Goal: Task Accomplishment & Management: Use online tool/utility

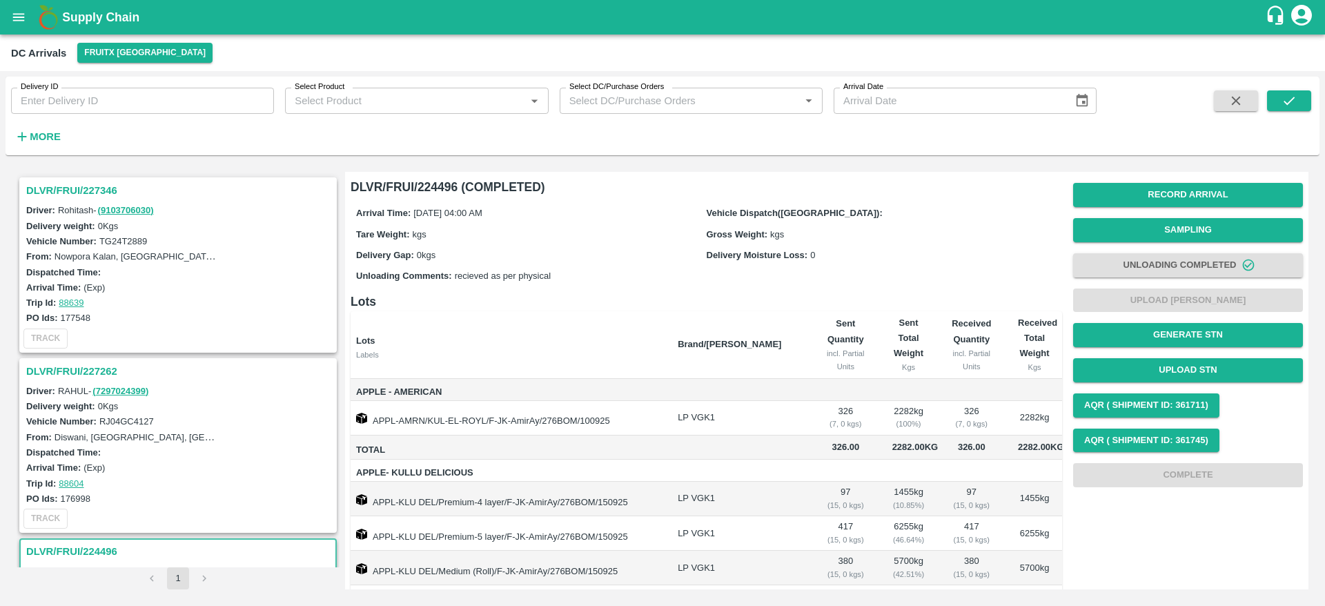
scroll to position [332, 0]
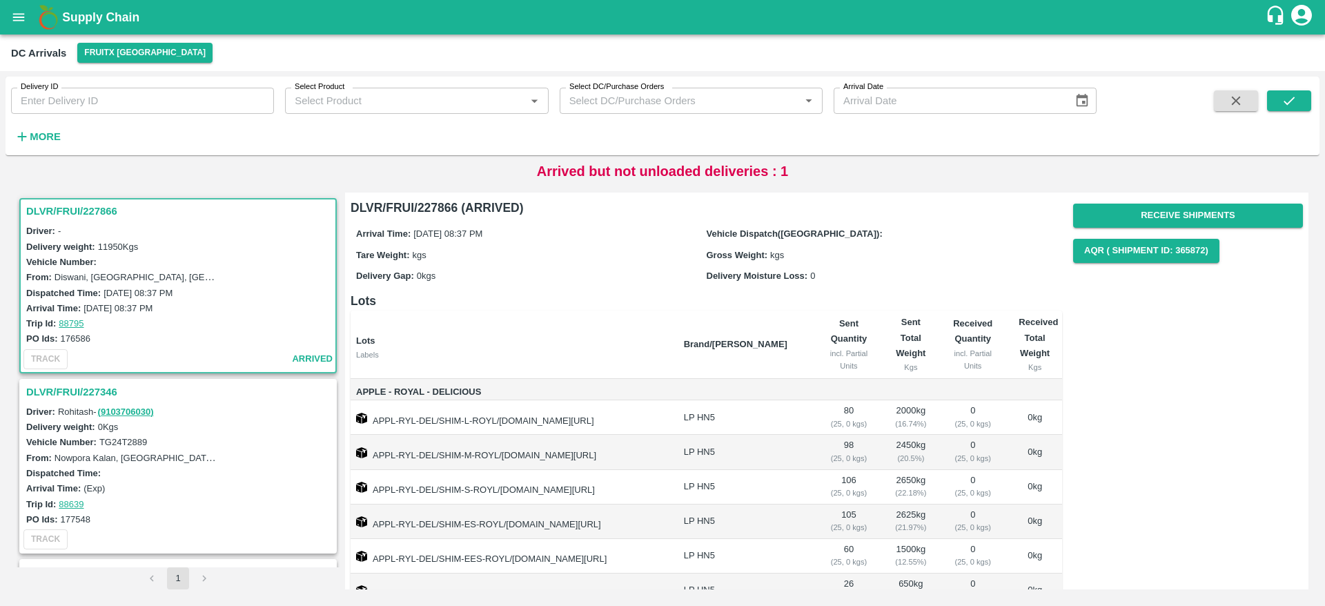
click at [17, 17] on icon "open drawer" at bounding box center [19, 17] width 12 height 8
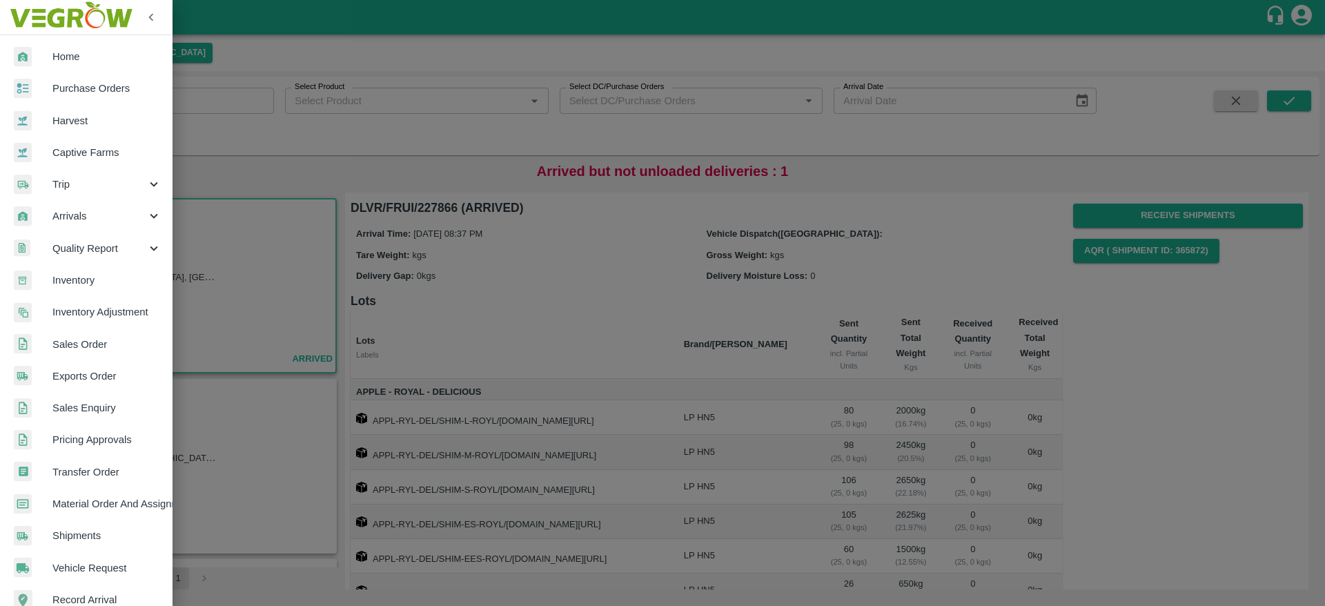
click at [403, 158] on div at bounding box center [662, 303] width 1325 height 606
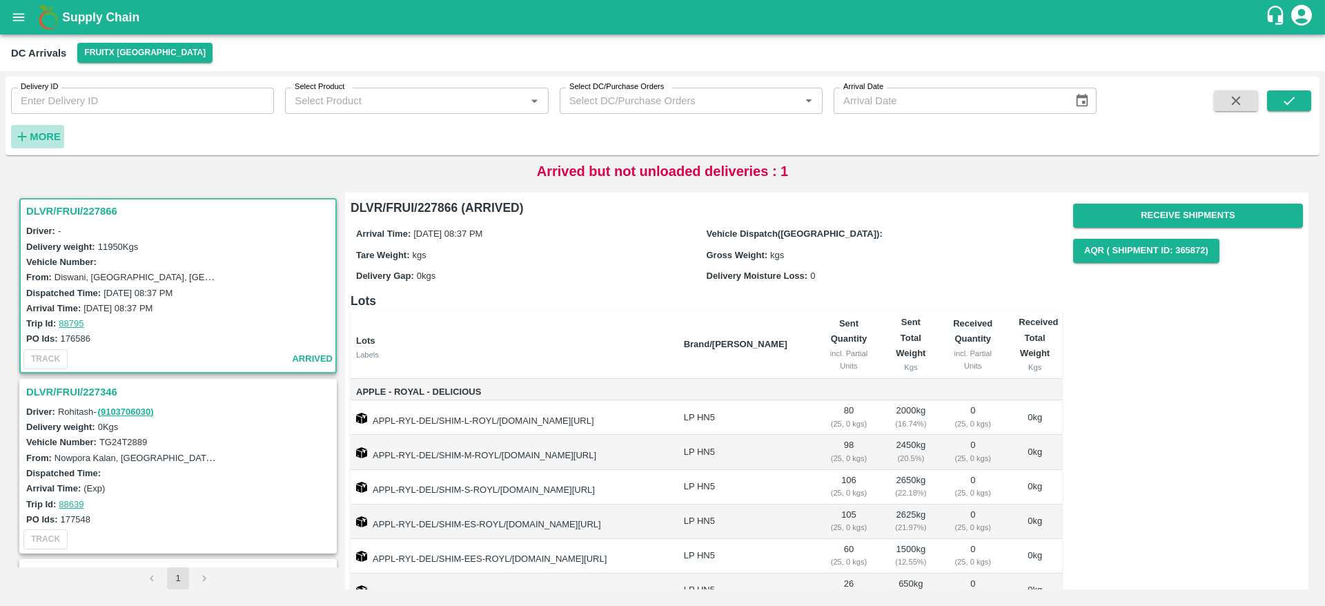
click at [37, 140] on strong "More" at bounding box center [45, 136] width 31 height 11
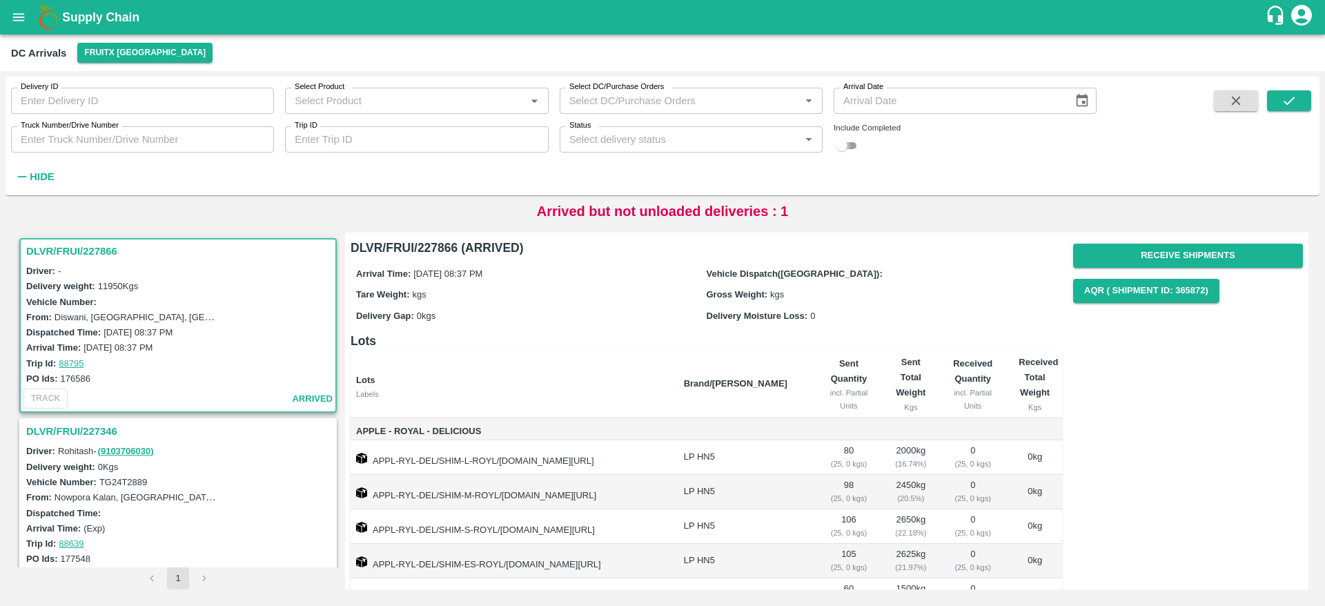
click at [845, 144] on input "checkbox" at bounding box center [842, 145] width 50 height 17
click at [1293, 97] on icon "submit" at bounding box center [1289, 100] width 15 height 15
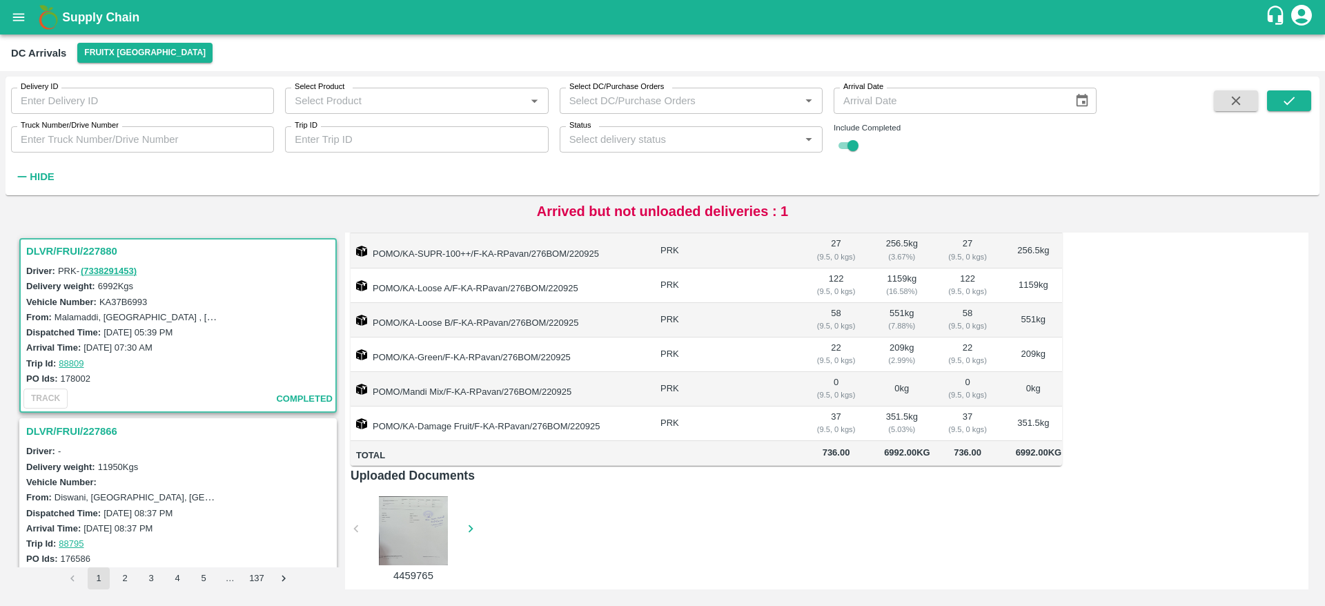
scroll to position [180, 0]
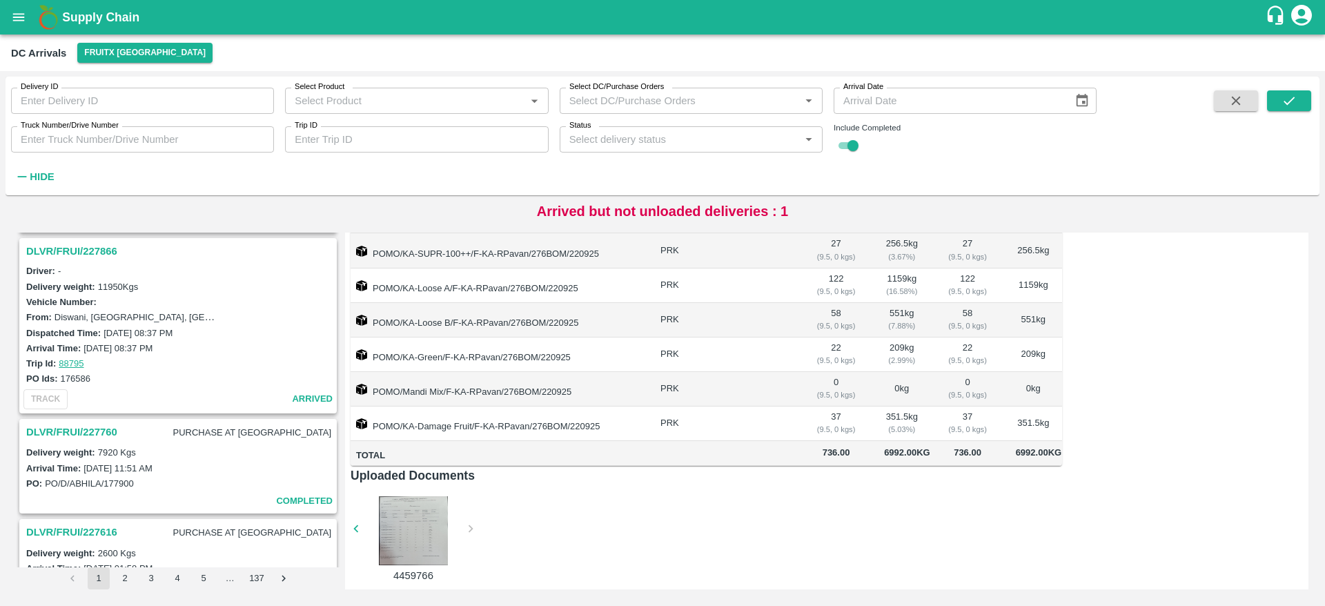
click at [84, 253] on h3 "DLVR/FRUI/227866" at bounding box center [180, 251] width 308 height 18
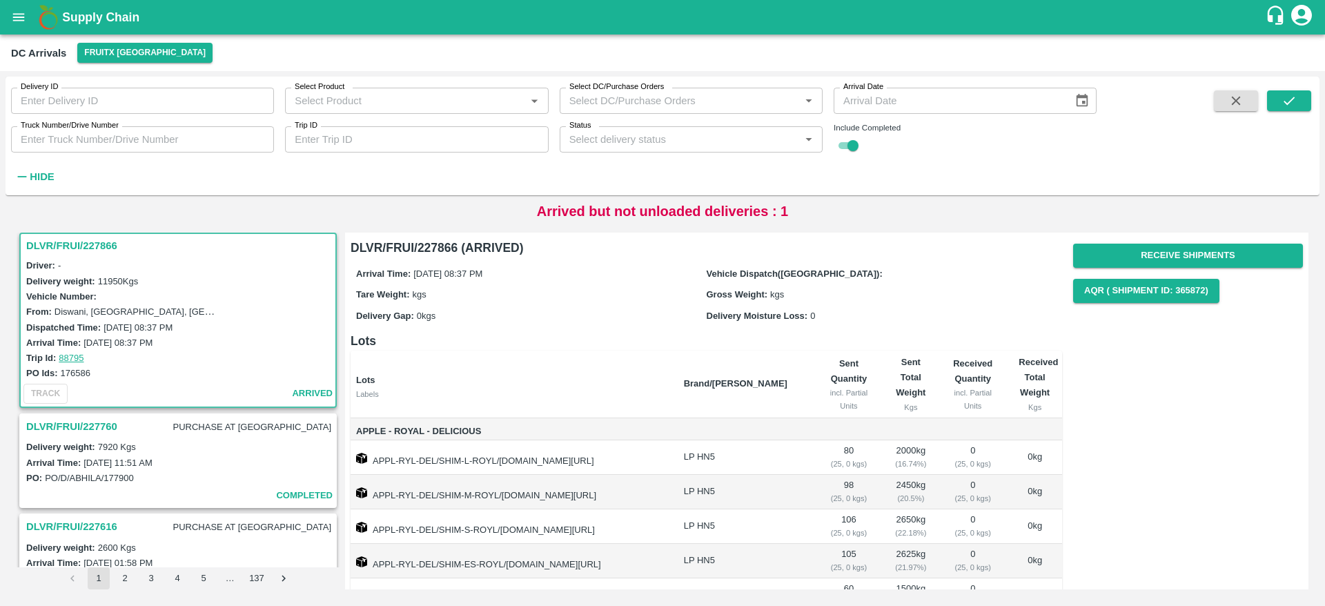
scroll to position [237, 0]
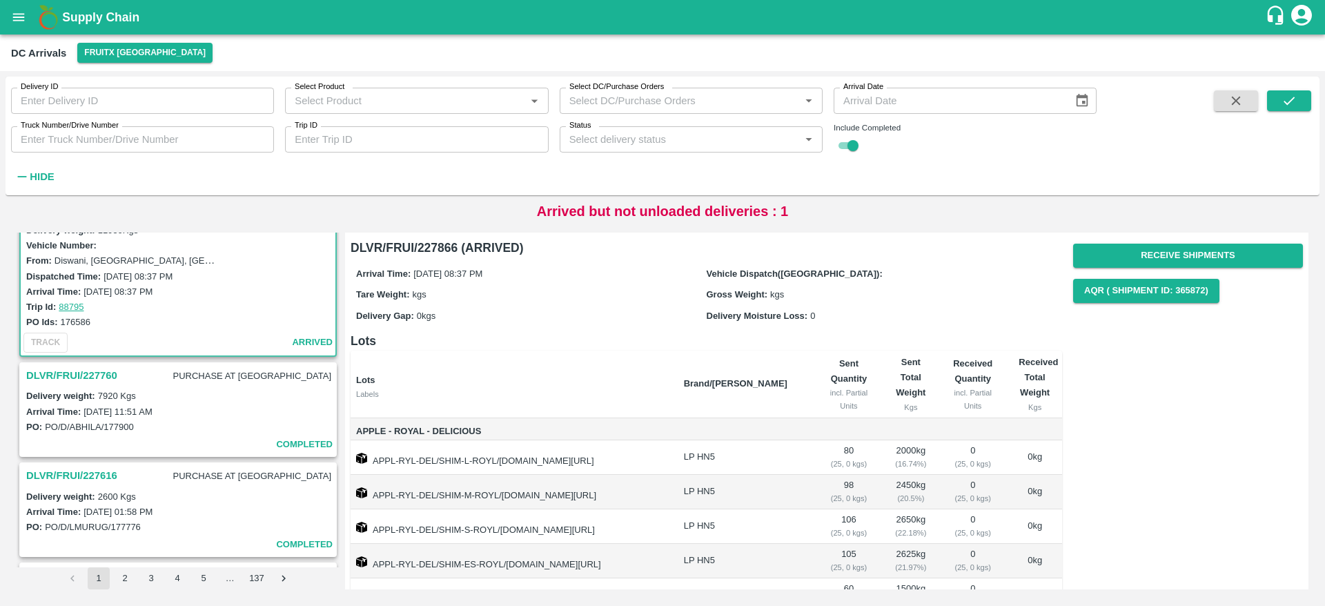
click at [92, 374] on h3 "DLVR/FRUI/227760" at bounding box center [71, 375] width 91 height 18
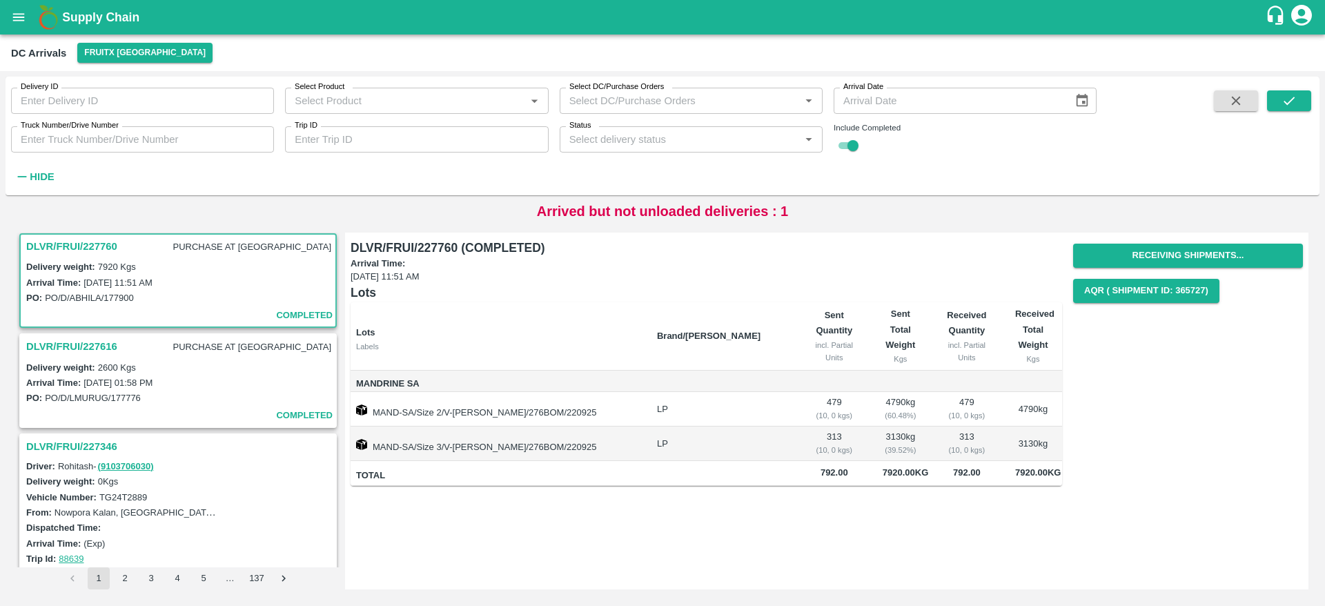
scroll to position [366, 0]
click at [89, 342] on h3 "DLVR/FRUI/227616" at bounding box center [71, 346] width 91 height 18
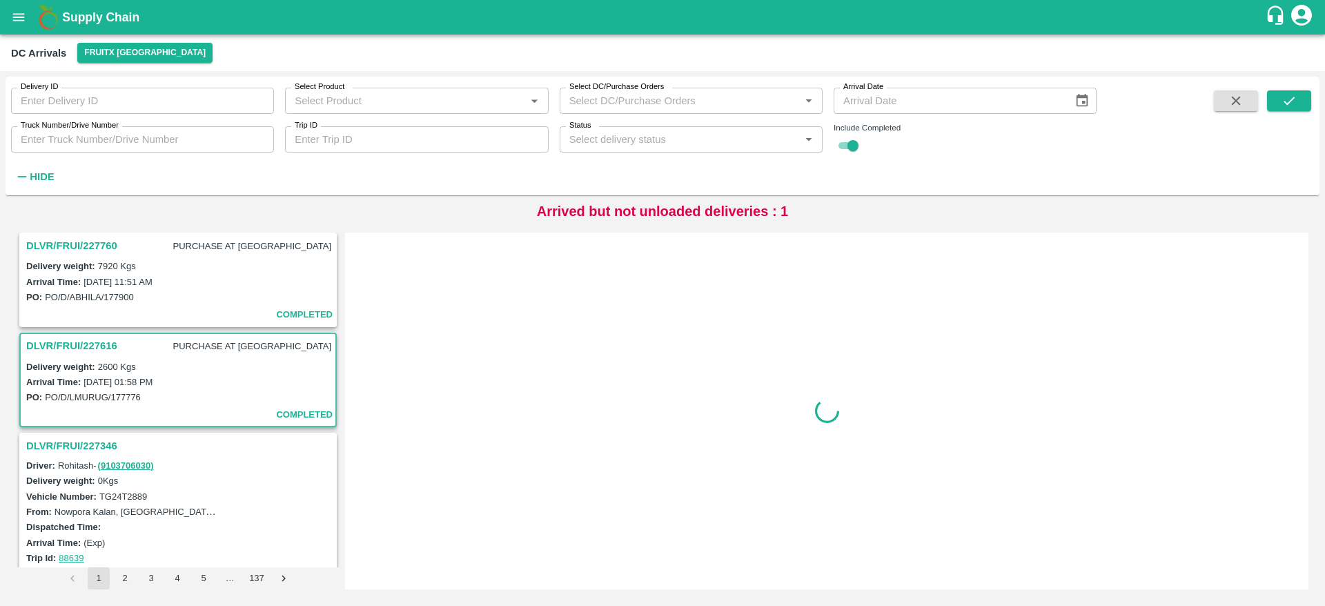
scroll to position [467, 0]
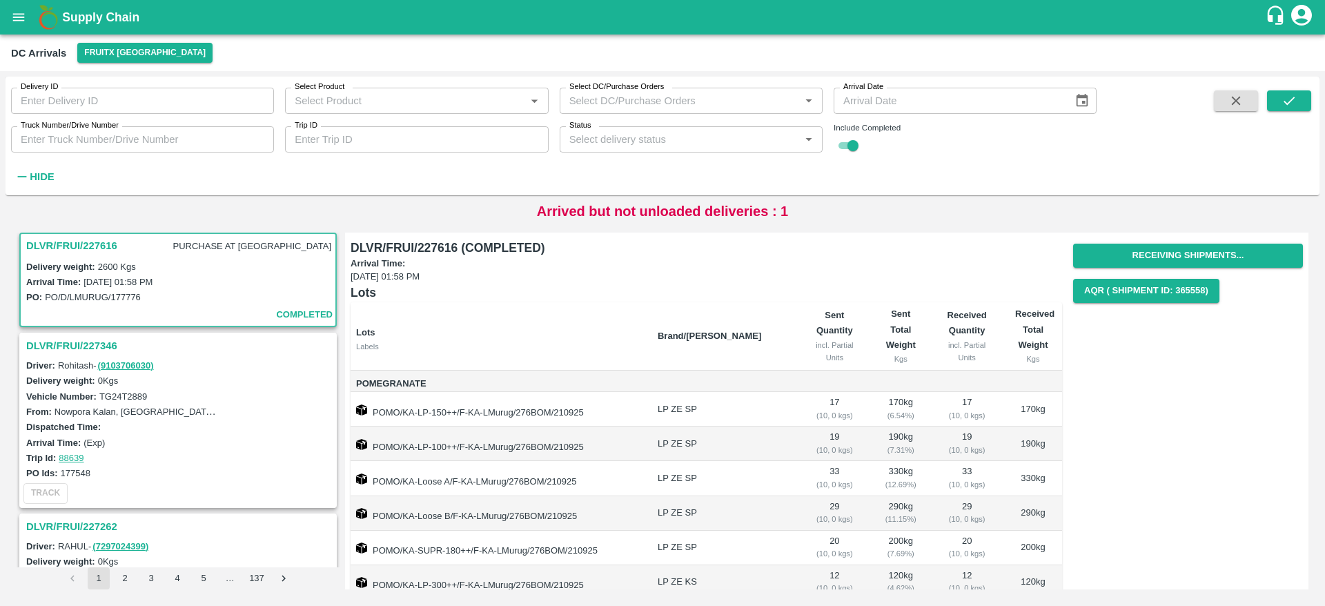
click at [79, 337] on h3 "DLVR/FRUI/227346" at bounding box center [180, 346] width 308 height 18
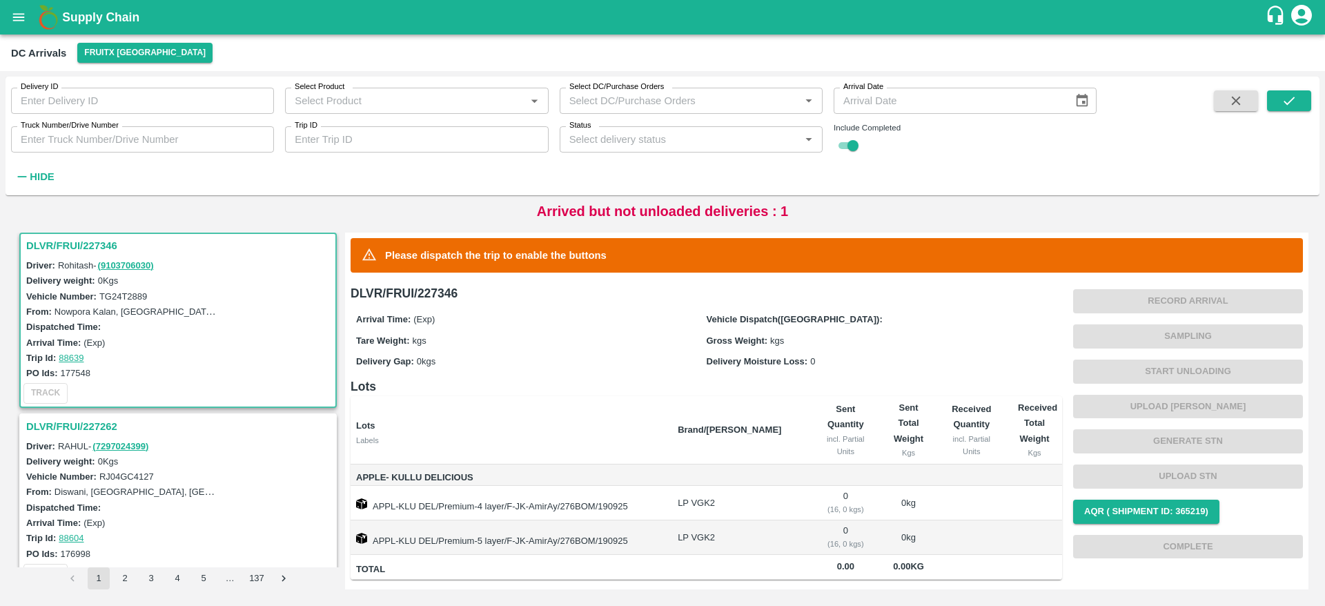
scroll to position [600, 0]
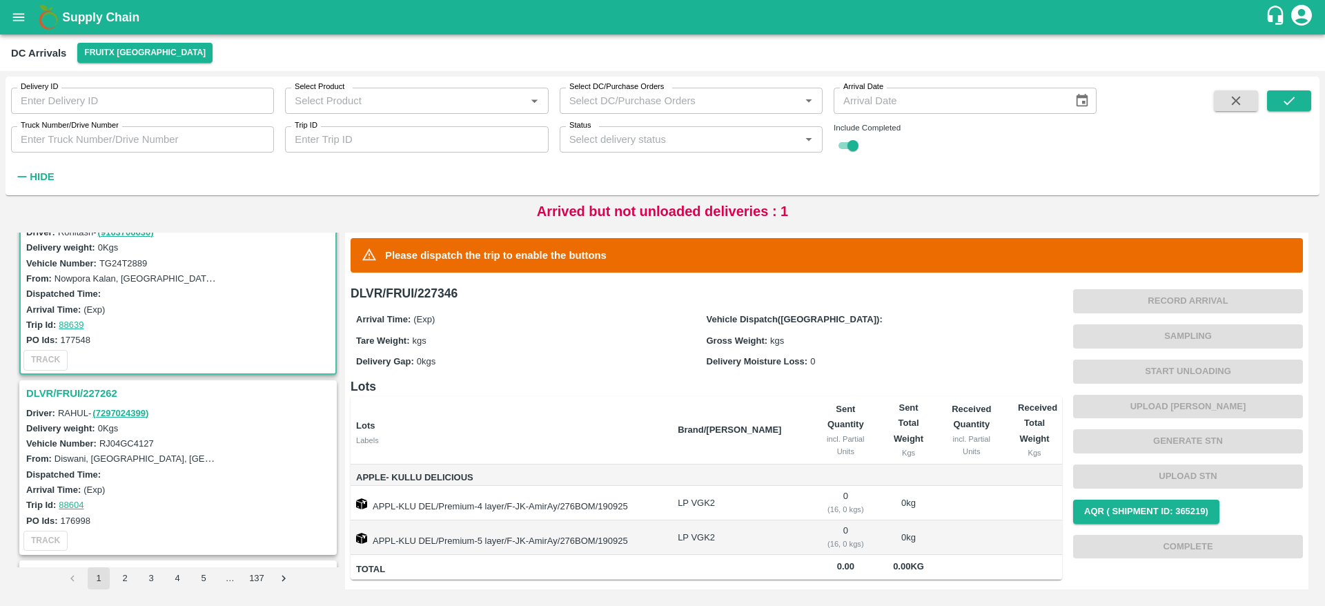
click at [104, 390] on h3 "DLVR/FRUI/227262" at bounding box center [180, 393] width 308 height 18
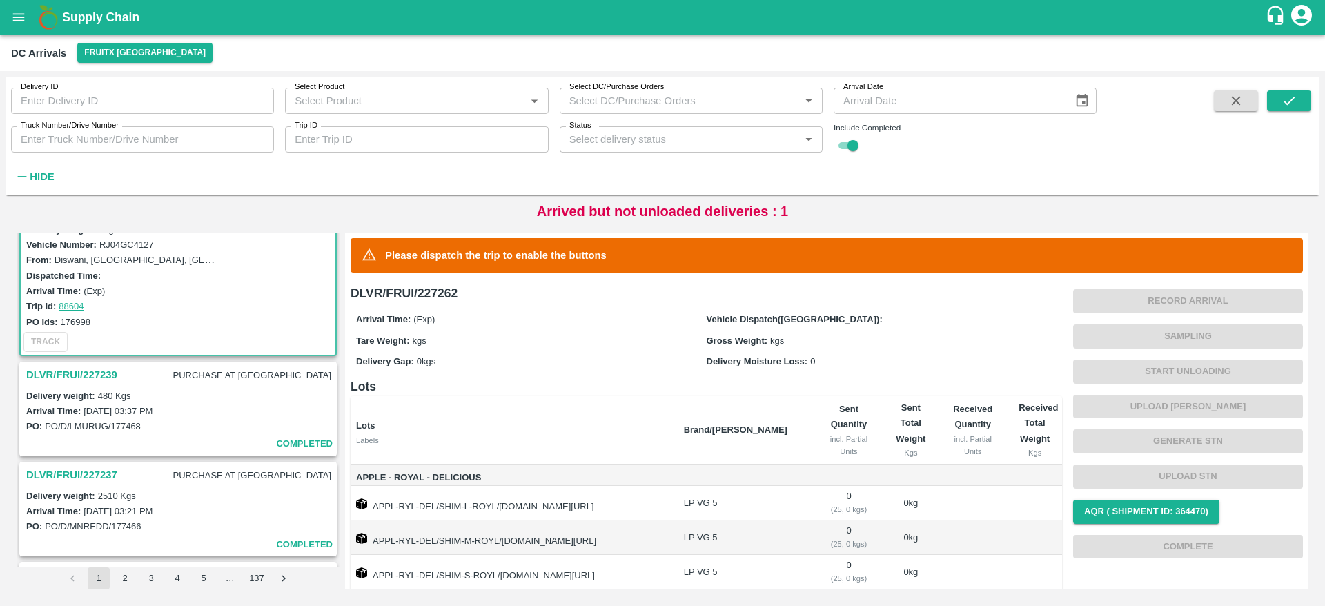
scroll to position [800, 0]
click at [81, 364] on h3 "DLVR/FRUI/227239" at bounding box center [71, 373] width 91 height 18
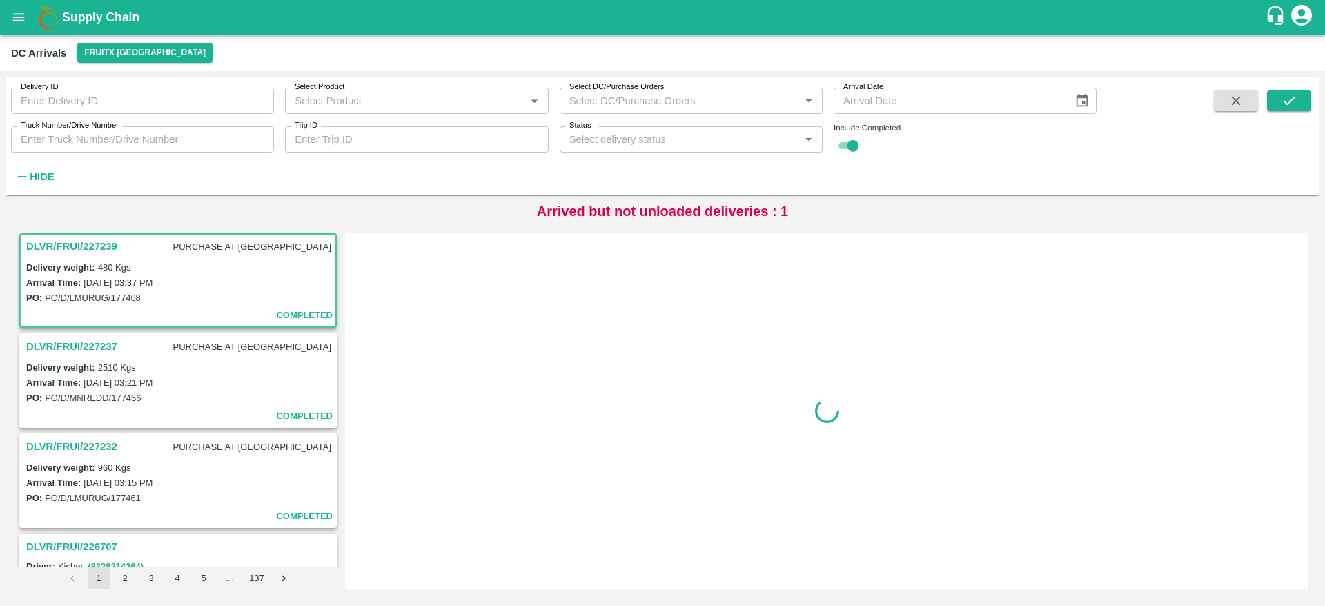
scroll to position [928, 0]
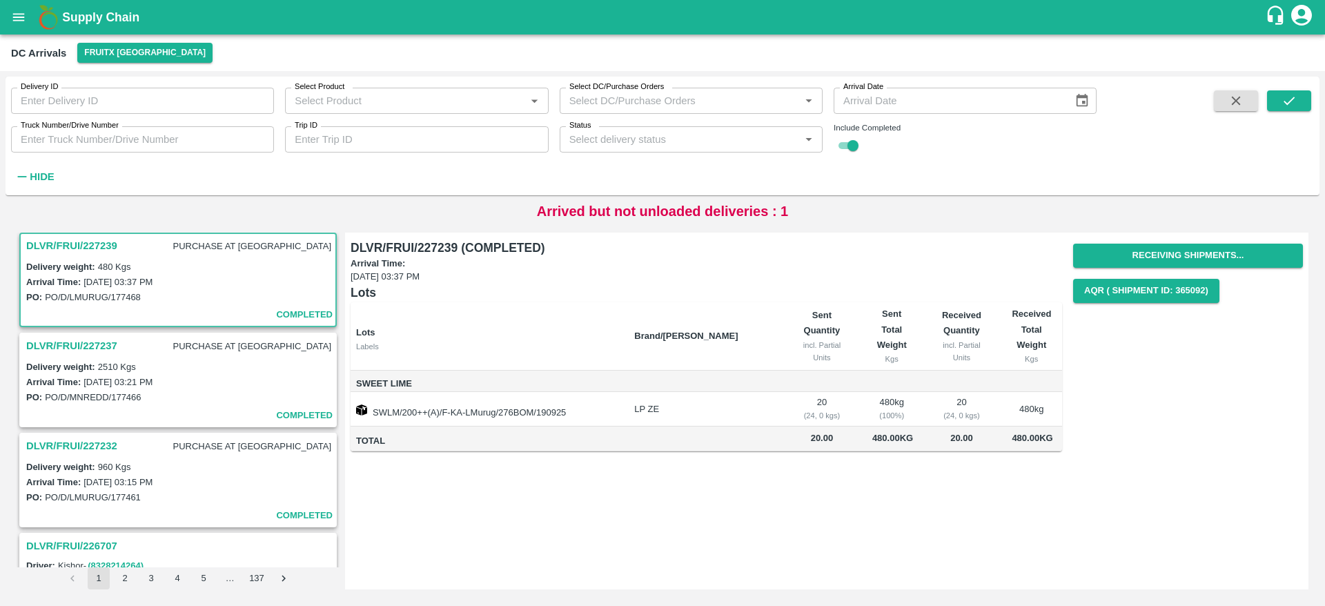
click at [81, 341] on h3 "DLVR/FRUI/227237" at bounding box center [71, 346] width 91 height 18
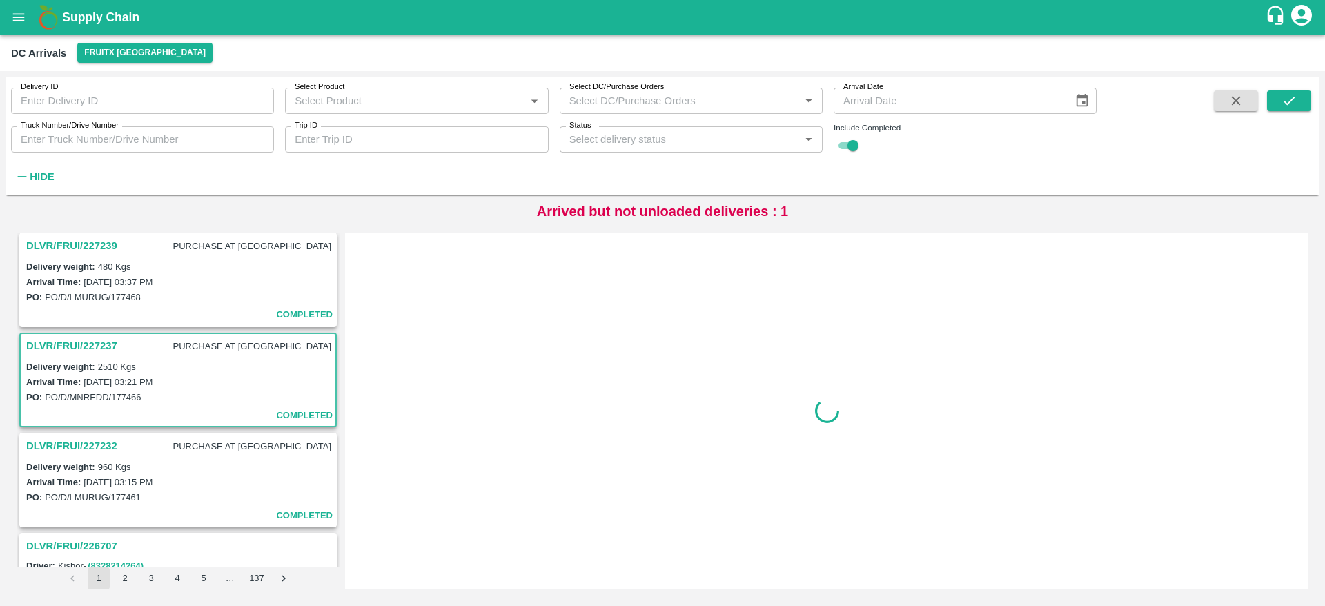
scroll to position [1028, 0]
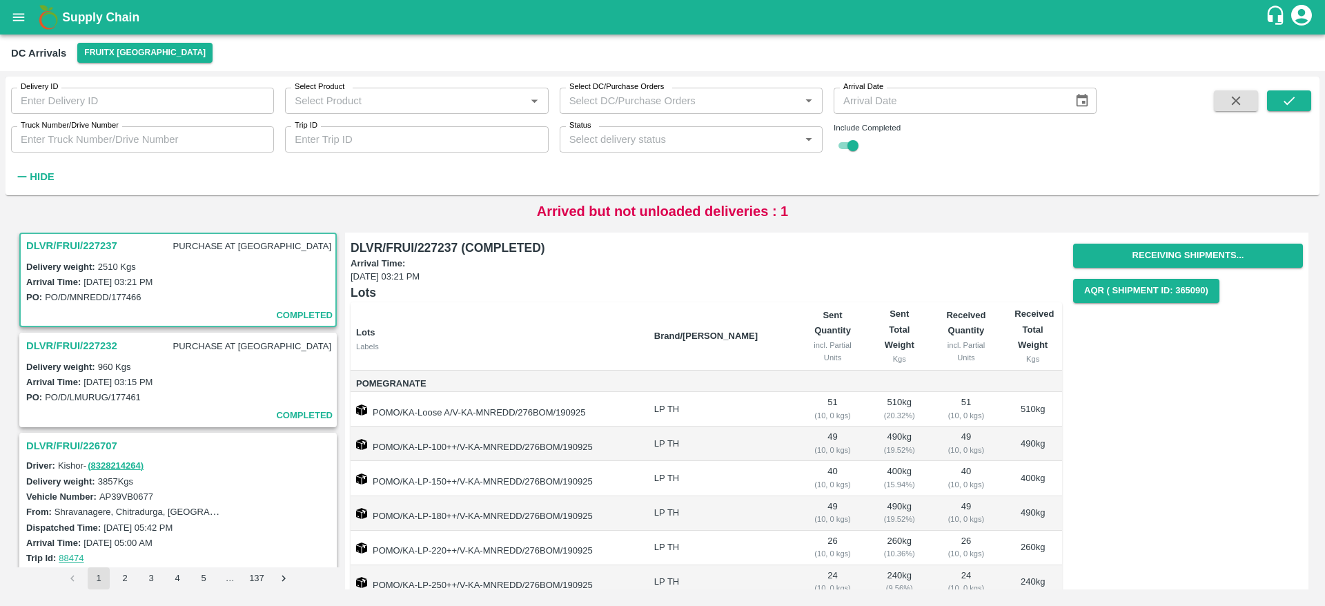
click at [89, 355] on p "DLVR/FRUI/227232 PURCHASE AT DC" at bounding box center [180, 346] width 308 height 19
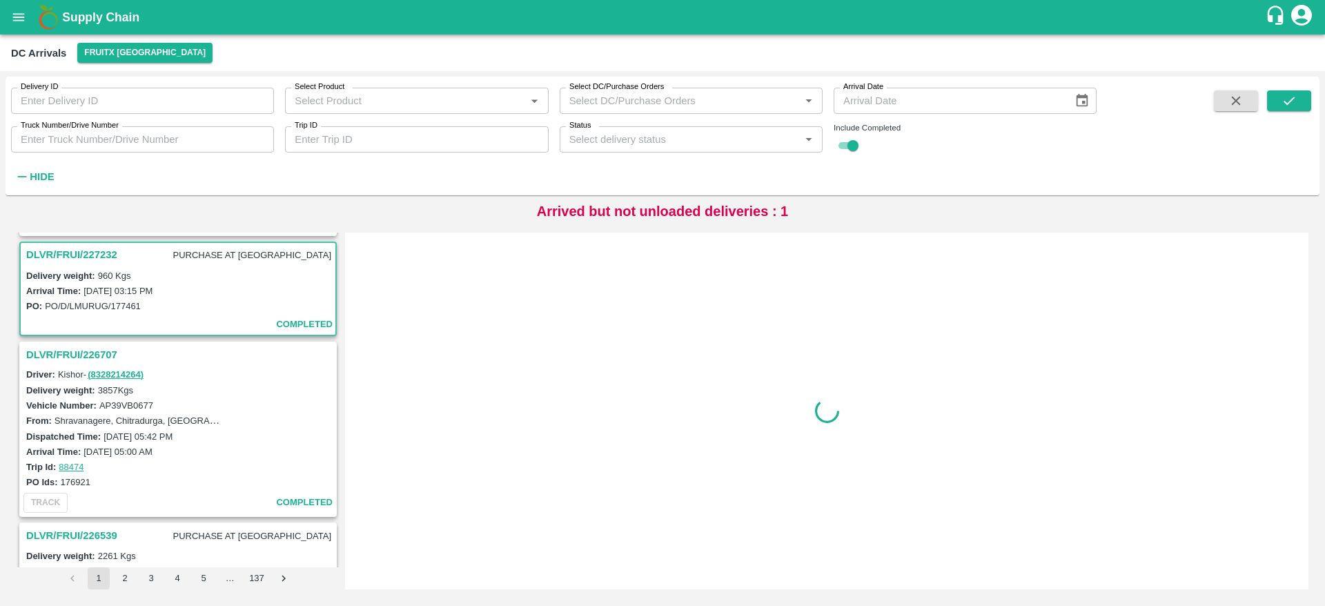
scroll to position [1128, 0]
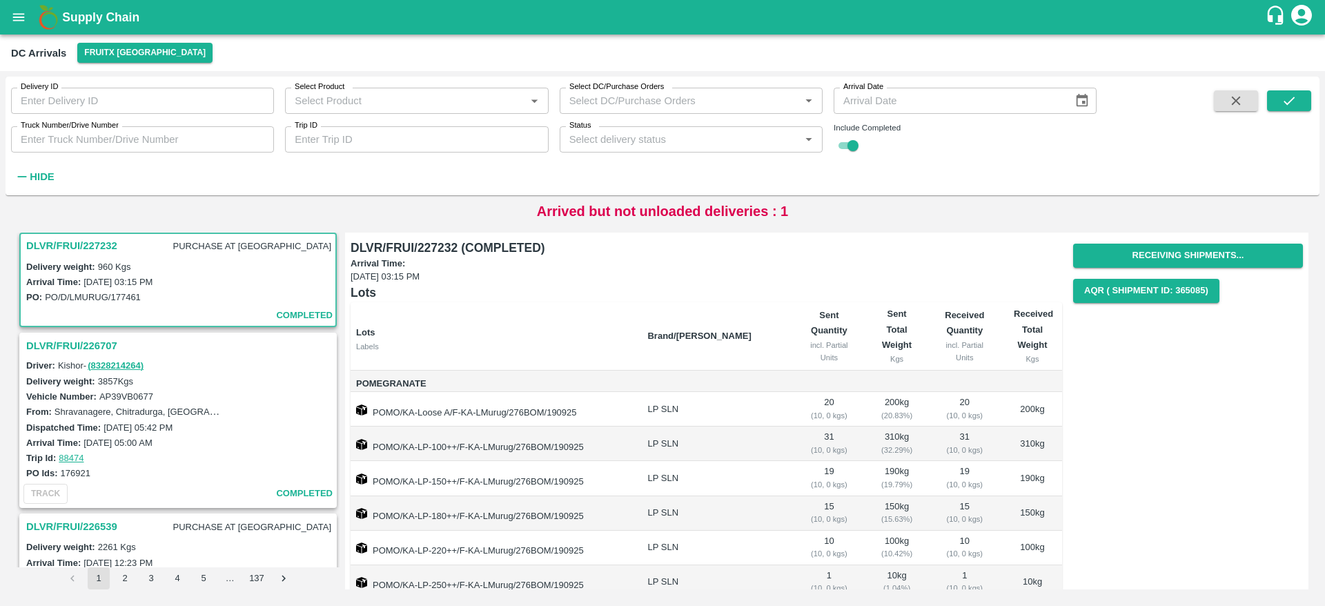
click at [81, 344] on h3 "DLVR/FRUI/226707" at bounding box center [180, 346] width 308 height 18
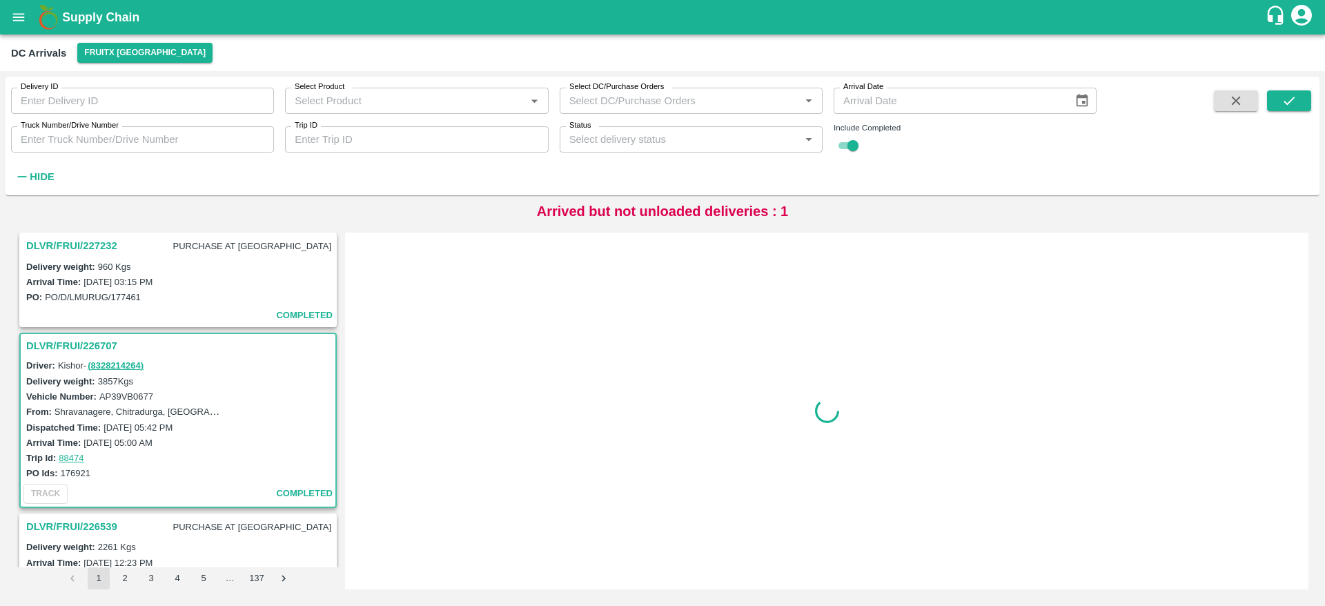
scroll to position [1228, 0]
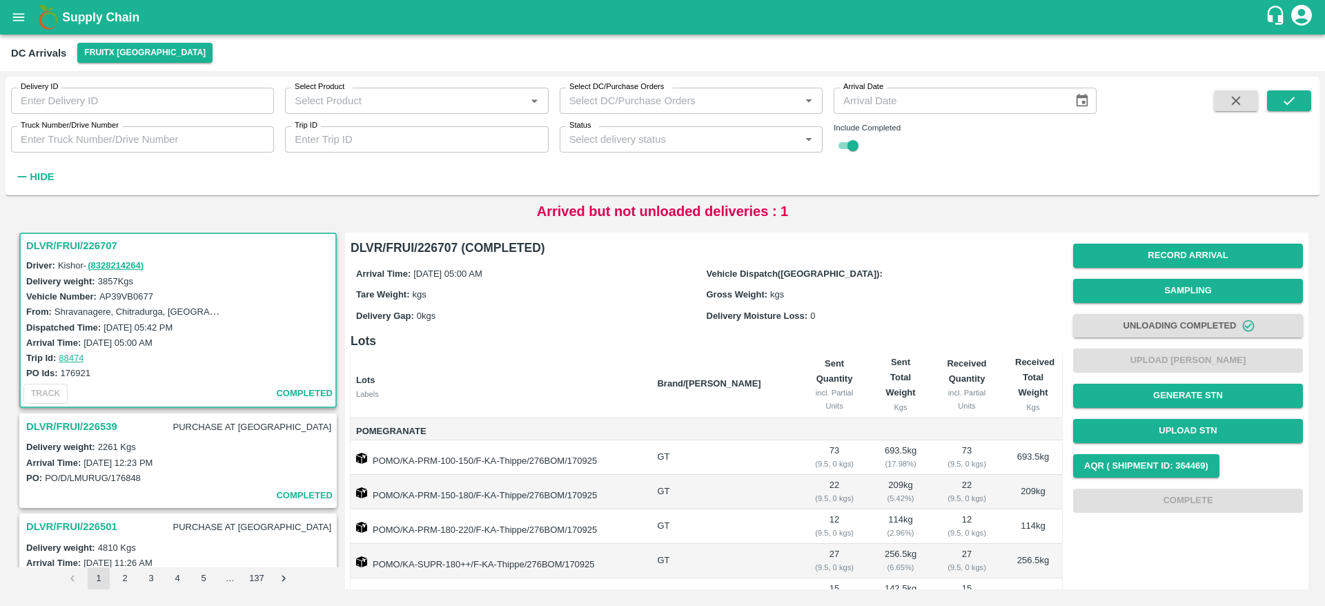
click at [101, 424] on h3 "DLVR/FRUI/226539" at bounding box center [71, 427] width 91 height 18
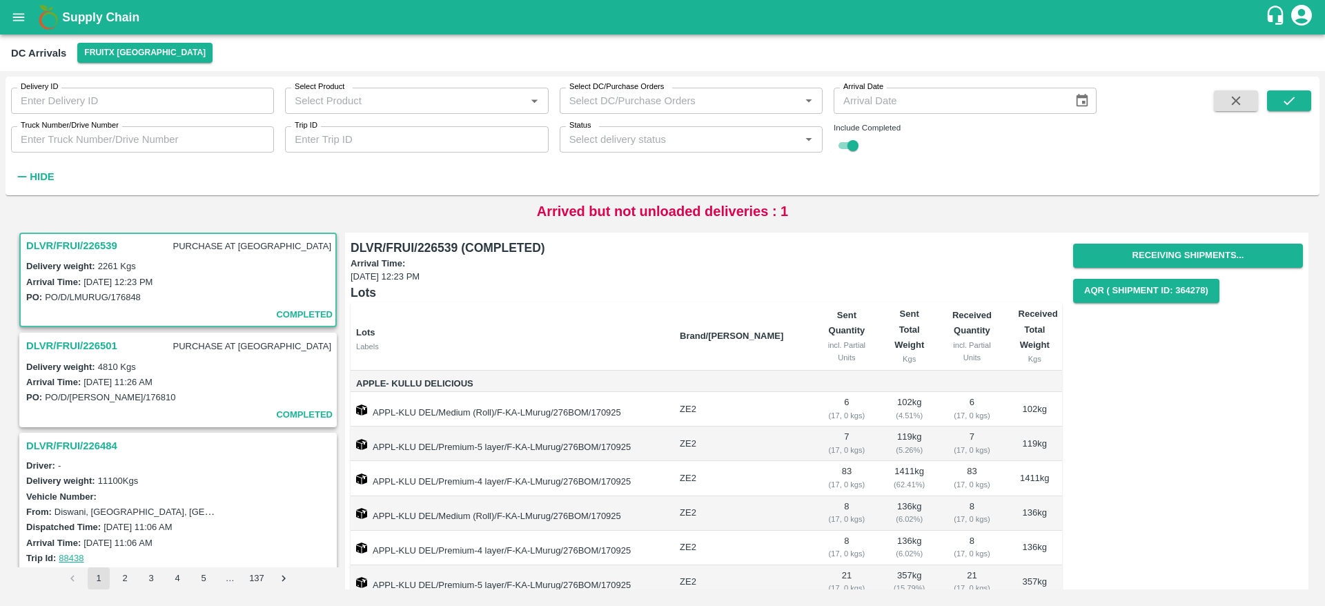
scroll to position [56, 0]
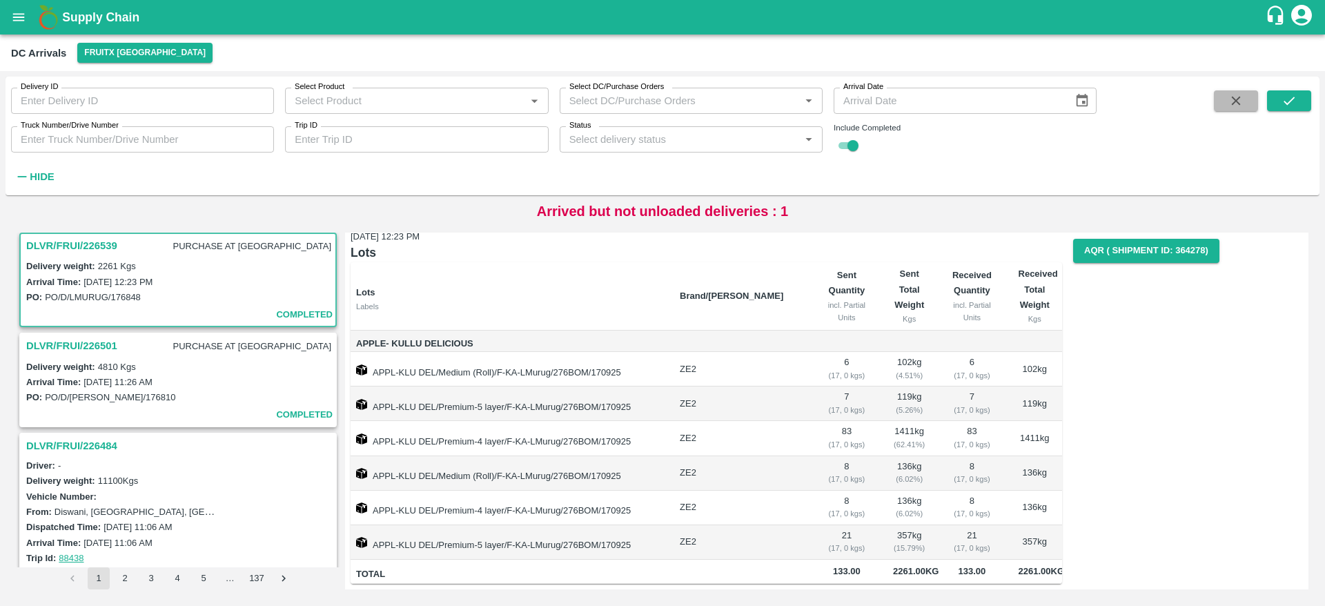
click at [1222, 110] on button "button" at bounding box center [1236, 100] width 44 height 21
checkbox input "false"
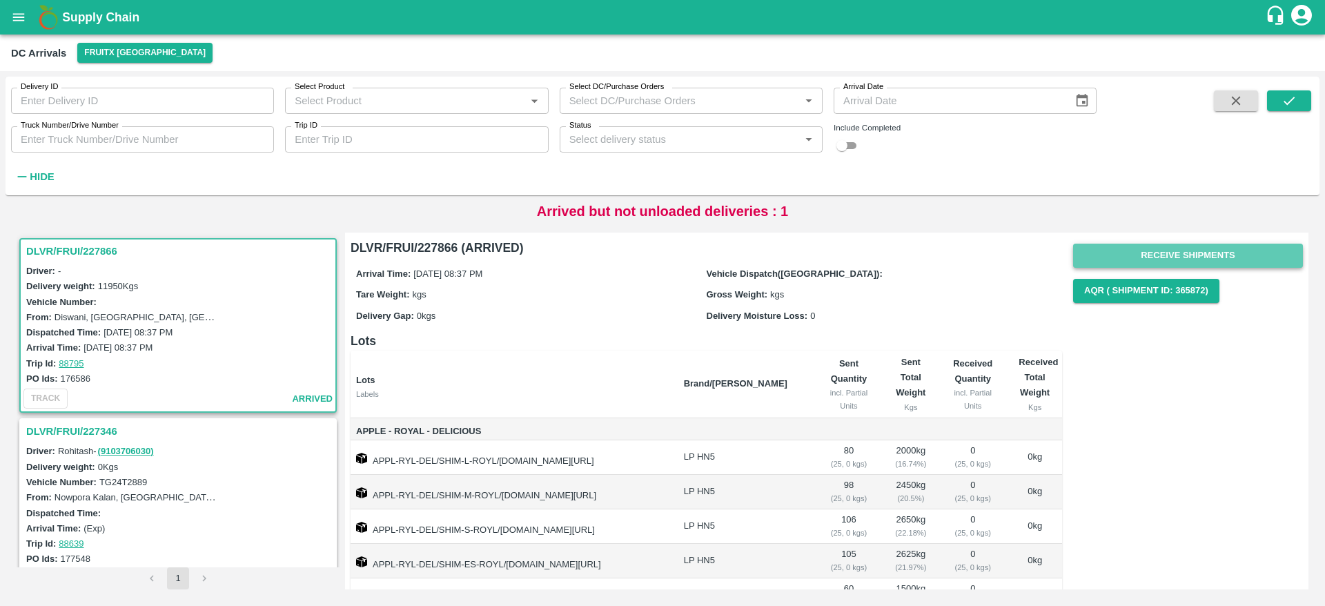
click at [1164, 248] on button "Receive Shipments" at bounding box center [1188, 256] width 230 height 24
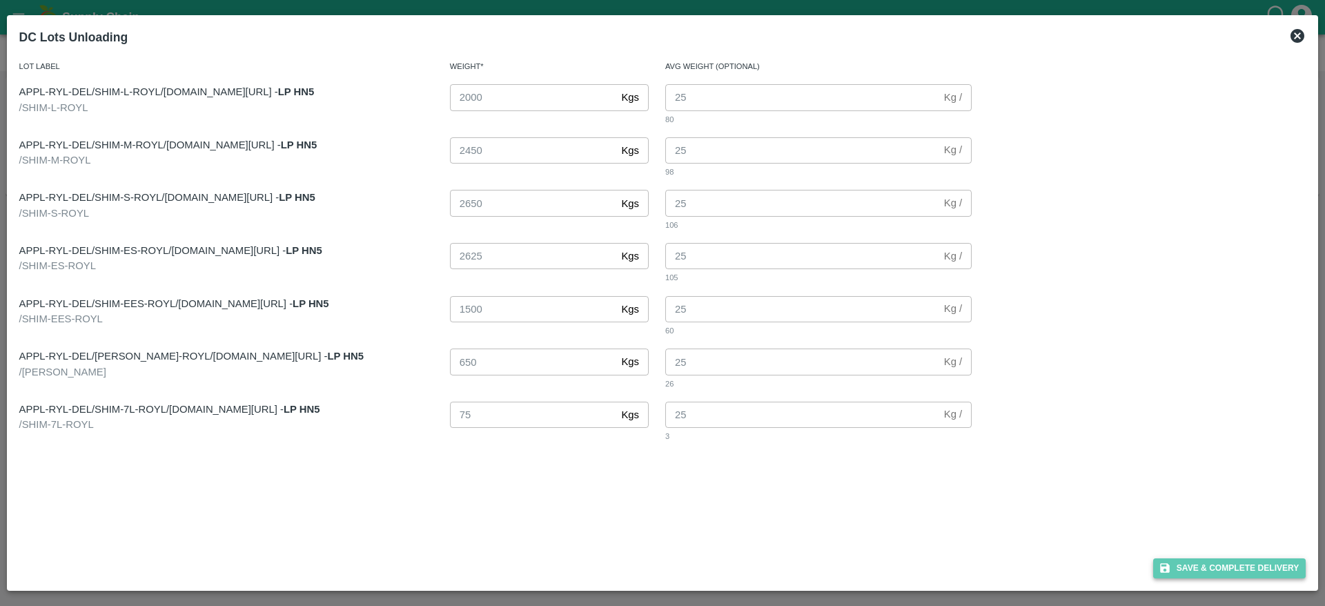
click at [1252, 558] on button "Save & Complete Delivery" at bounding box center [1229, 568] width 153 height 20
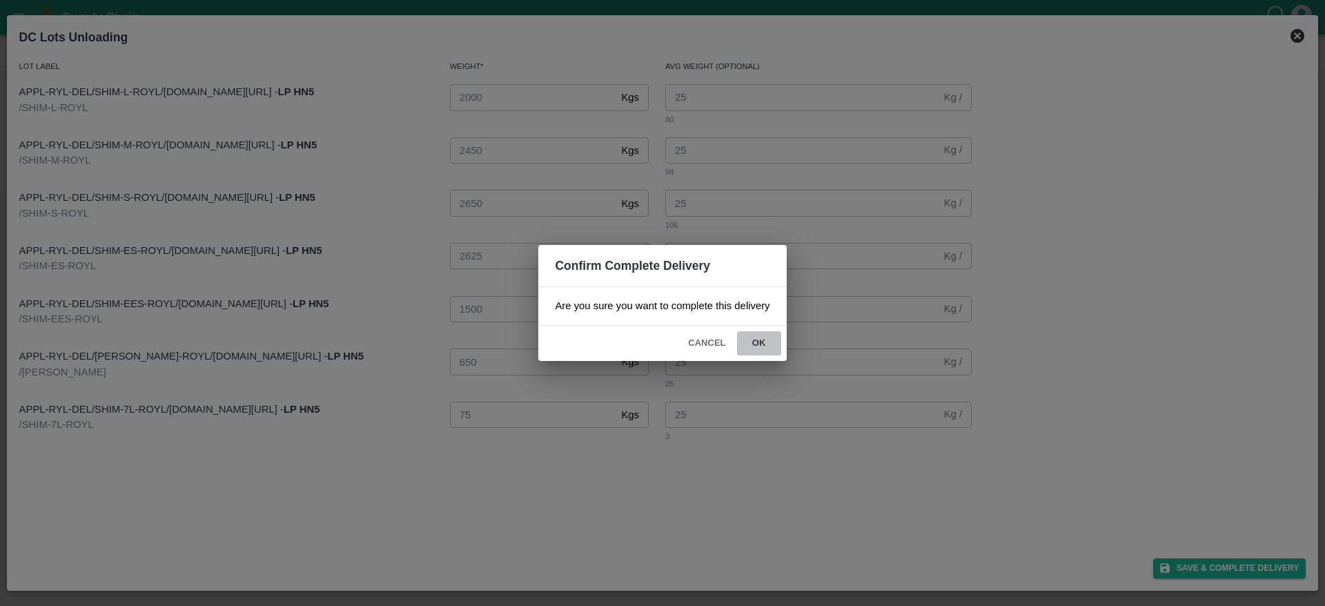
click at [758, 344] on button "ok" at bounding box center [759, 343] width 44 height 24
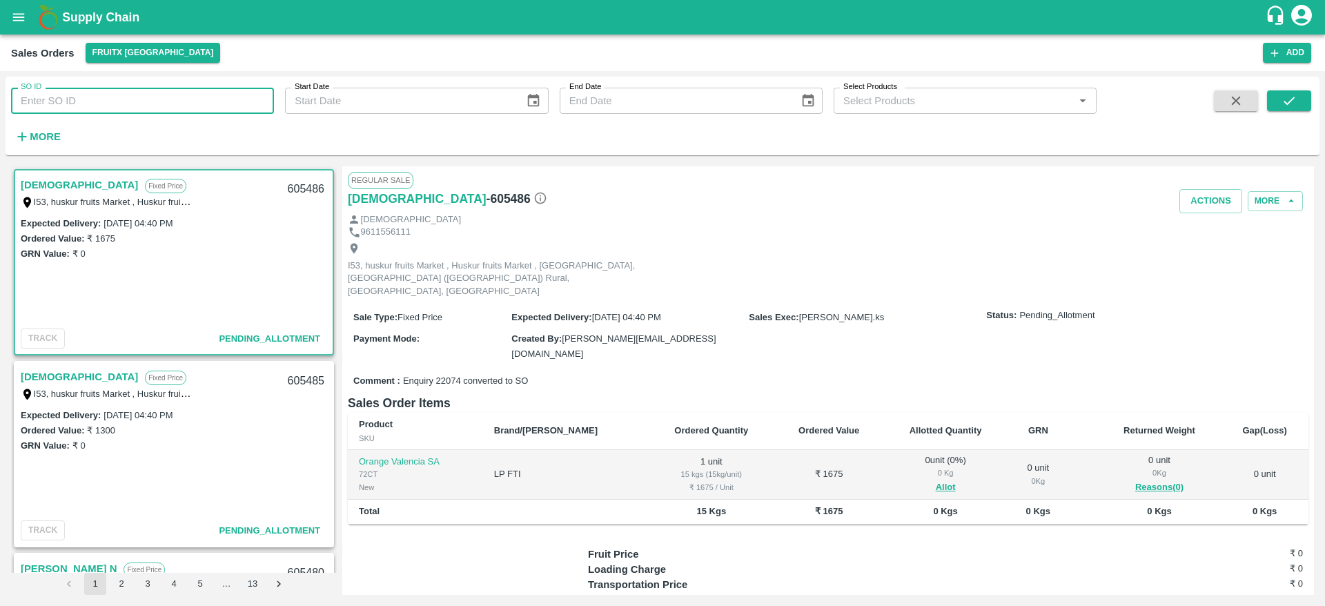
click at [204, 94] on input "SO ID" at bounding box center [142, 101] width 263 height 26
paste input "605505"
type input "605505"
click at [1281, 111] on span at bounding box center [1289, 118] width 44 height 57
click at [1288, 102] on icon "submit" at bounding box center [1289, 100] width 15 height 15
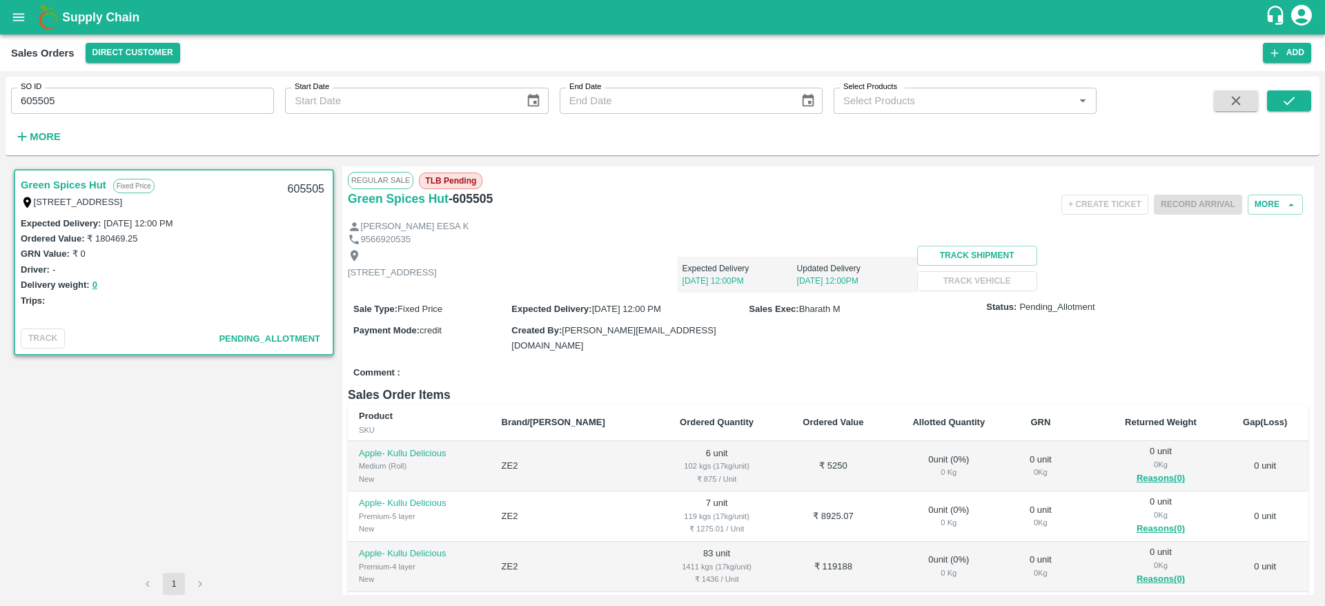
click at [302, 188] on div "605505" at bounding box center [306, 189] width 53 height 32
click at [1267, 205] on button "More" at bounding box center [1275, 205] width 55 height 20
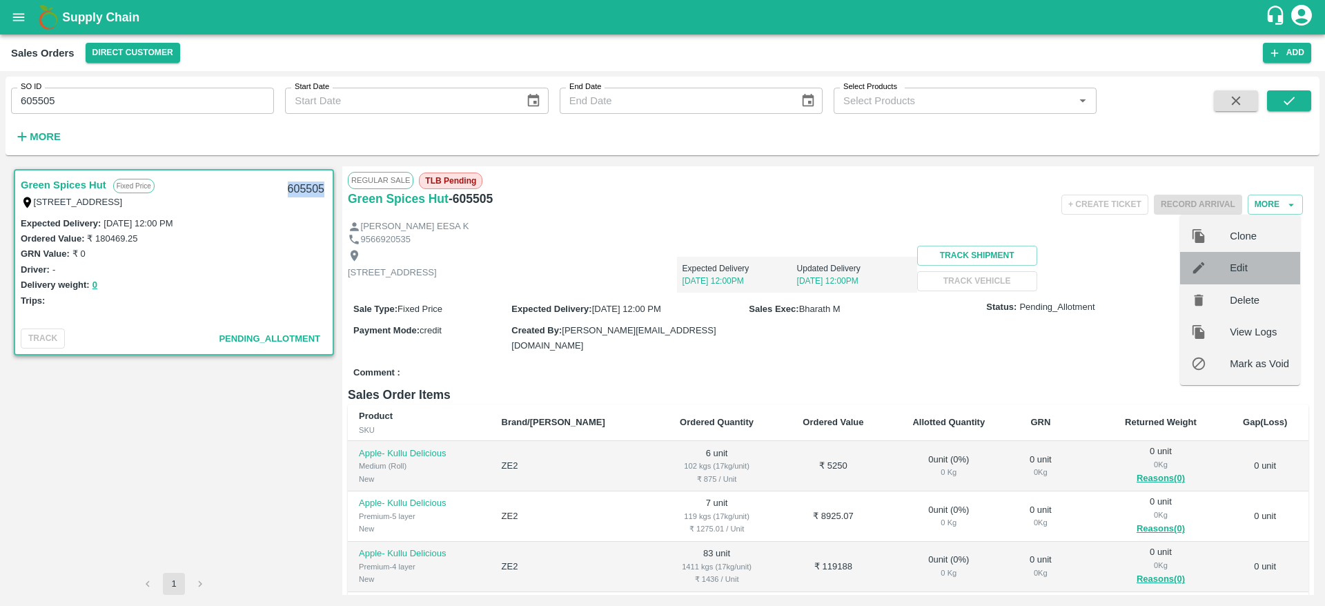
click at [1264, 266] on span "Edit" at bounding box center [1259, 267] width 59 height 15
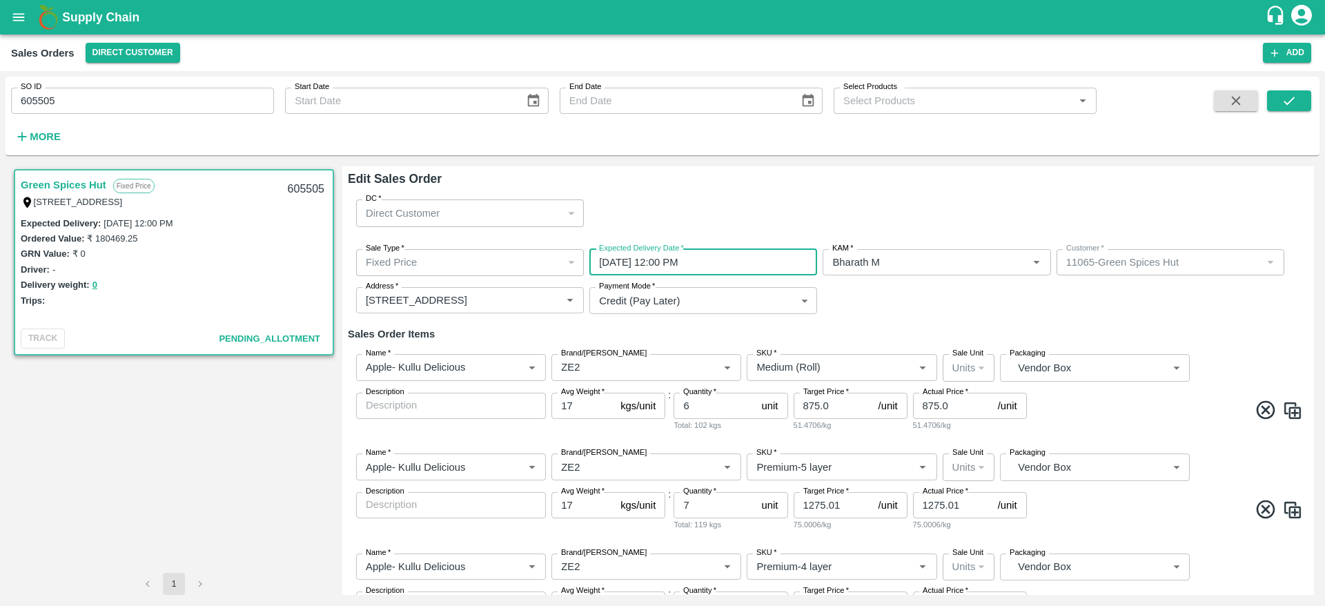
click at [731, 255] on input "22/09/2025 12:00 PM" at bounding box center [698, 262] width 218 height 26
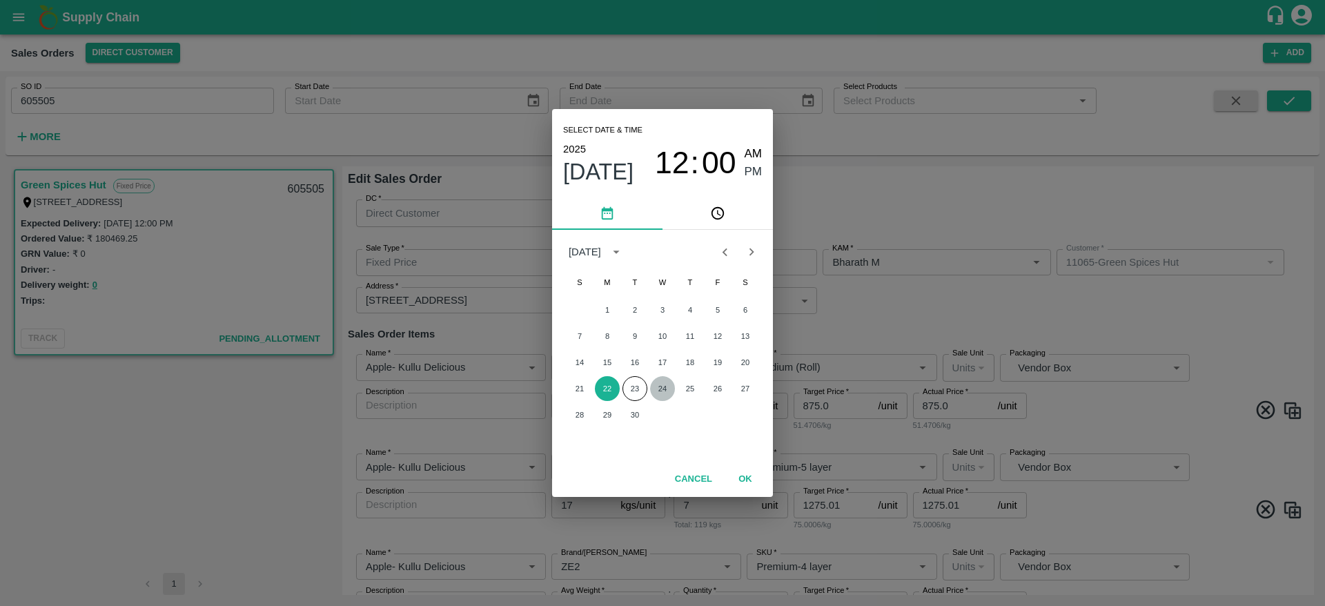
click at [660, 387] on button "24" at bounding box center [662, 388] width 25 height 25
type input "24/09/2025 12:00 PM"
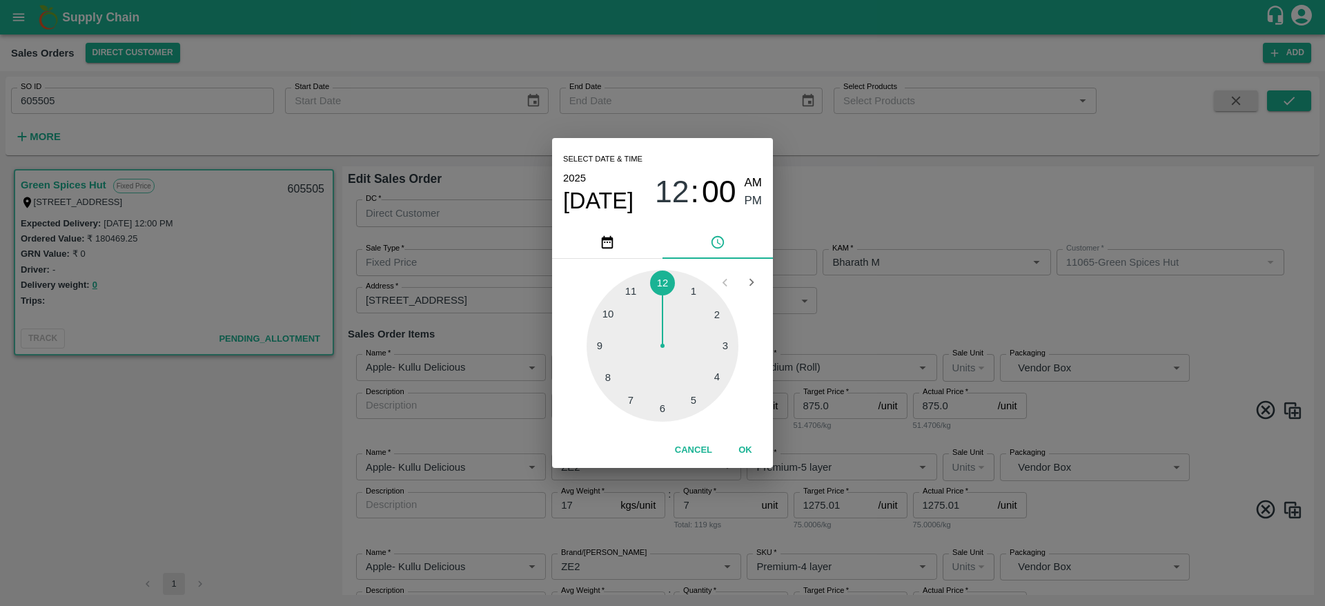
click at [753, 197] on span "PM" at bounding box center [754, 201] width 18 height 19
click at [751, 458] on button "OK" at bounding box center [745, 450] width 44 height 24
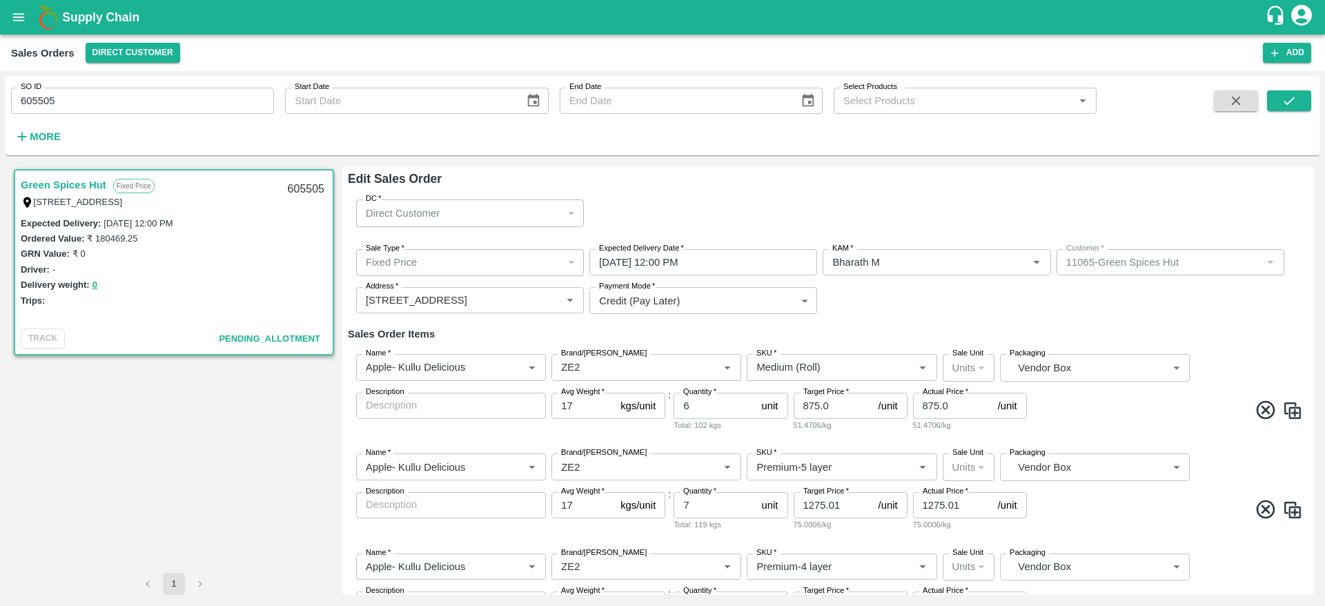
click at [925, 320] on div "Sale Type   * Fixed Price 1 Sale Type Expected Delivery Date   * 24/09/2025 12:…" at bounding box center [828, 282] width 961 height 88
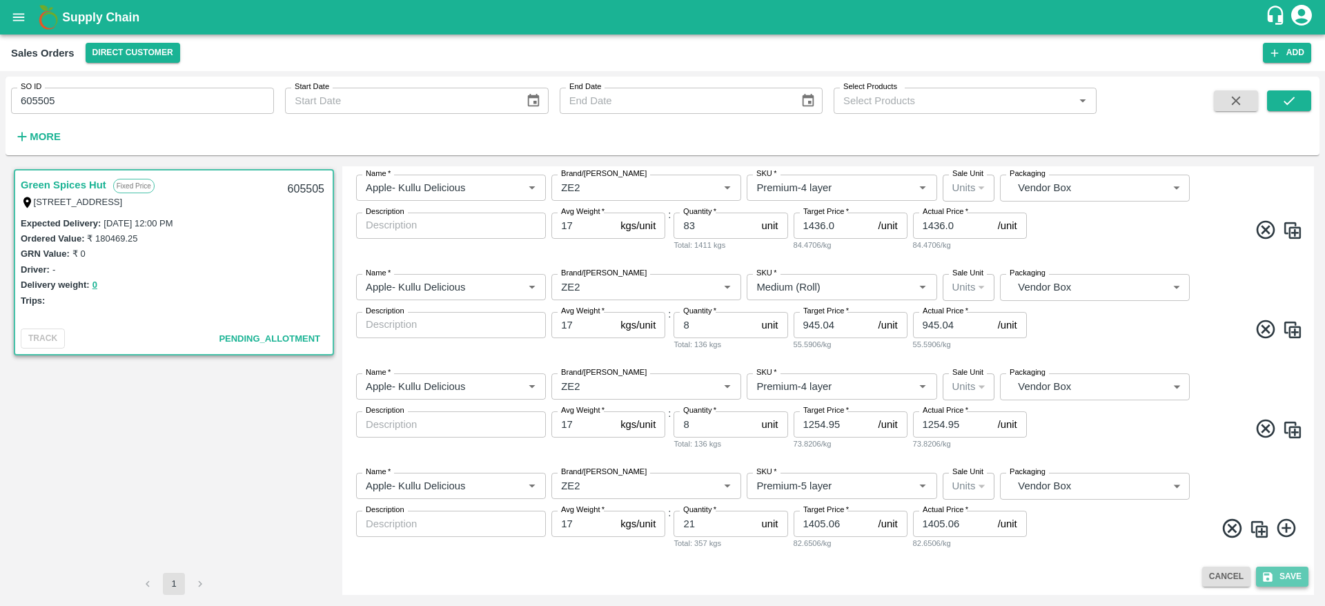
click at [1281, 580] on button "Save" at bounding box center [1282, 577] width 52 height 20
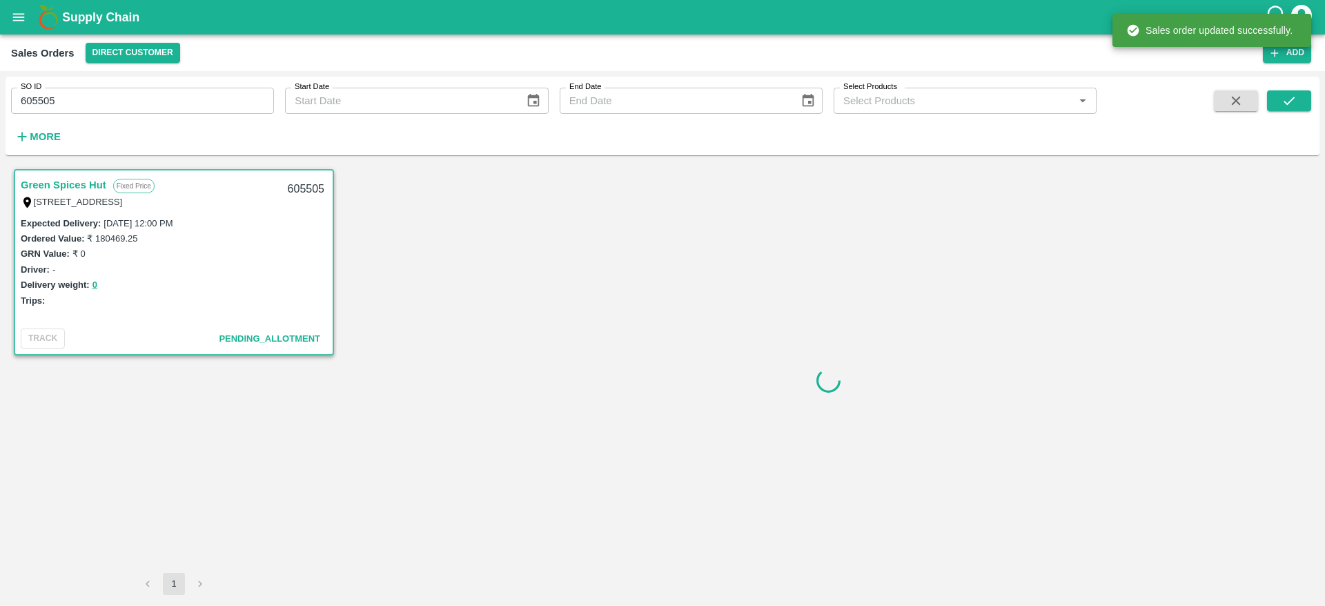
click at [302, 183] on div "605505" at bounding box center [306, 189] width 53 height 32
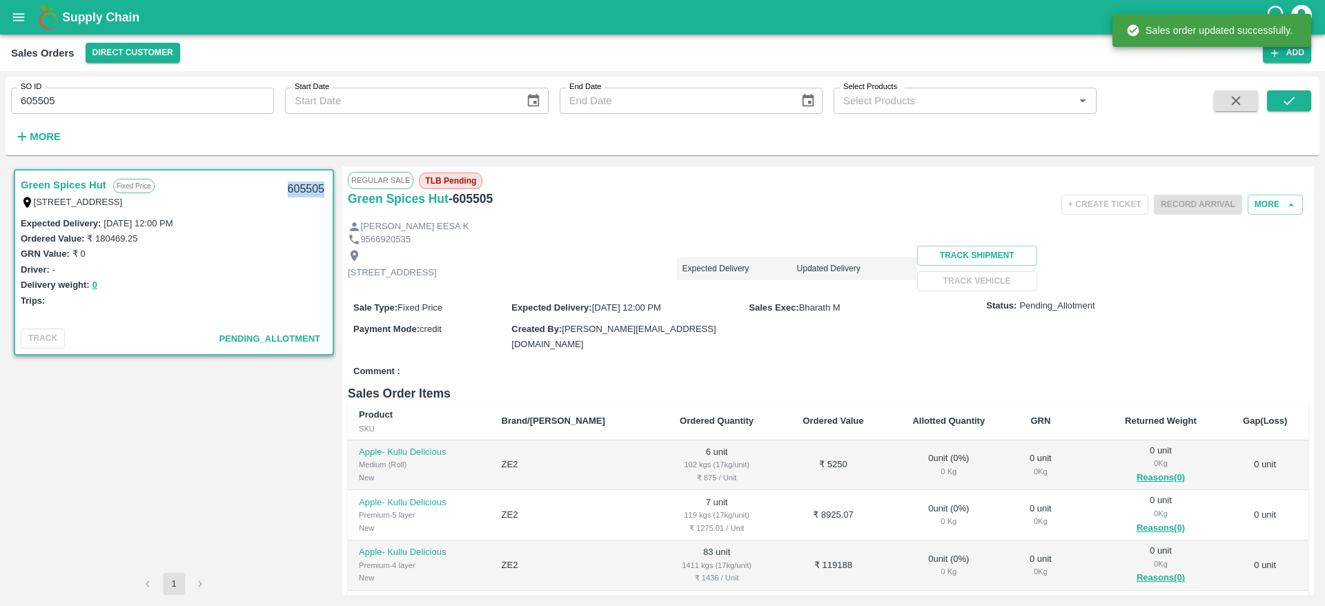
click at [302, 183] on div "605505" at bounding box center [306, 189] width 53 height 32
copy div "605505"
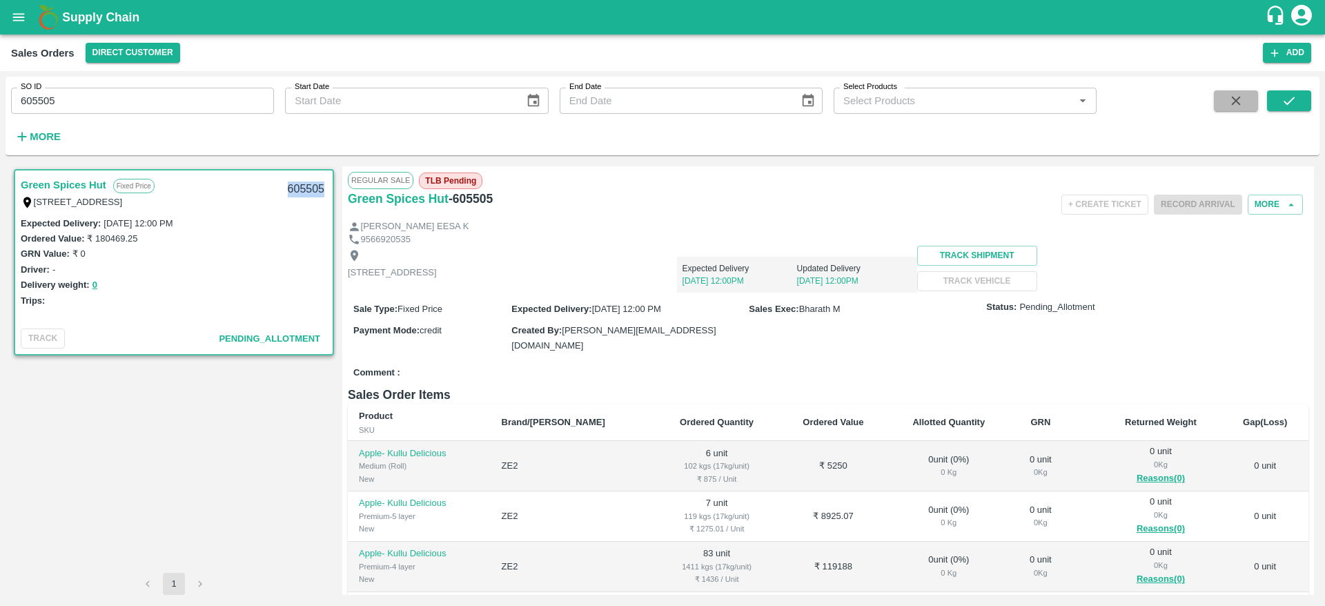
click at [1241, 97] on icon "button" at bounding box center [1235, 100] width 15 height 15
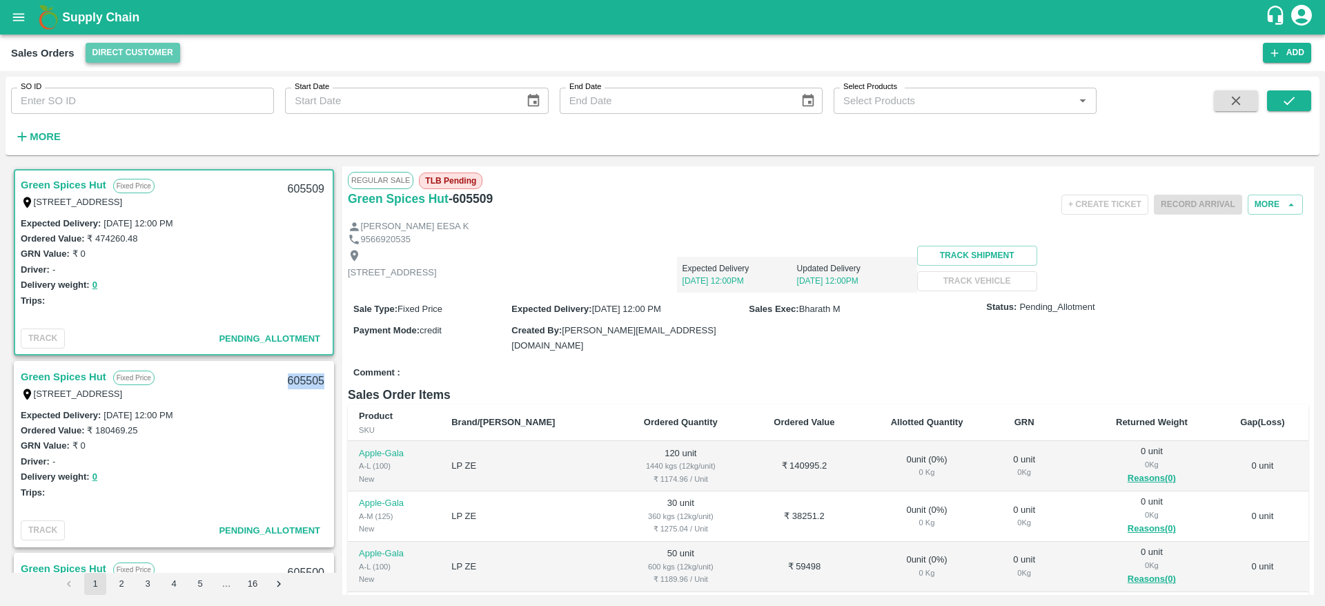
click at [119, 61] on button "Direct Customer" at bounding box center [133, 53] width 95 height 20
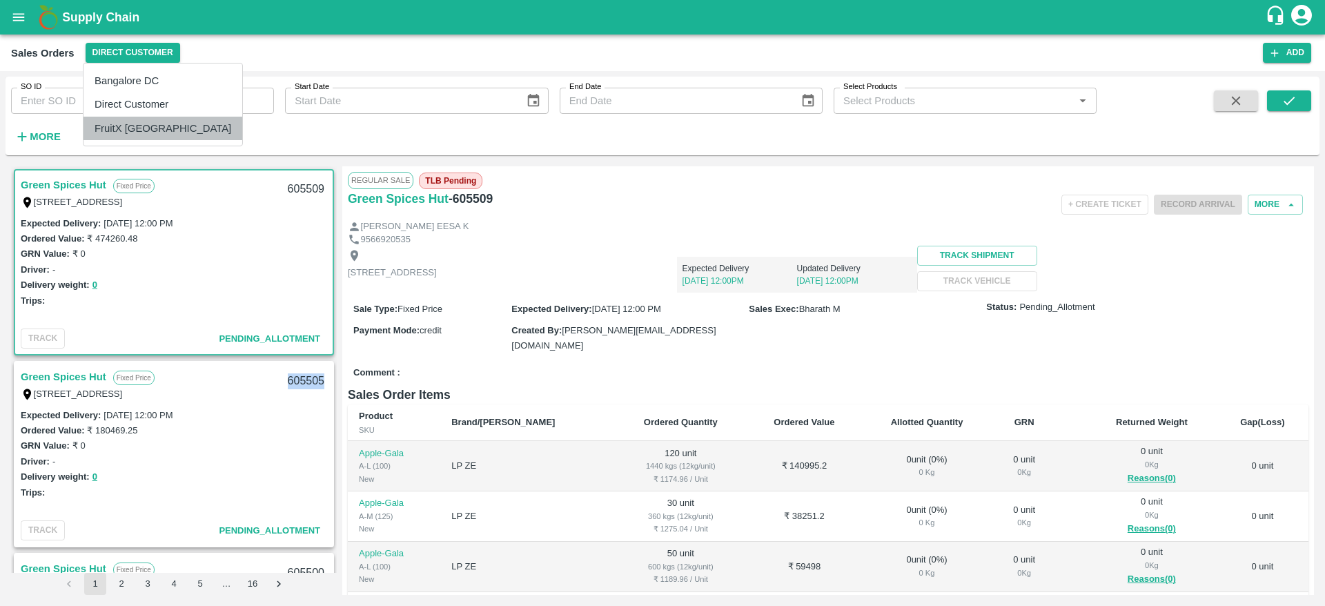
click at [168, 129] on li "FruitX [GEOGRAPHIC_DATA]" at bounding box center [163, 128] width 159 height 23
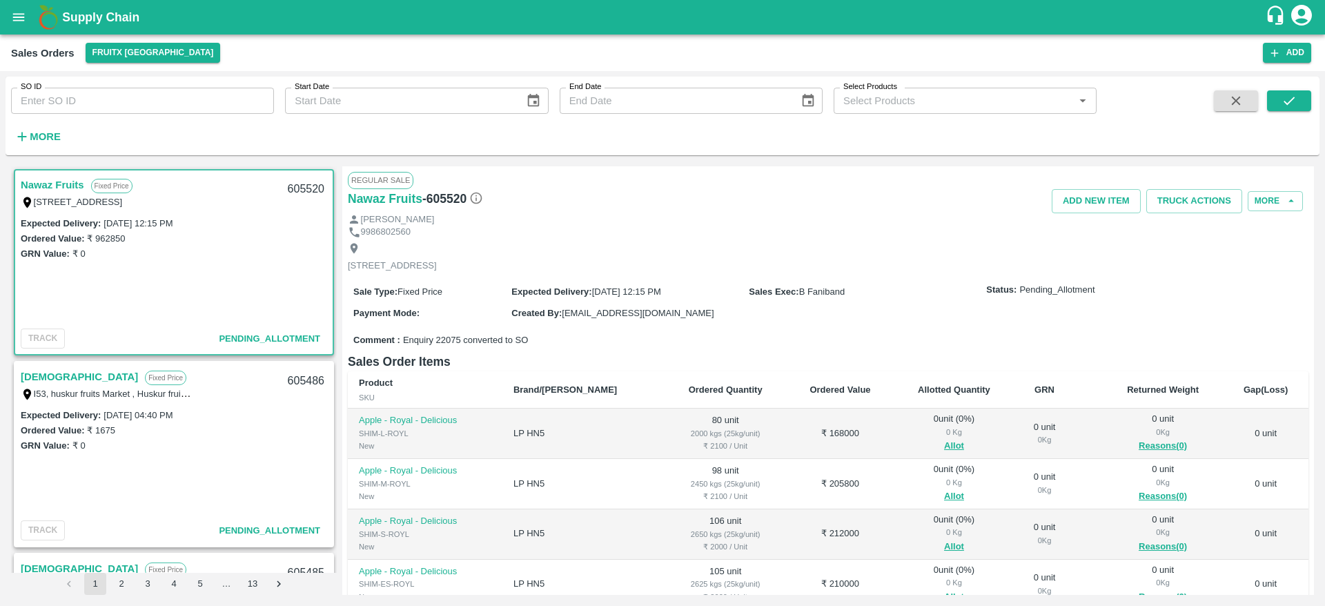
scroll to position [224, 0]
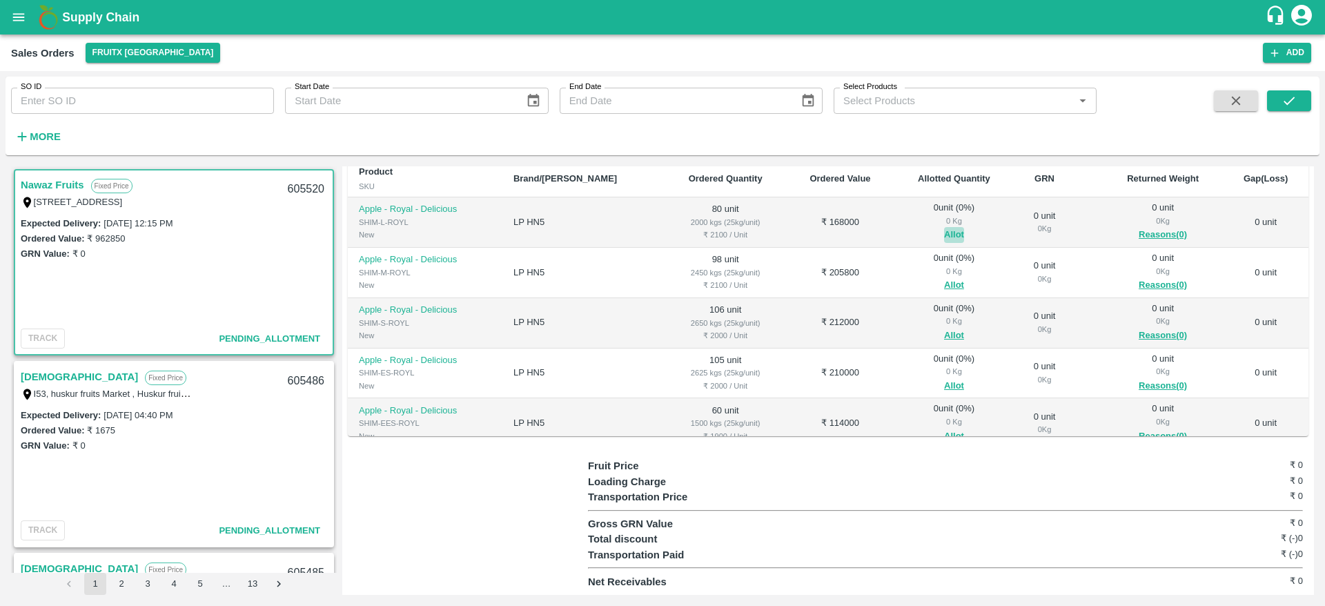
click at [944, 239] on button "Allot" at bounding box center [954, 235] width 20 height 16
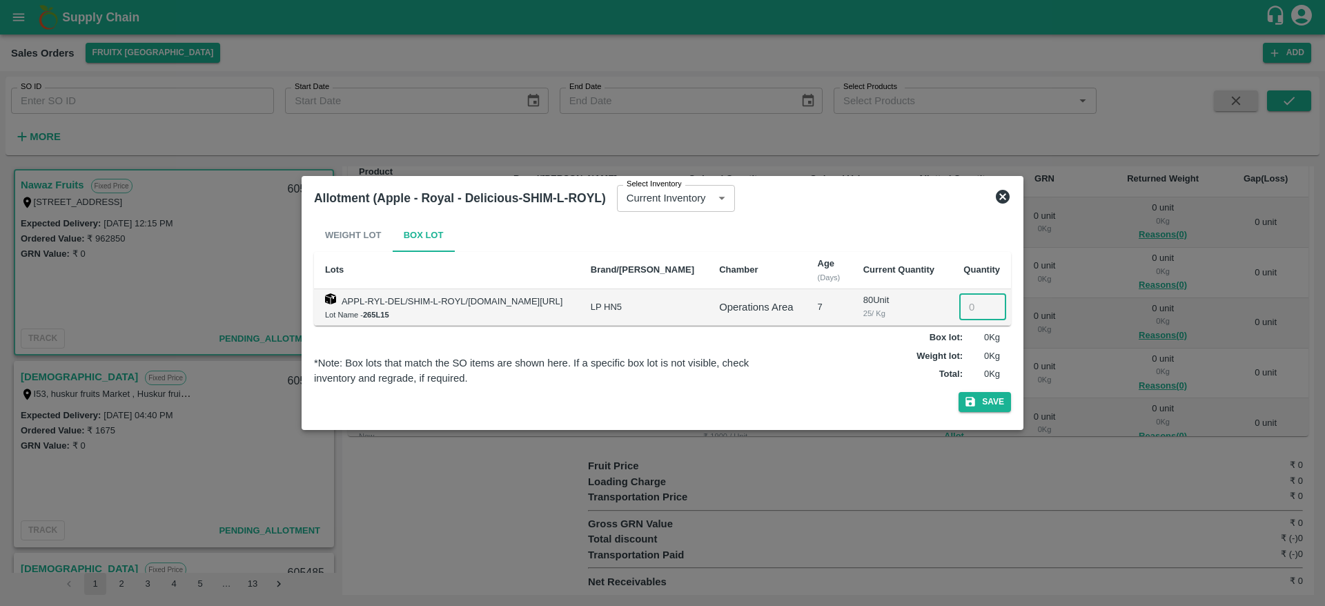
click at [966, 311] on input "number" at bounding box center [982, 307] width 47 height 26
type input "80"
click at [959, 392] on button "Save" at bounding box center [985, 402] width 52 height 20
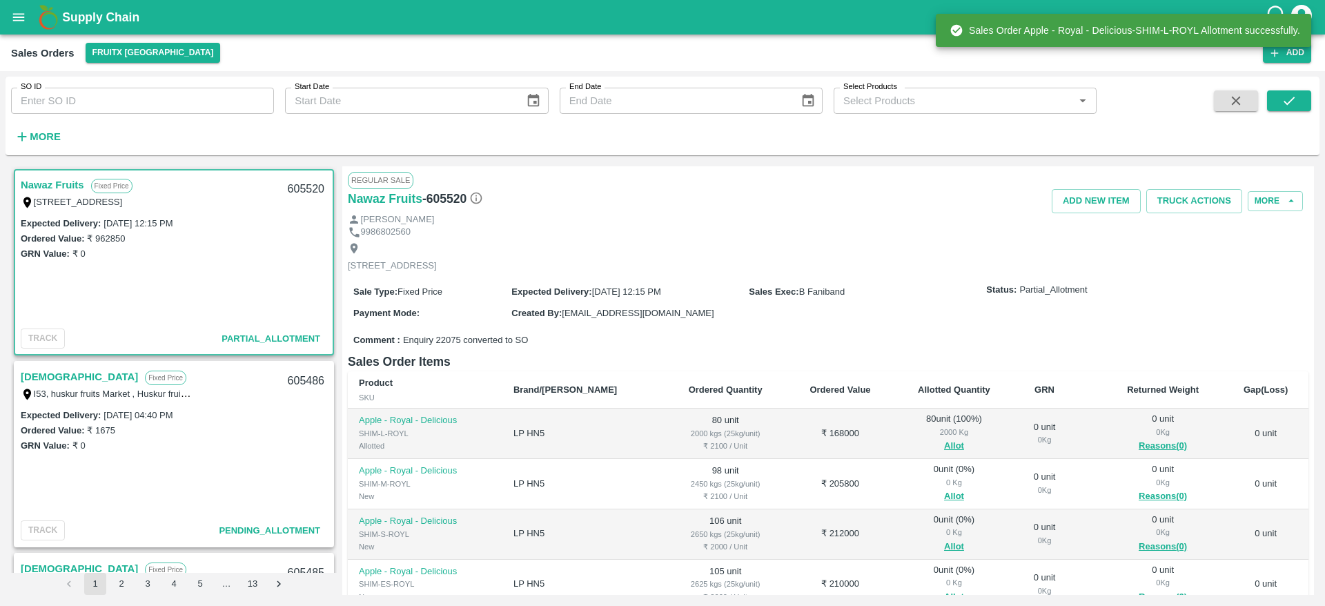
scroll to position [79, 0]
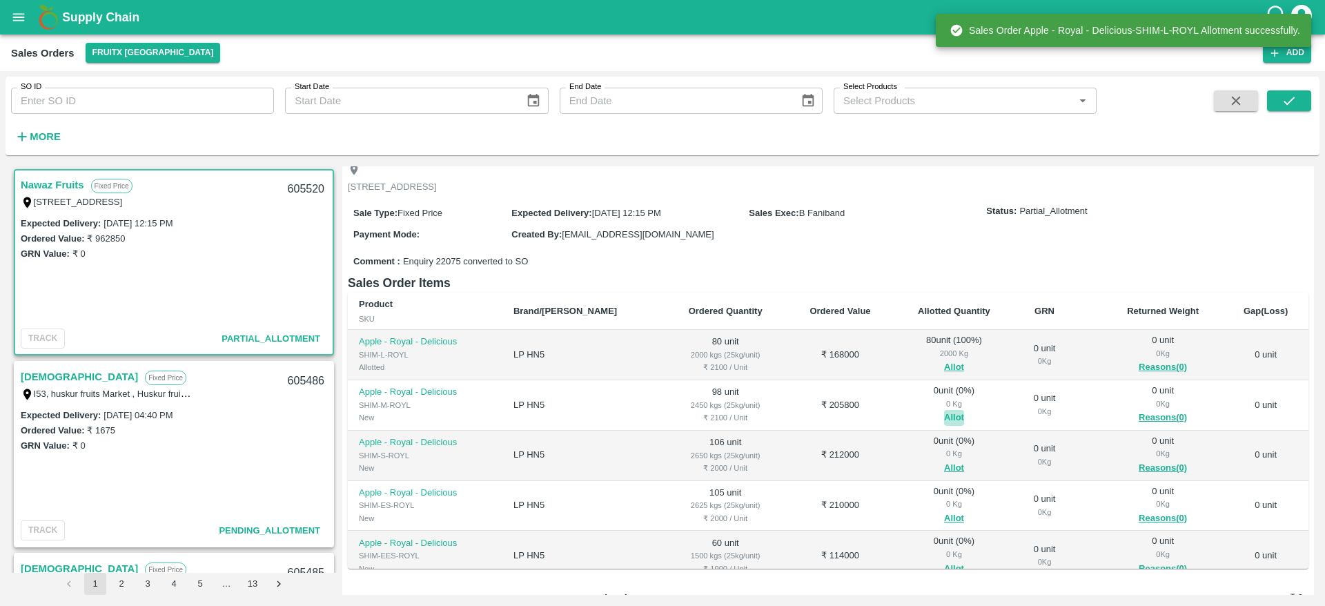
click at [944, 425] on button "Allot" at bounding box center [954, 418] width 20 height 16
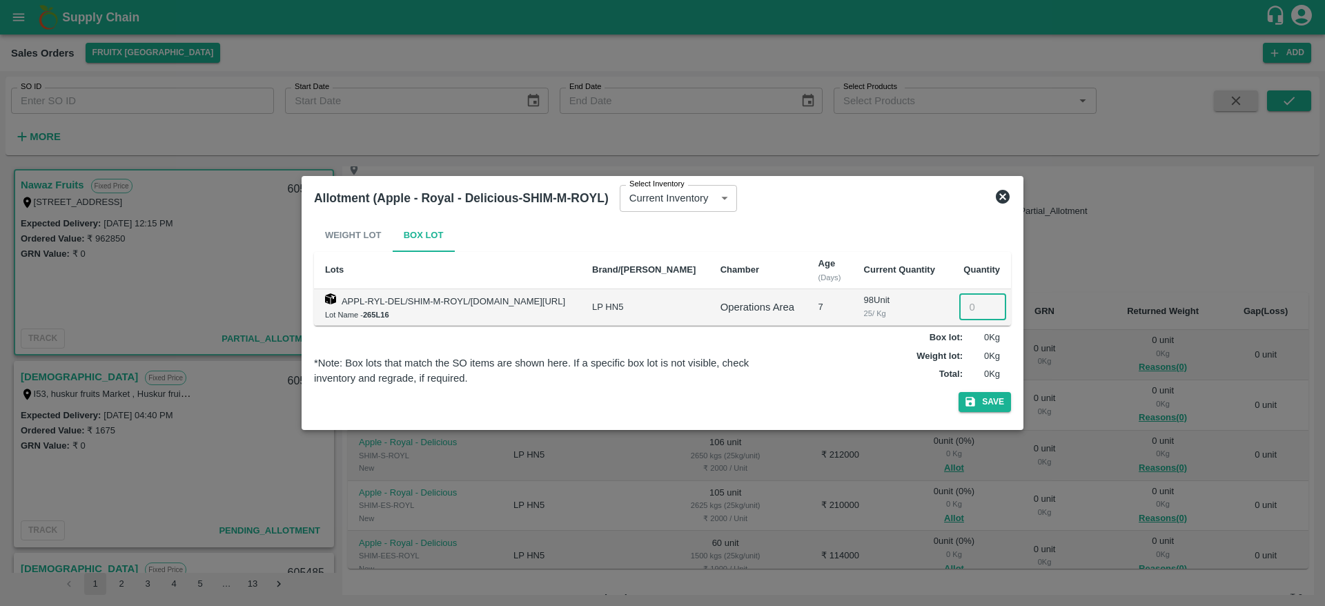
click at [981, 315] on input "number" at bounding box center [982, 307] width 47 height 26
type input "98"
click at [959, 392] on button "Save" at bounding box center [985, 402] width 52 height 20
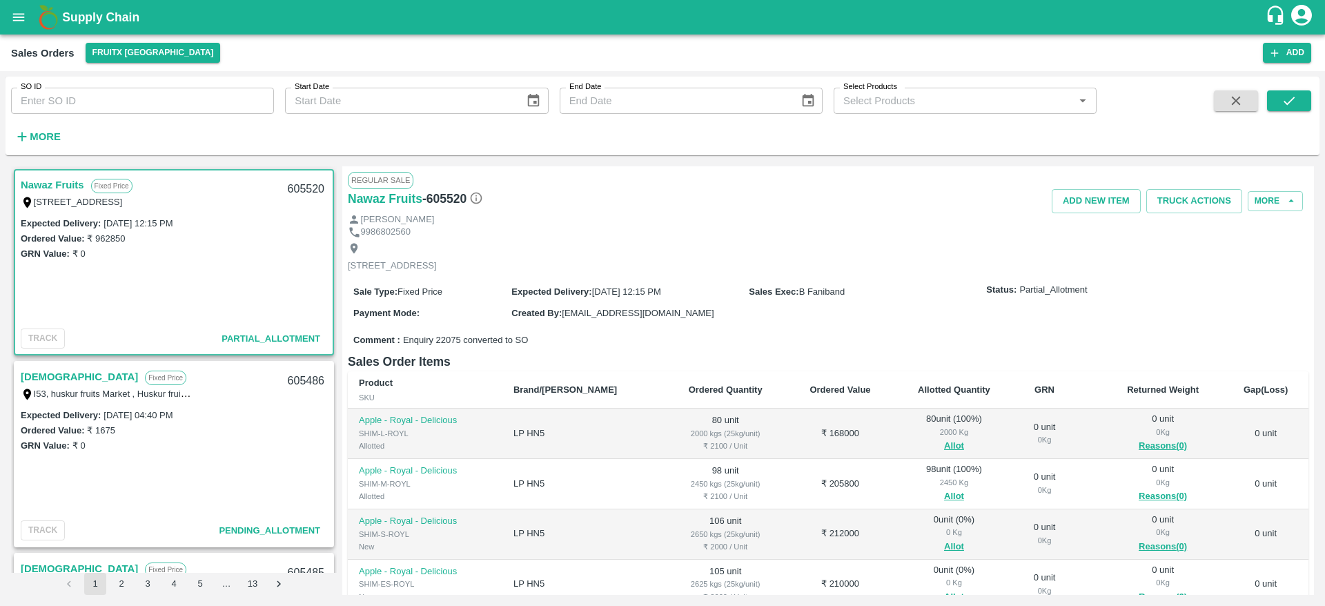
scroll to position [193, 0]
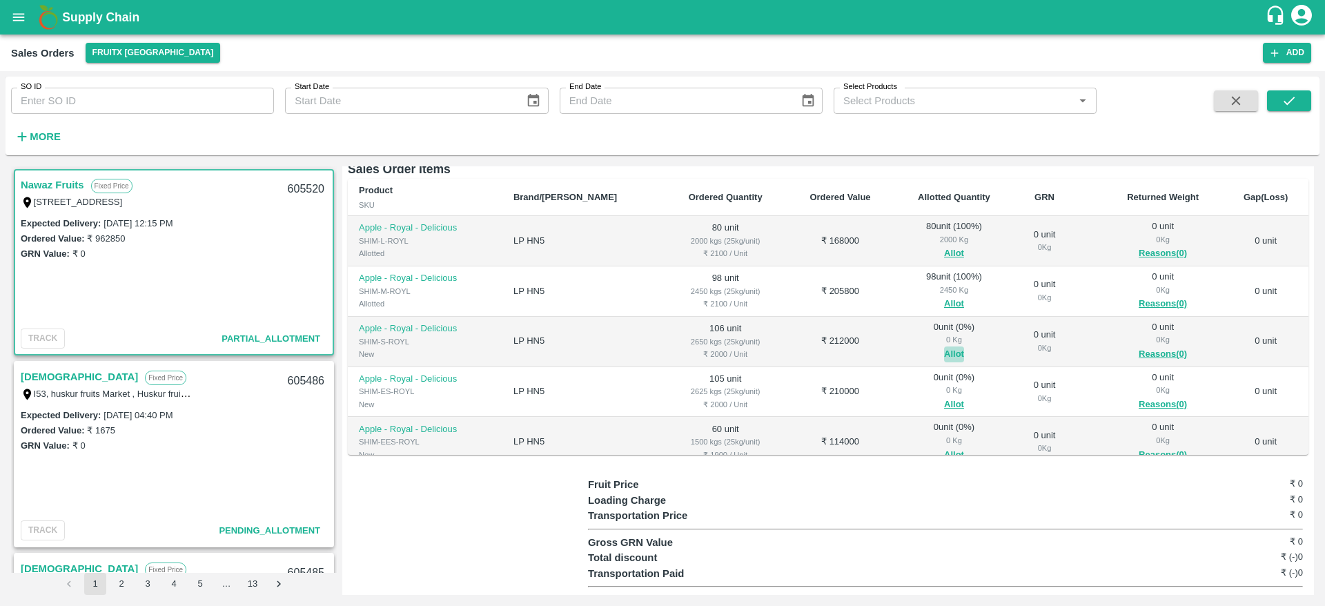
click at [944, 362] on button "Allot" at bounding box center [954, 354] width 20 height 16
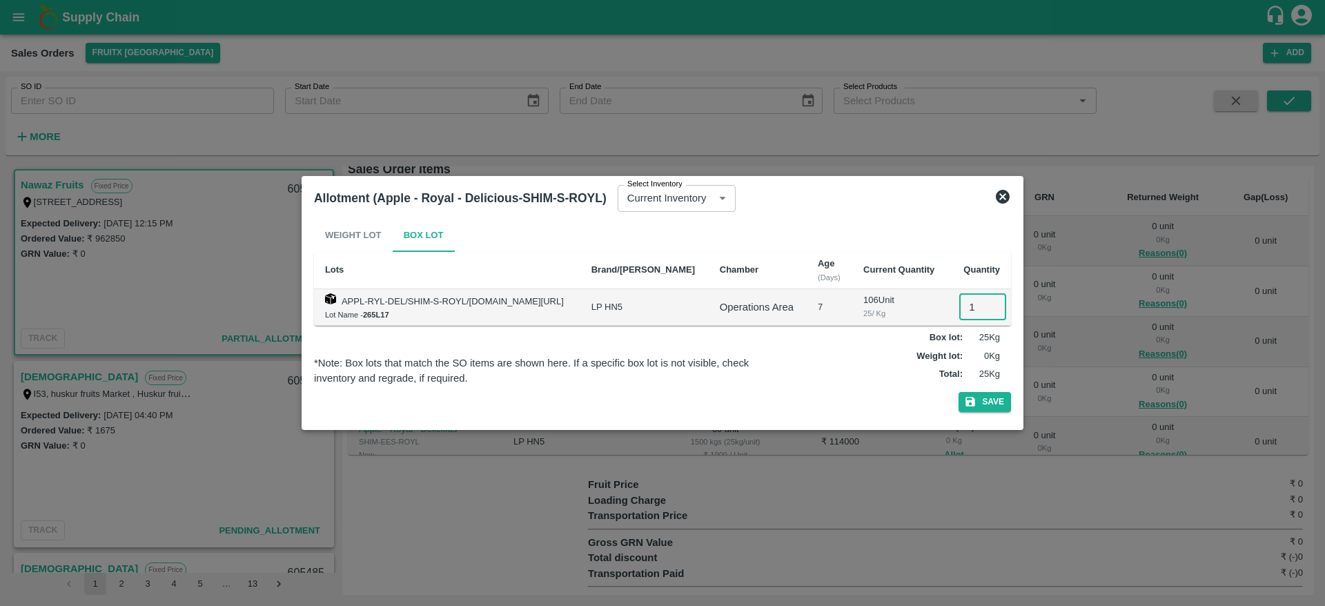
click at [968, 302] on input "1" at bounding box center [982, 307] width 47 height 26
type input "106"
click at [993, 388] on div "Weight Lot Box Lot Lots Brand/Marka Chamber Age (Days) Current Quantity Quantit…" at bounding box center [662, 318] width 697 height 199
click at [992, 395] on button "Save" at bounding box center [985, 402] width 52 height 20
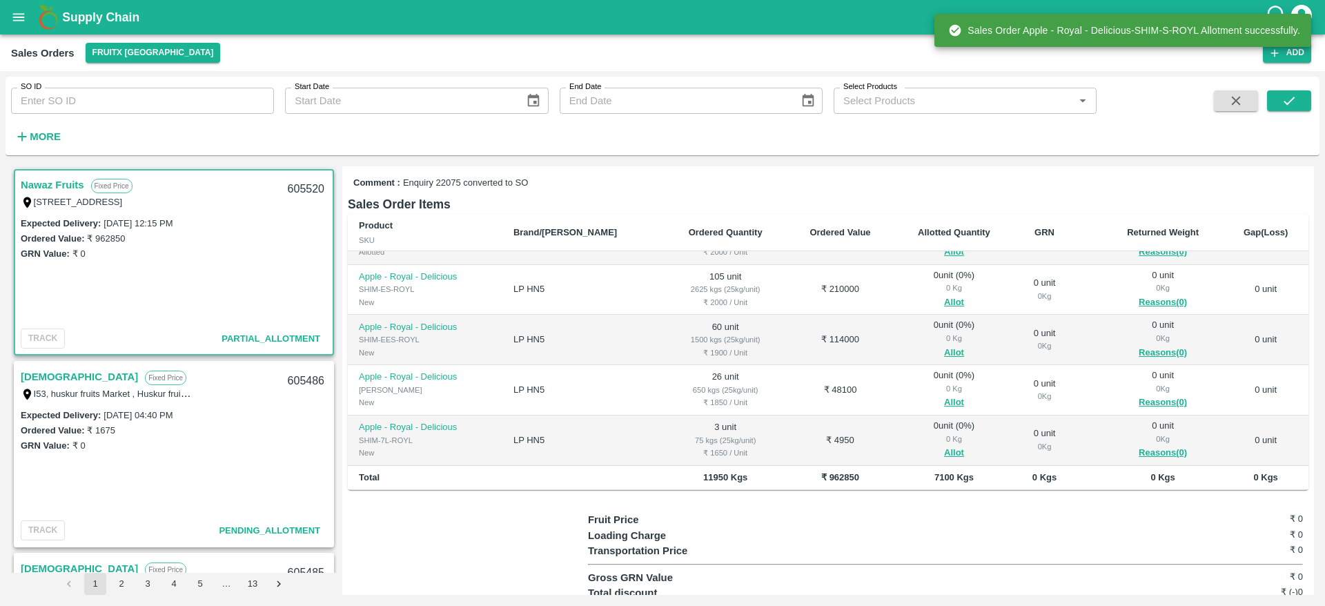
scroll to position [41, 0]
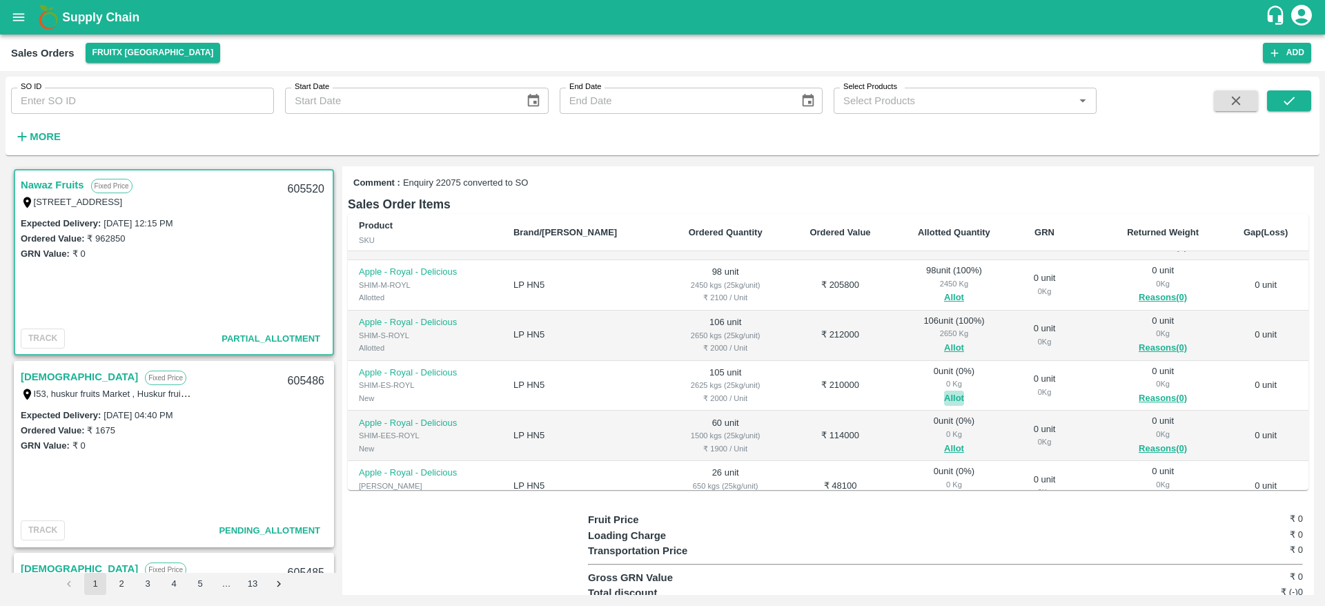
click at [944, 407] on button "Allot" at bounding box center [954, 399] width 20 height 16
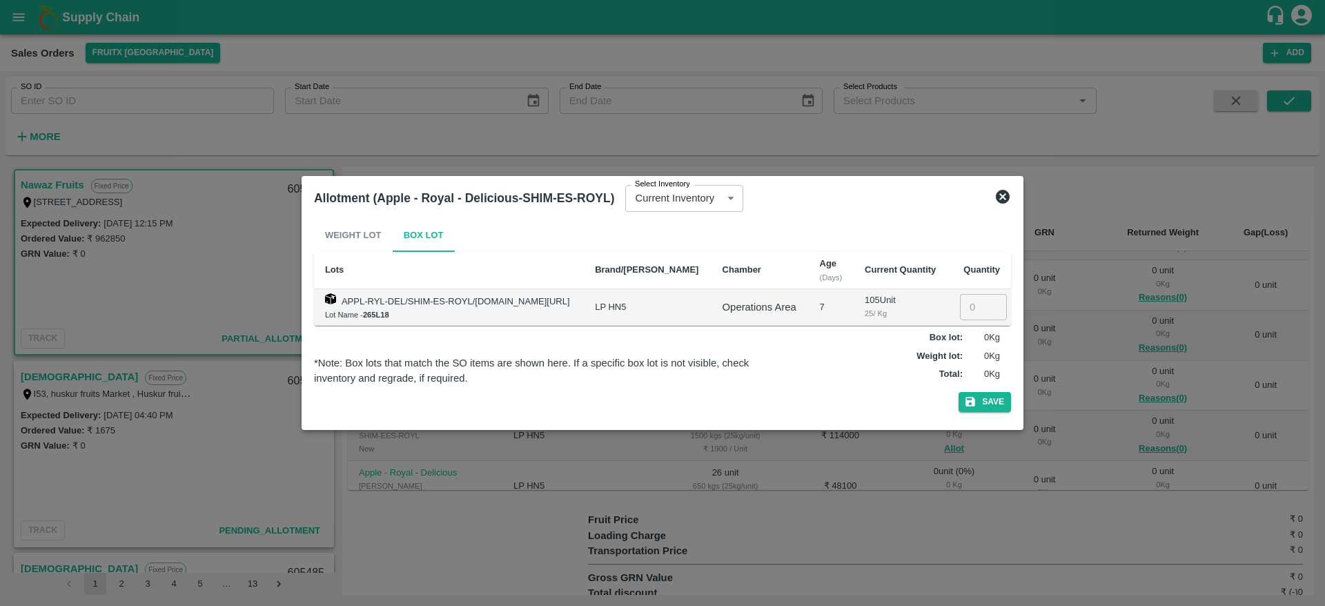
click at [981, 309] on input "number" at bounding box center [983, 307] width 47 height 26
type input "105"
click at [959, 392] on button "Save" at bounding box center [985, 402] width 52 height 20
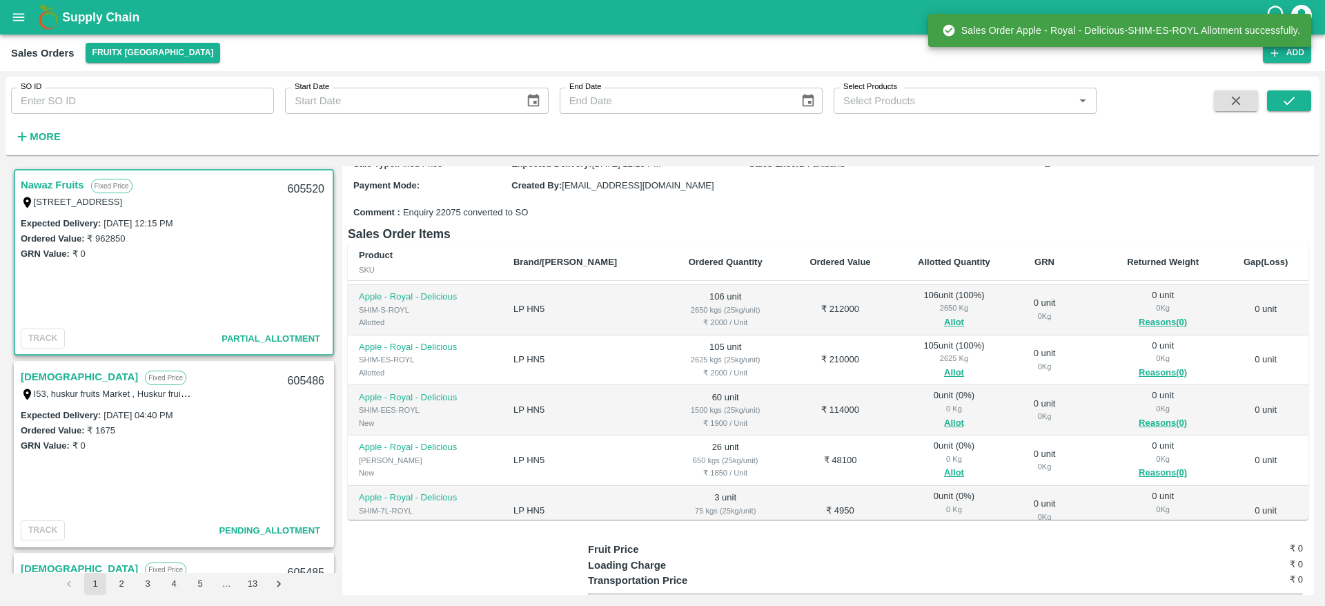
scroll to position [126, 0]
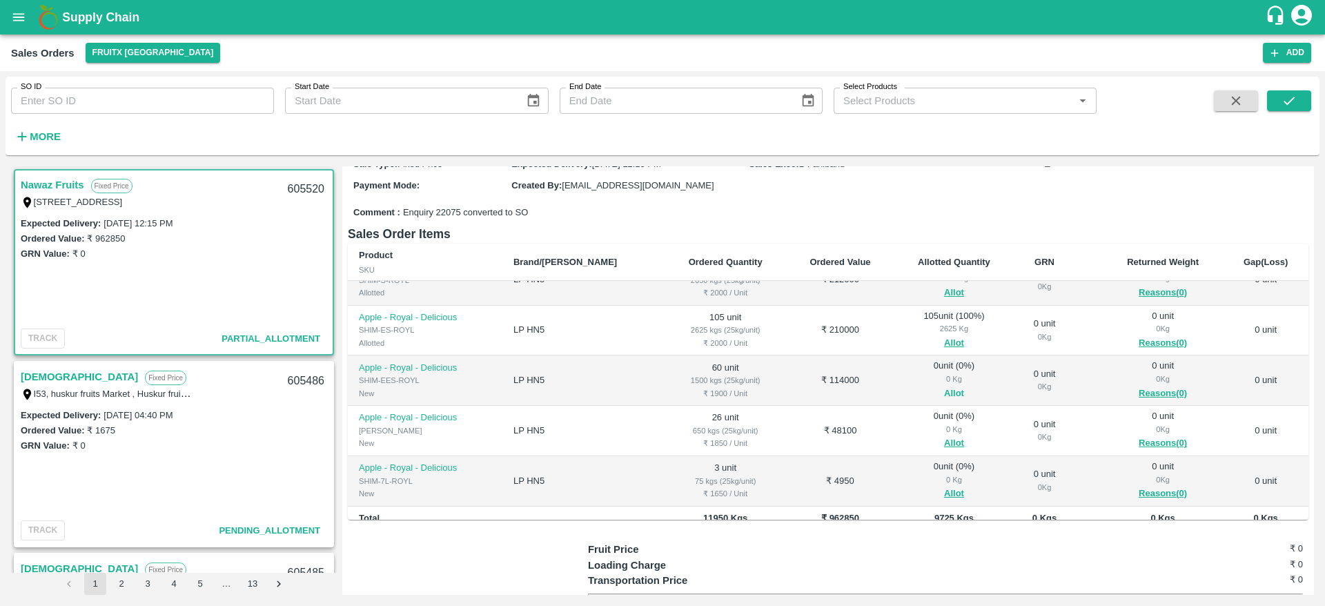
click at [944, 402] on button "Allot" at bounding box center [954, 394] width 20 height 16
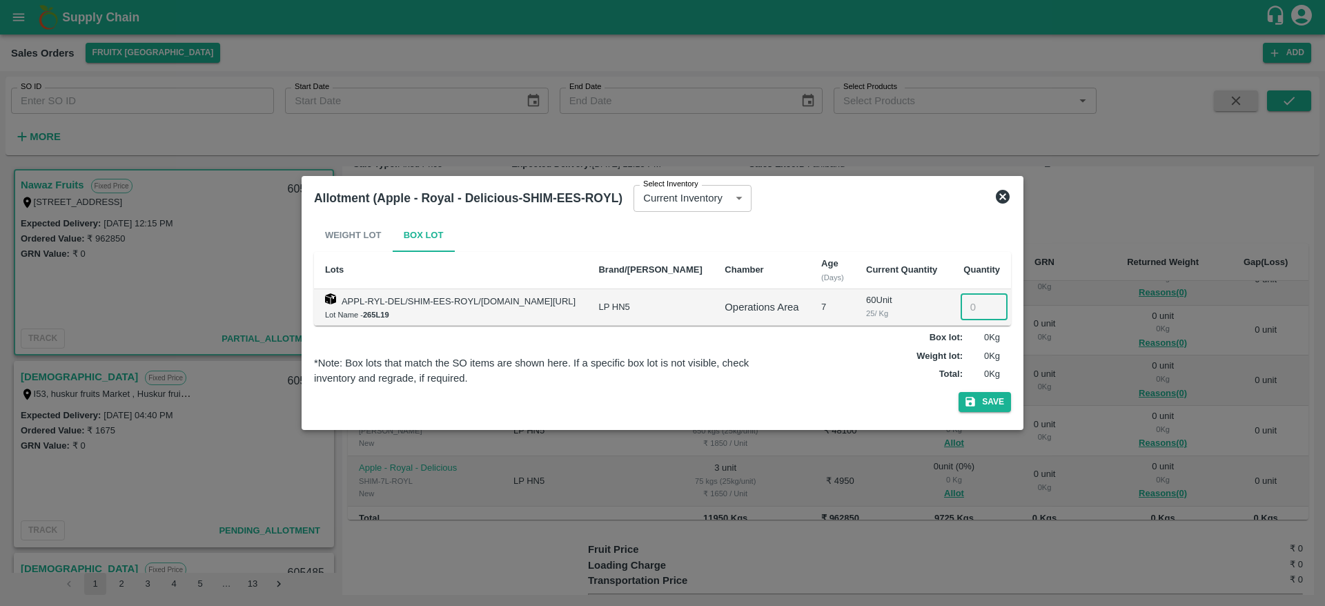
click at [966, 311] on input "number" at bounding box center [984, 307] width 47 height 26
type input "60"
click at [959, 392] on button "Save" at bounding box center [985, 402] width 52 height 20
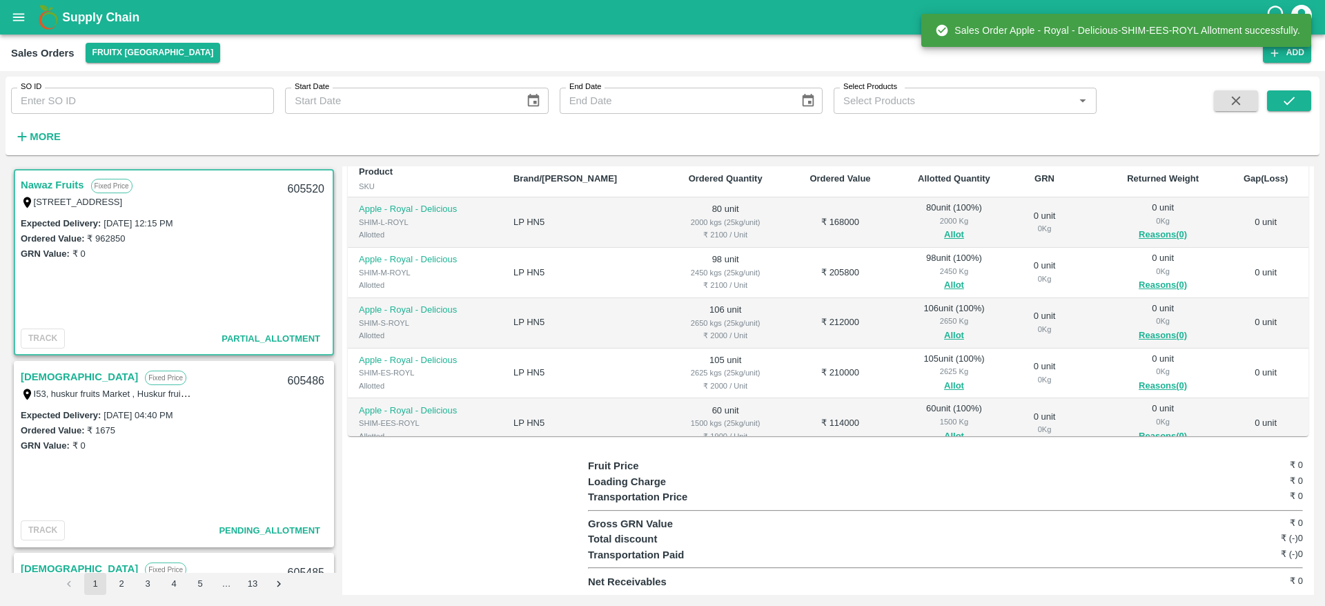
scroll to position [110, 0]
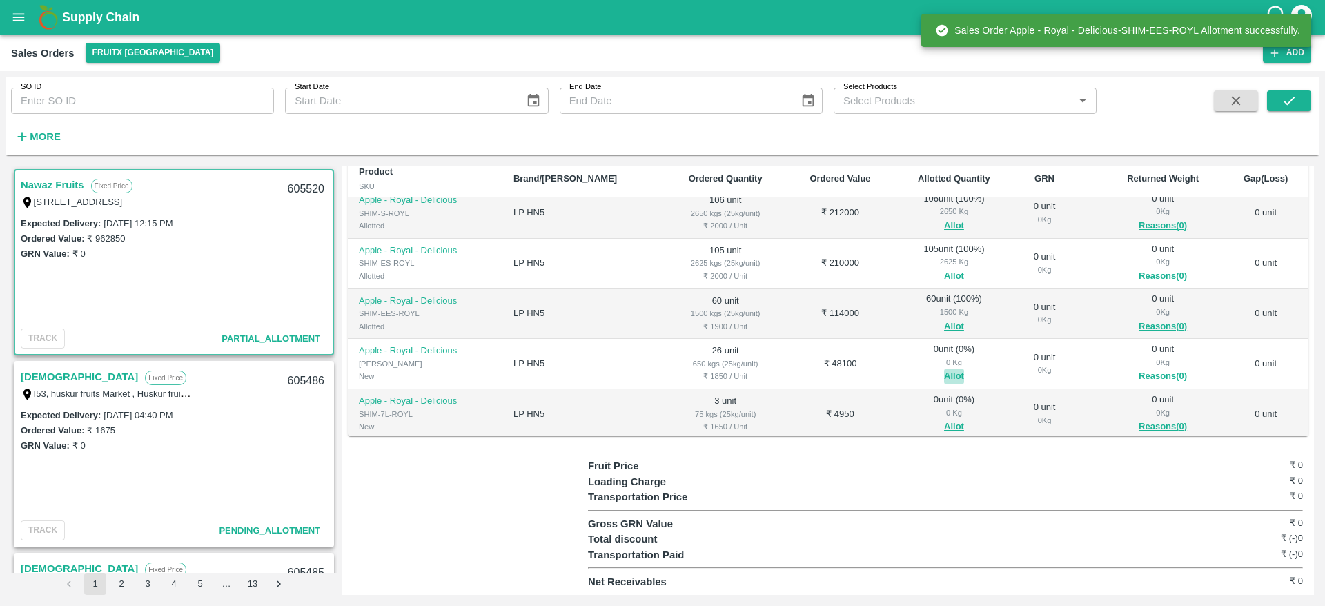
click at [944, 376] on button "Allot" at bounding box center [954, 377] width 20 height 16
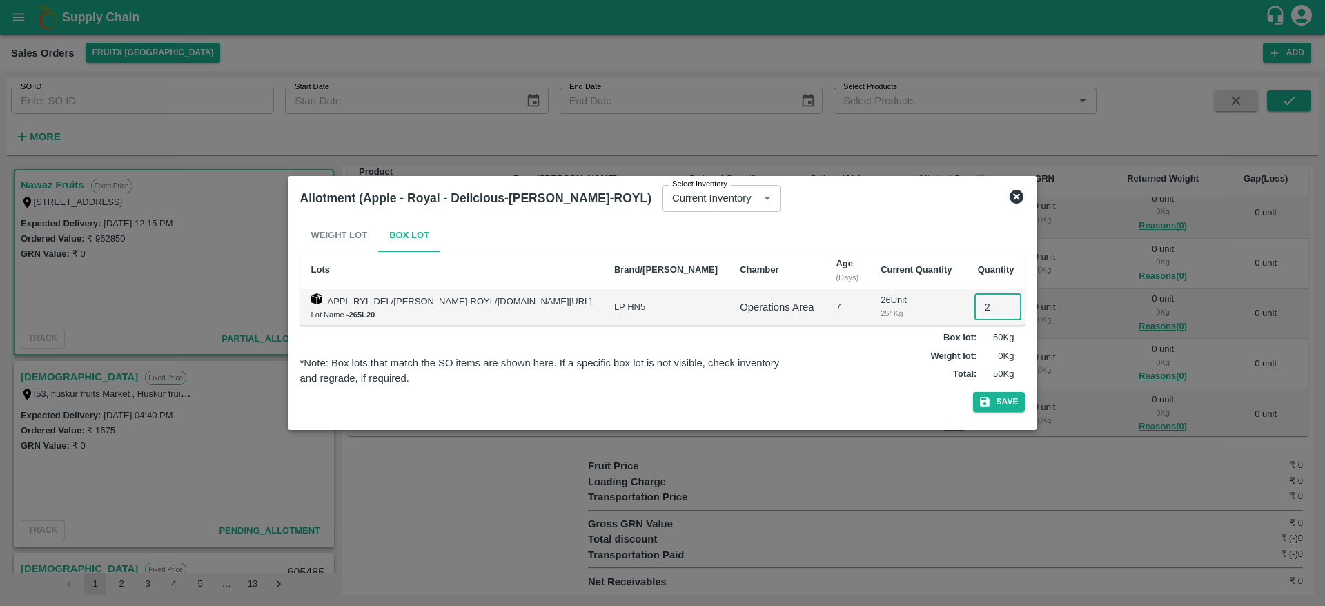
click at [974, 306] on input "2" at bounding box center [997, 307] width 47 height 26
type input "26"
click at [973, 392] on button "Save" at bounding box center [999, 402] width 52 height 20
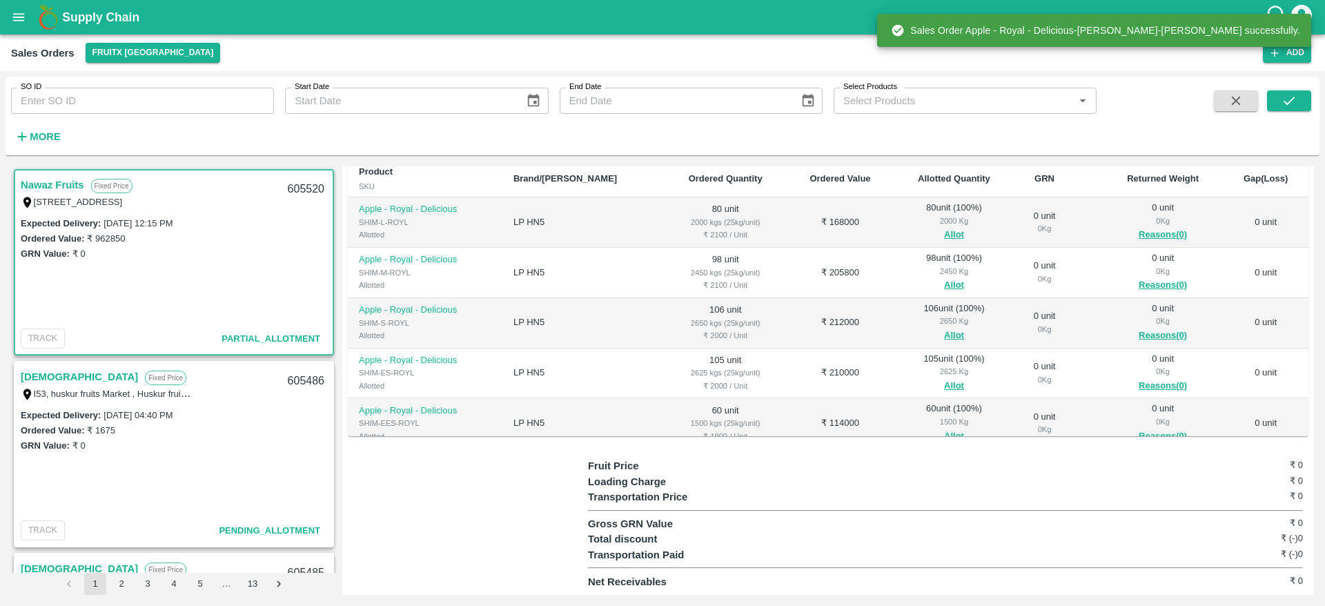
scroll to position [137, 0]
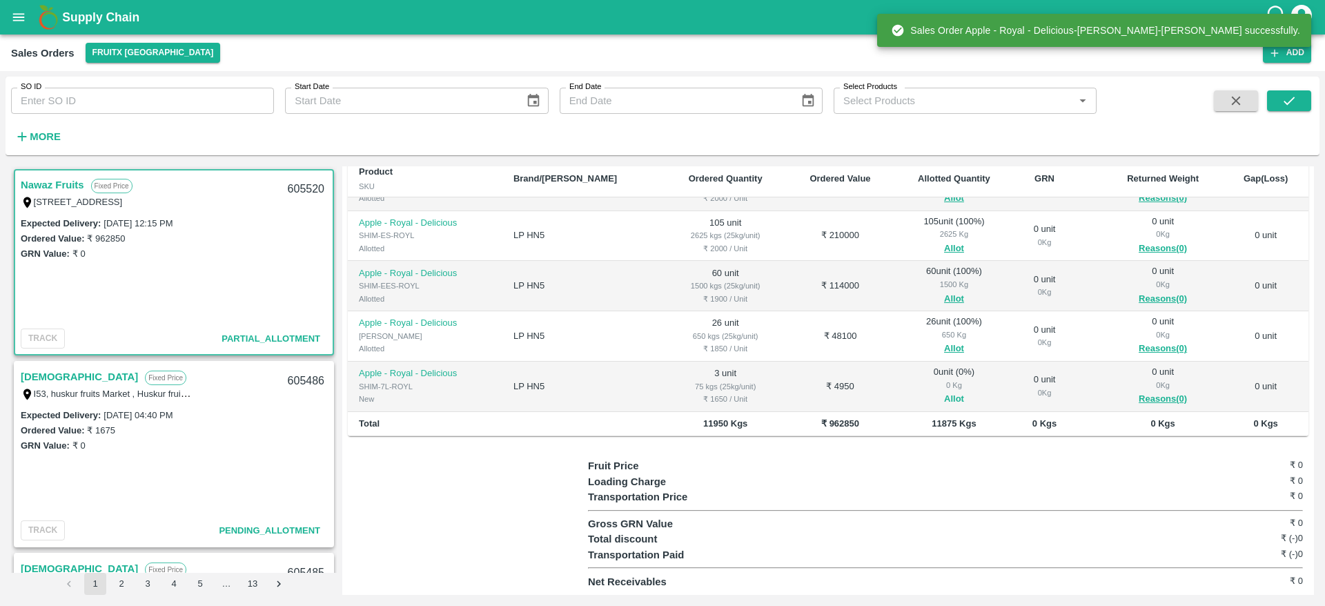
click at [944, 399] on button "Allot" at bounding box center [954, 399] width 20 height 16
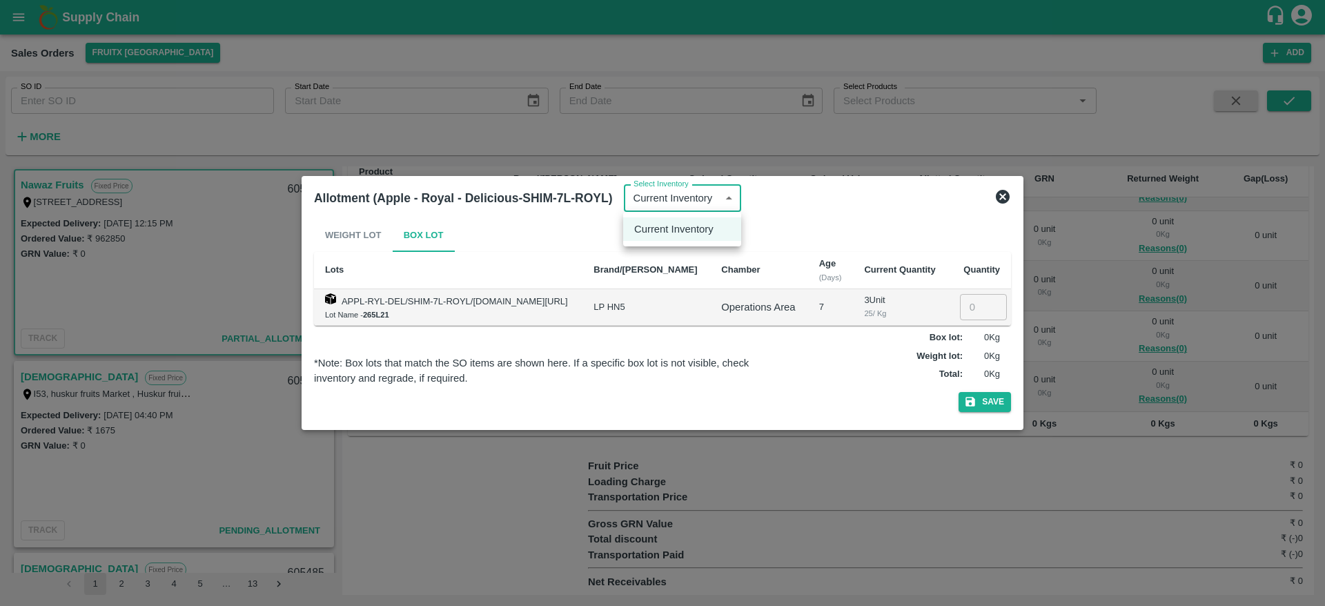
click at [910, 239] on div at bounding box center [662, 303] width 1325 height 606
click at [971, 308] on input "3" at bounding box center [983, 307] width 47 height 26
type input "3"
click at [959, 392] on button "Save" at bounding box center [985, 402] width 52 height 20
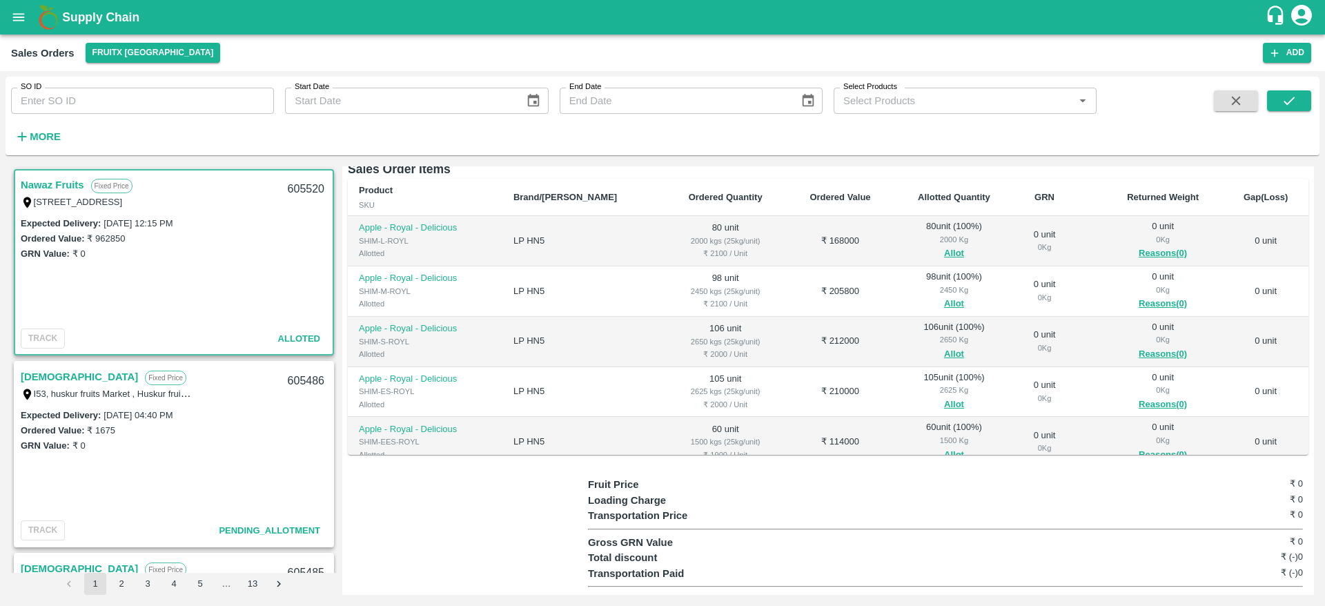
scroll to position [0, 0]
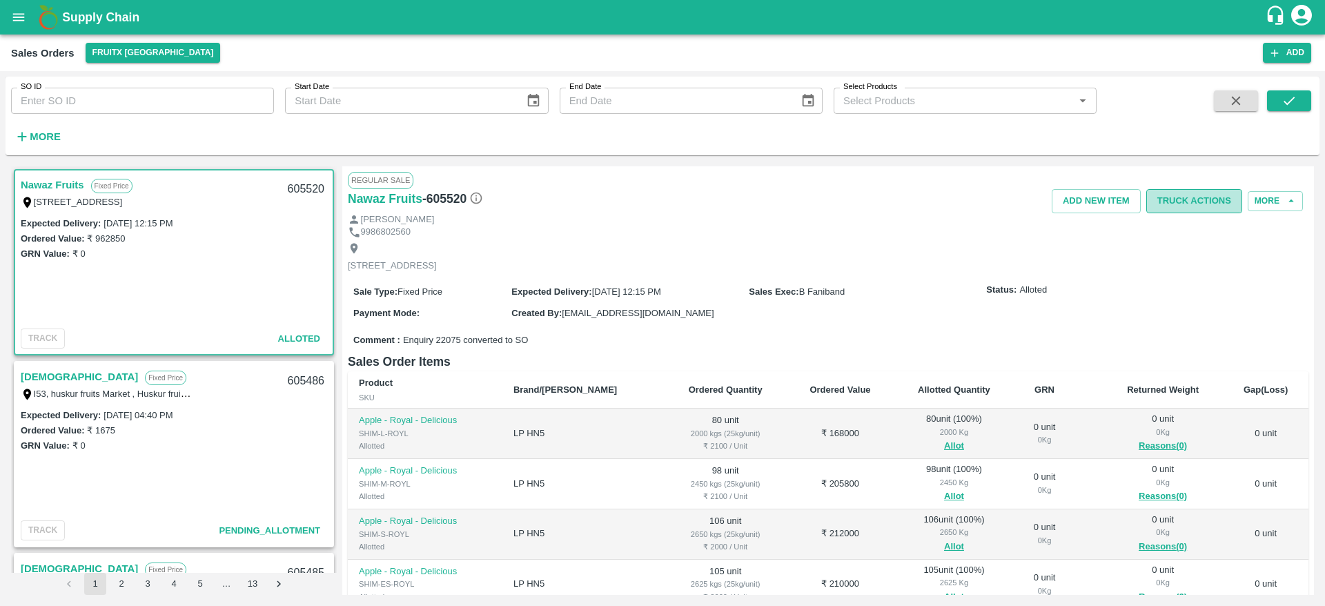
click at [1186, 207] on button "Truck Actions" at bounding box center [1194, 201] width 96 height 24
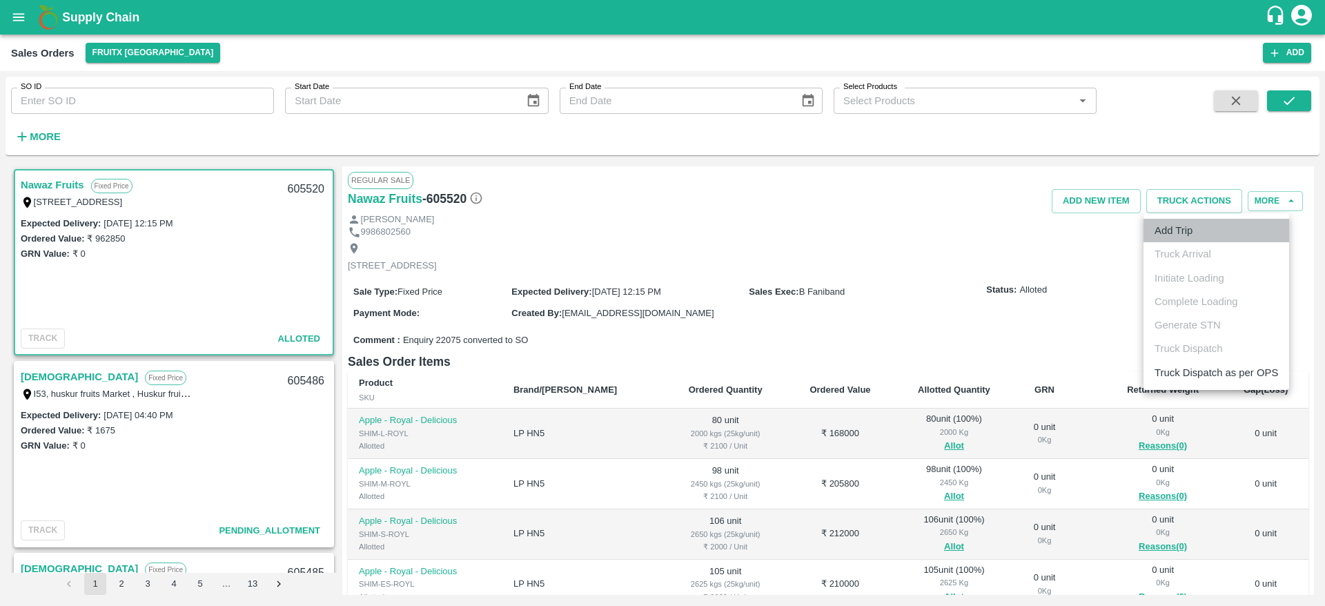
click at [1186, 235] on li "Add Trip" at bounding box center [1217, 230] width 146 height 23
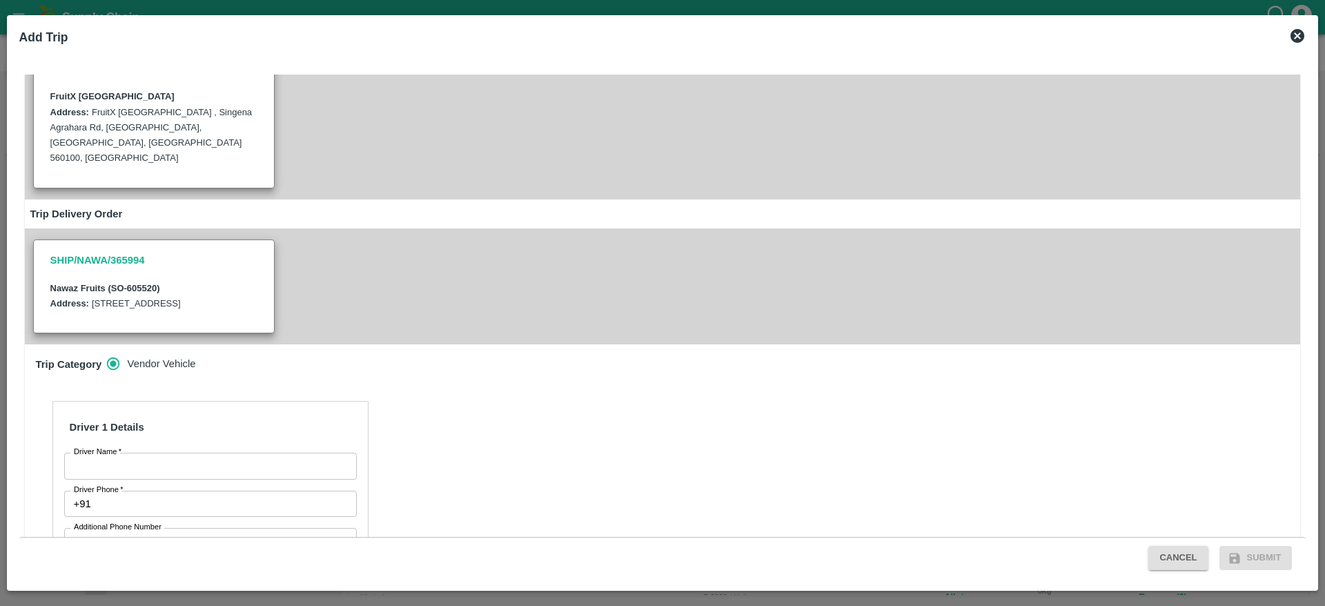
scroll to position [163, 0]
drag, startPoint x: 238, startPoint y: 448, endPoint x: 238, endPoint y: 457, distance: 9.0
click at [238, 457] on div "Driver 1 Details Driver Name   * Driver Name Driver Phone   * +91 Driver Phone …" at bounding box center [210, 581] width 316 height 363
click at [238, 457] on input "Driver Name   *" at bounding box center [210, 464] width 293 height 26
type input "Nawaz"
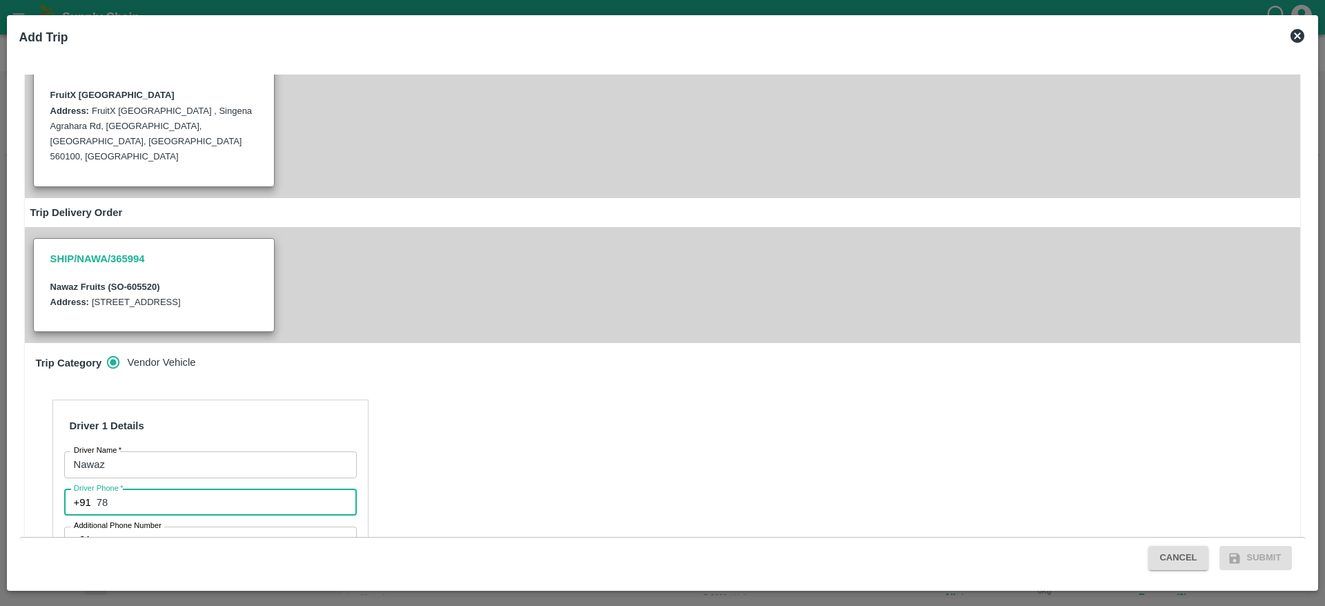
type input "7826860807"
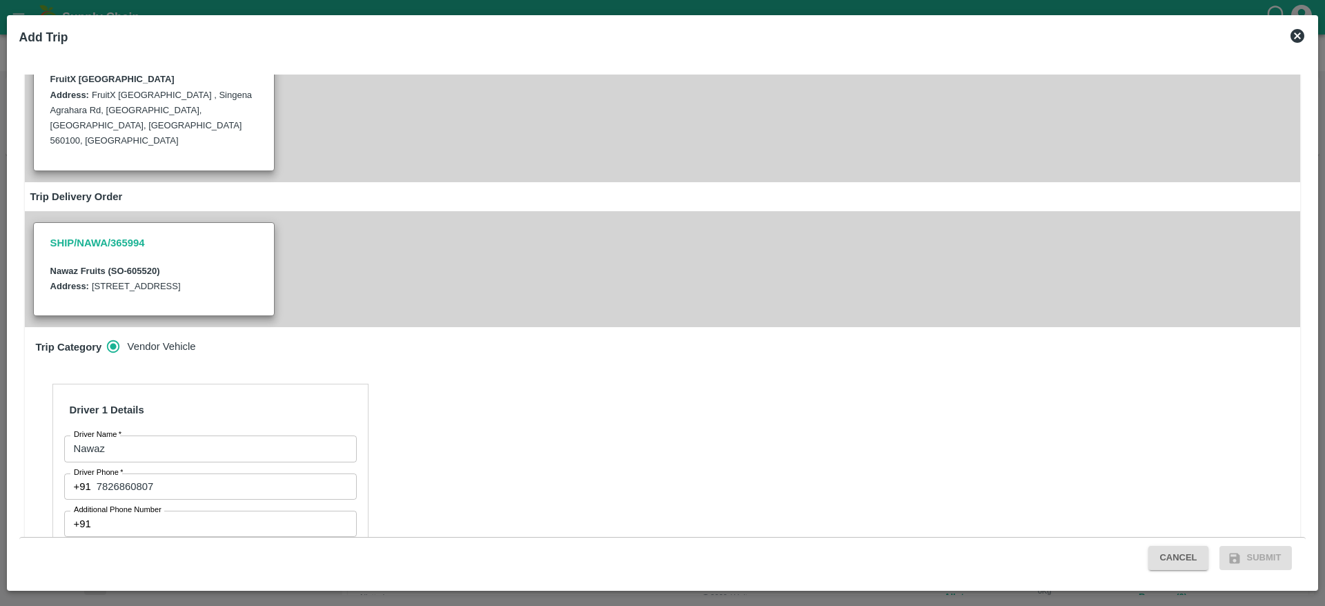
scroll to position [428, 0]
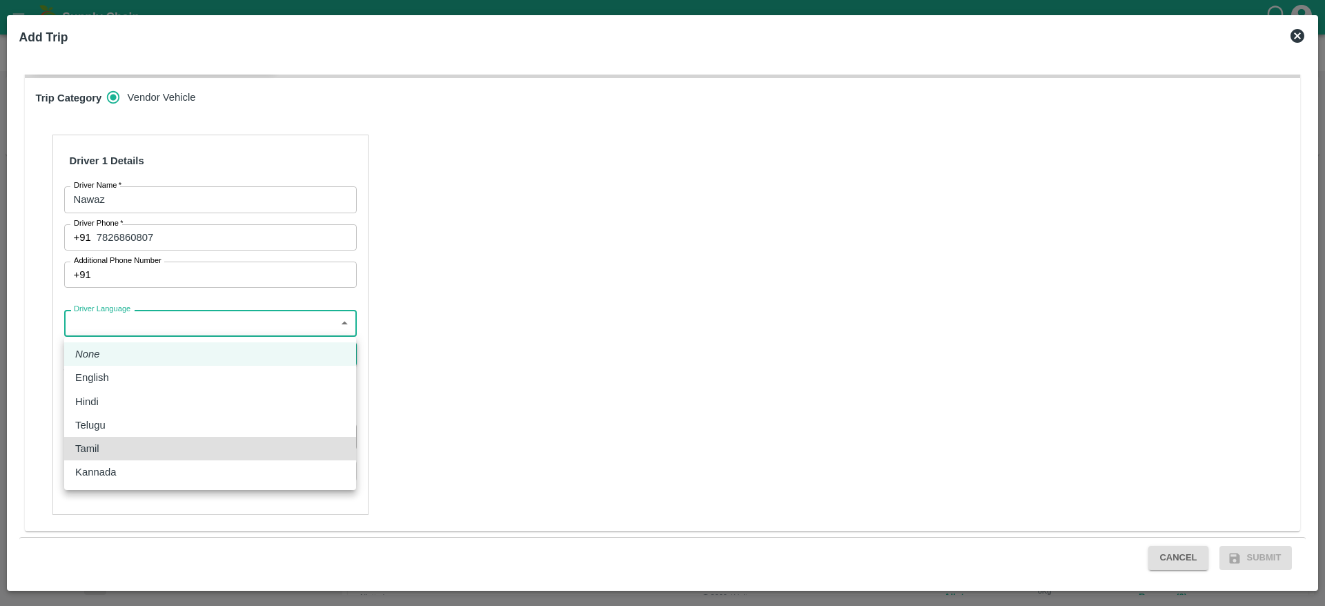
type input "ta"
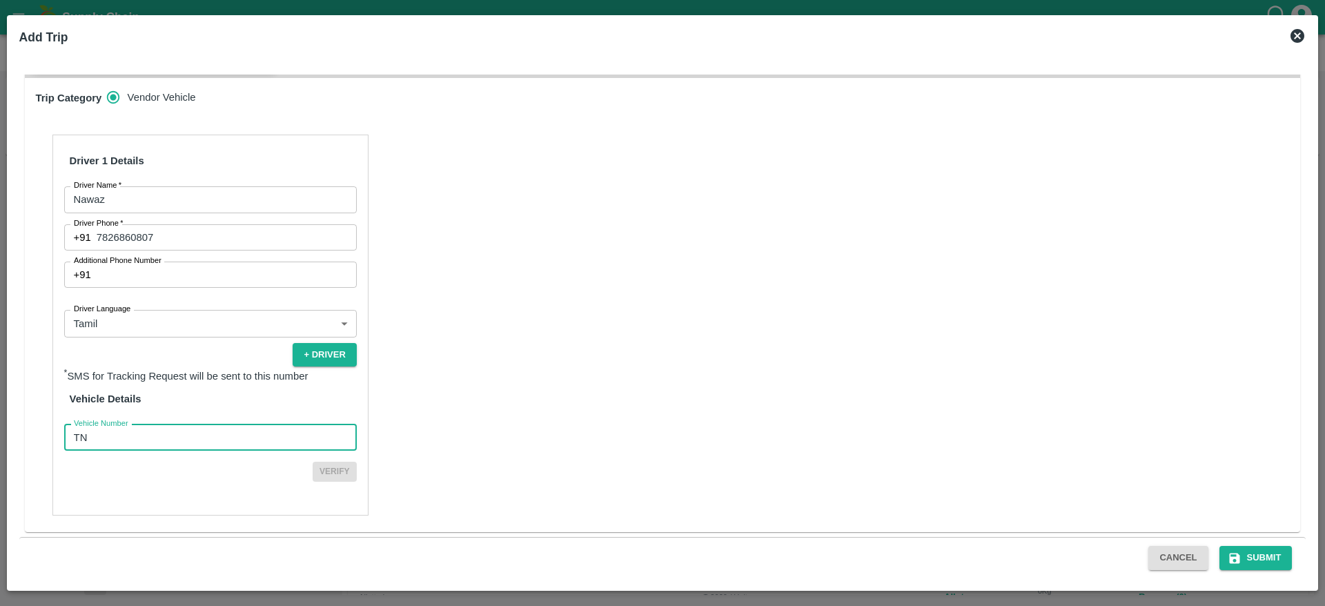
type input "TN07DA2578"
click at [313, 462] on button "Verify" at bounding box center [335, 472] width 44 height 20
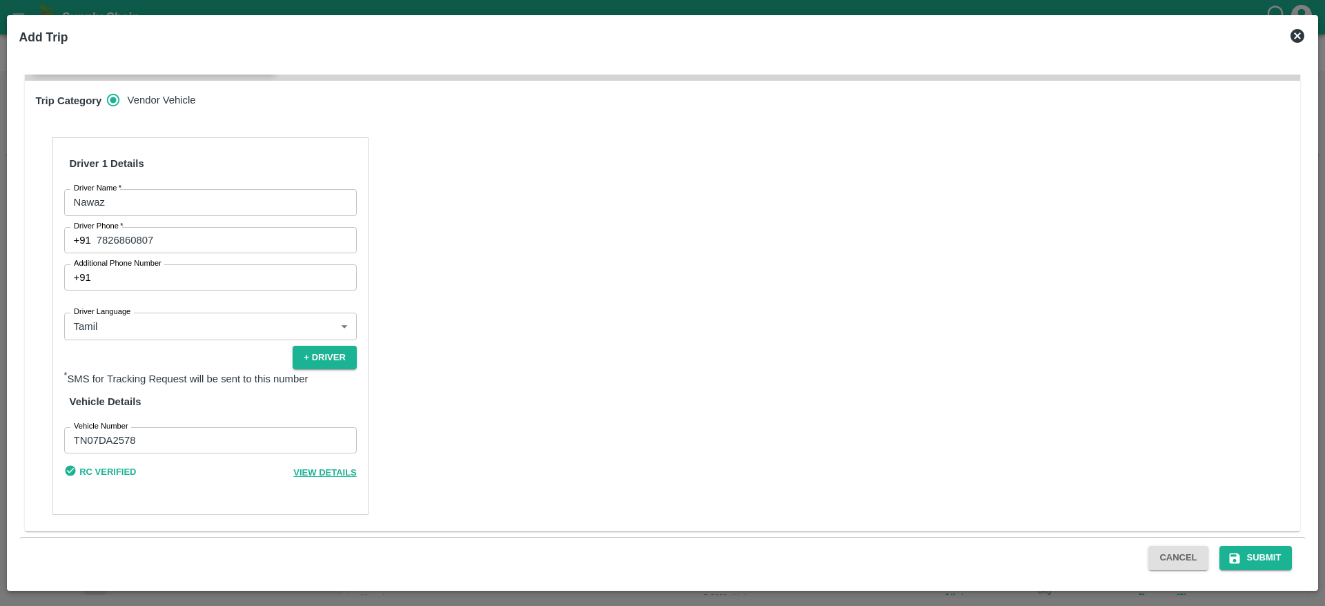
scroll to position [425, 0]
click at [1249, 551] on button "Submit" at bounding box center [1256, 558] width 73 height 24
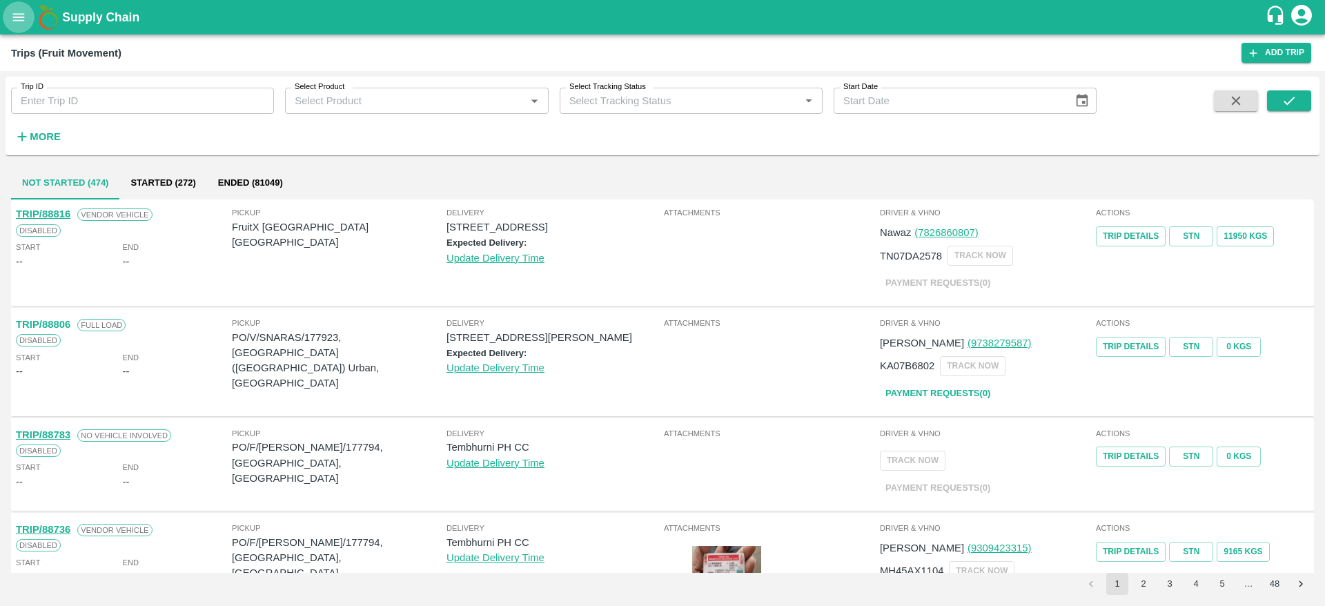
click at [18, 20] on icon "open drawer" at bounding box center [19, 17] width 12 height 8
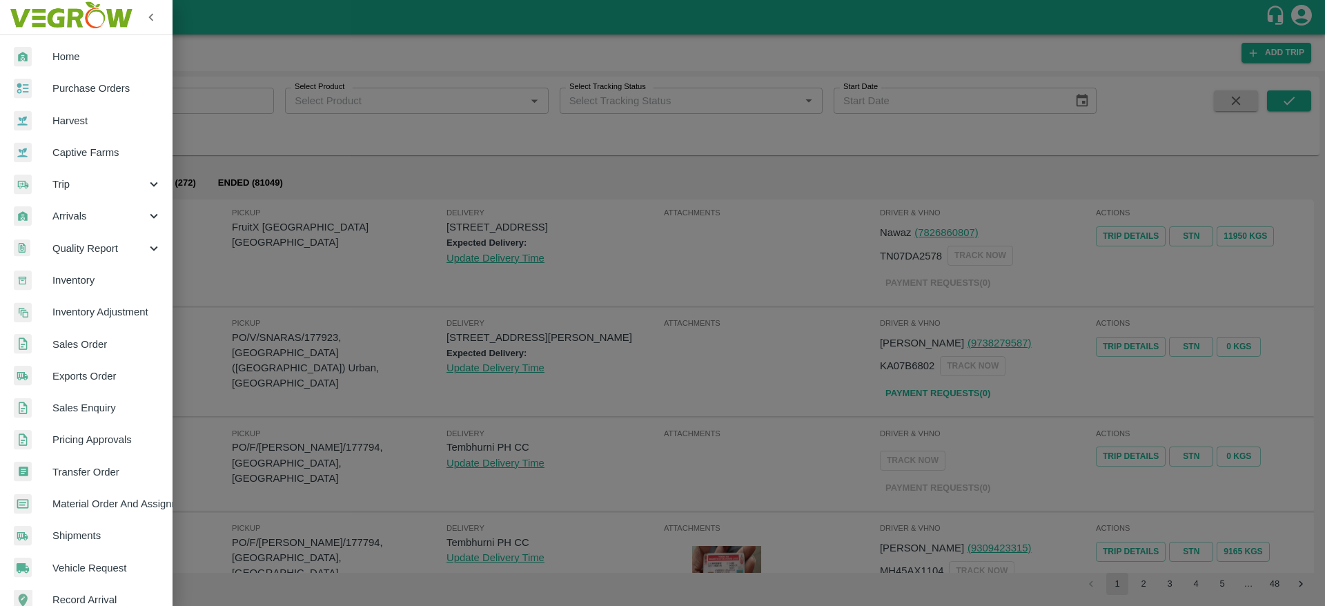
click at [104, 349] on span "Sales Order" at bounding box center [106, 344] width 109 height 15
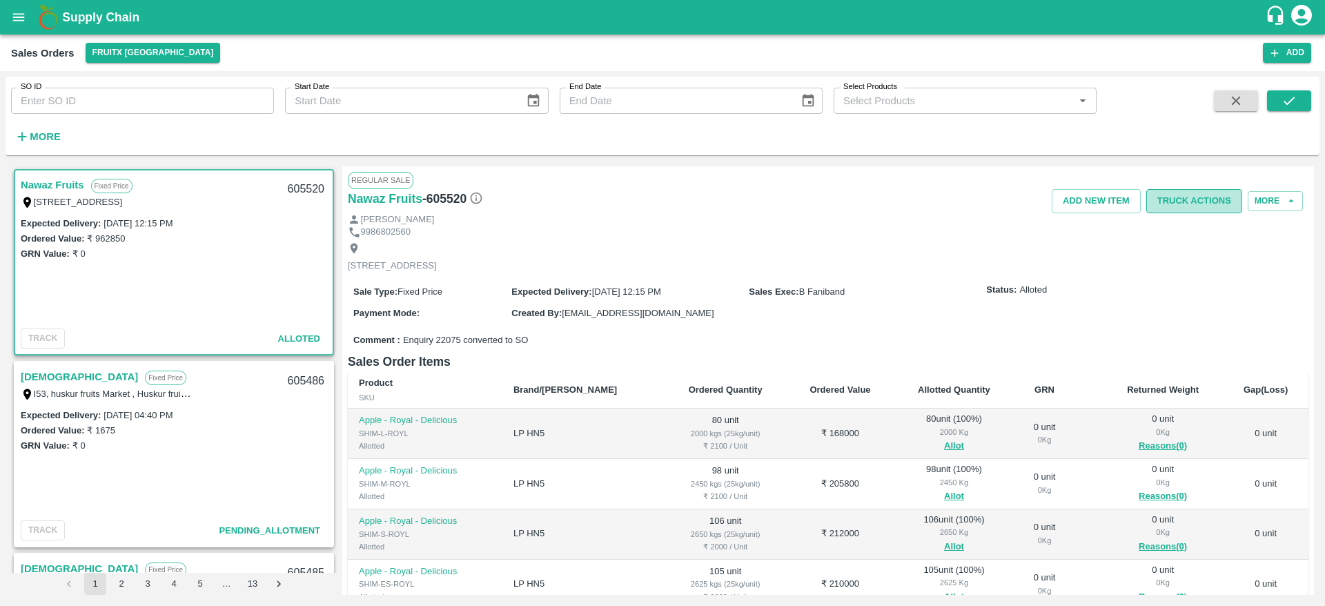
click at [1189, 202] on button "Truck Actions" at bounding box center [1194, 201] width 96 height 24
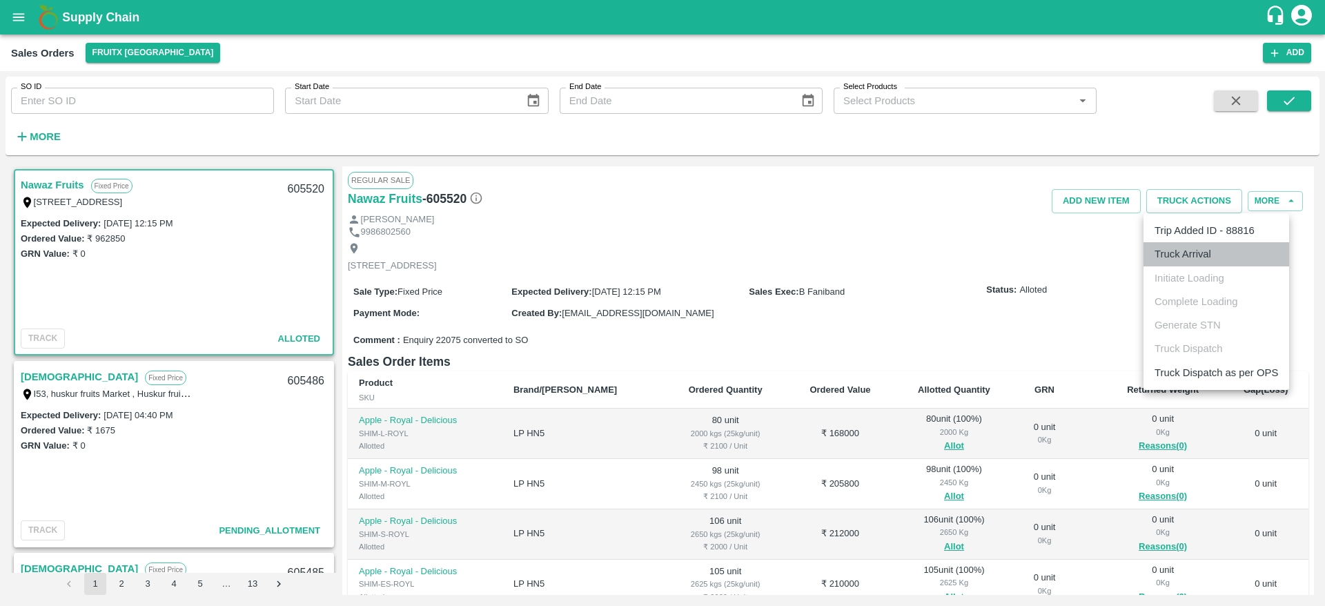
click at [1197, 262] on li "Truck Arrival" at bounding box center [1217, 253] width 146 height 23
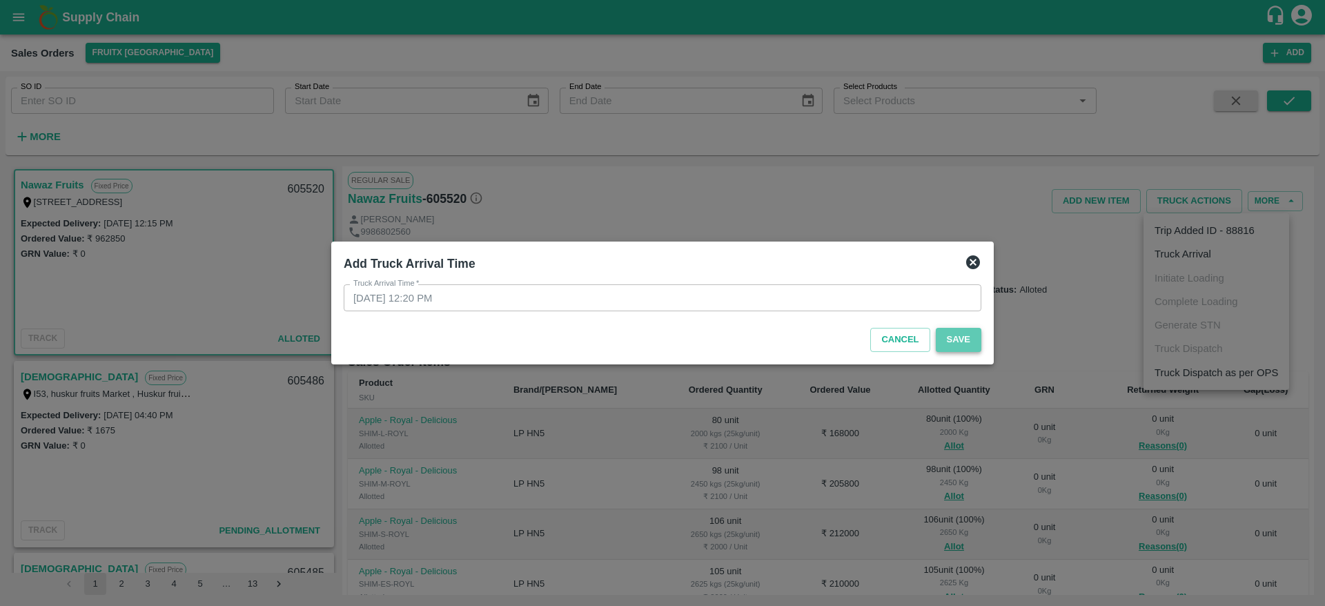
click at [961, 338] on button "Save" at bounding box center [959, 340] width 46 height 24
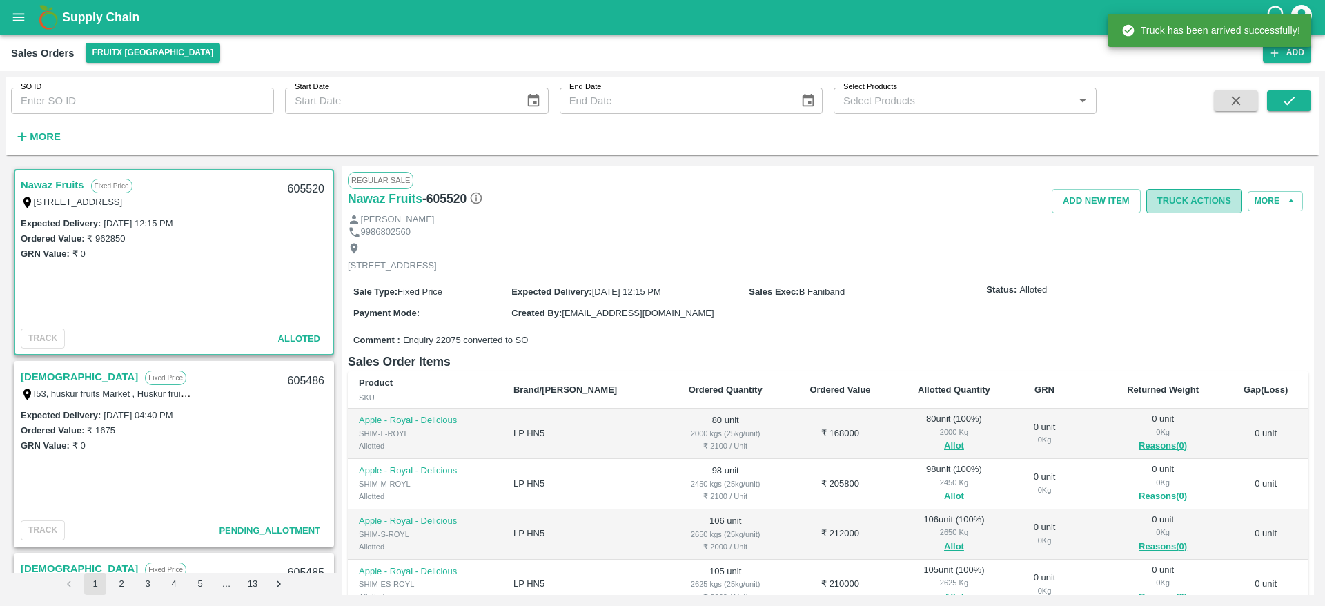
click at [1189, 199] on button "Truck Actions" at bounding box center [1194, 201] width 96 height 24
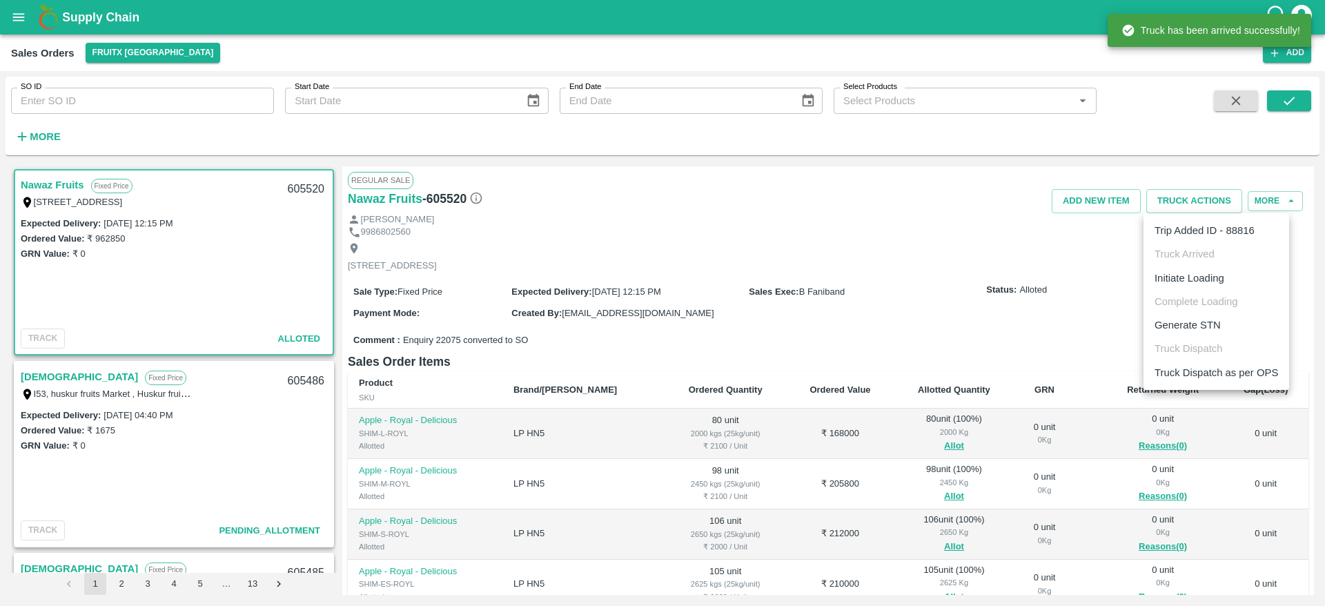
click at [1205, 281] on li "Initiate Loading" at bounding box center [1217, 277] width 146 height 23
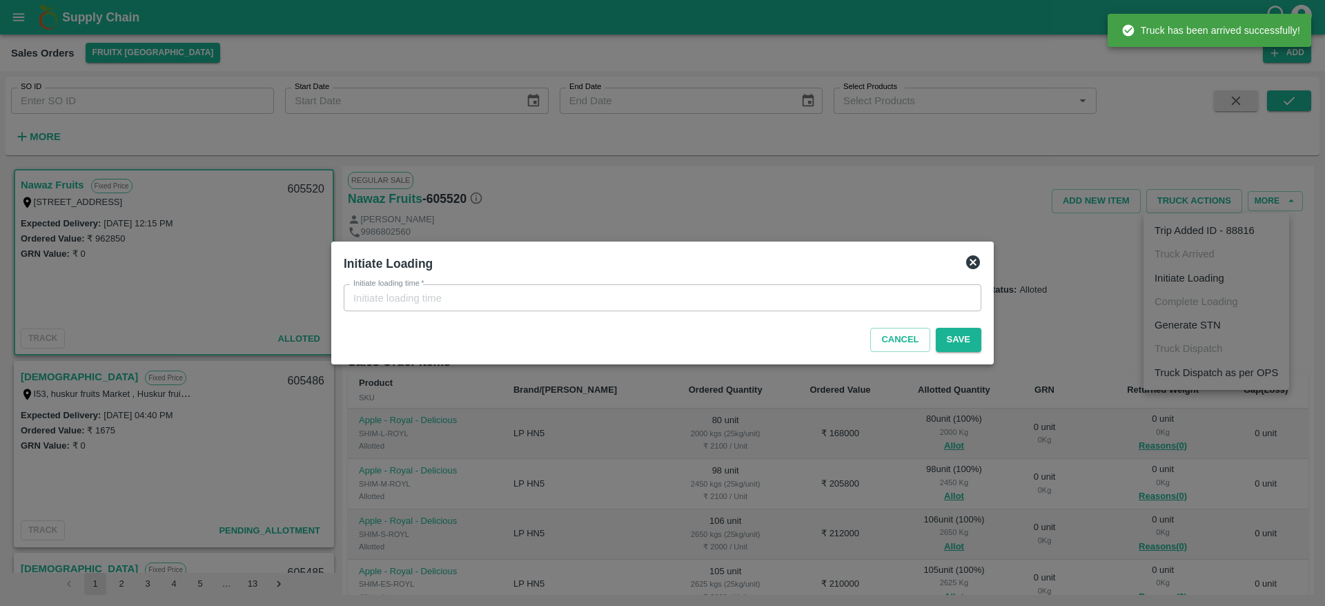
type input "23/09/2025 12:20 PM"
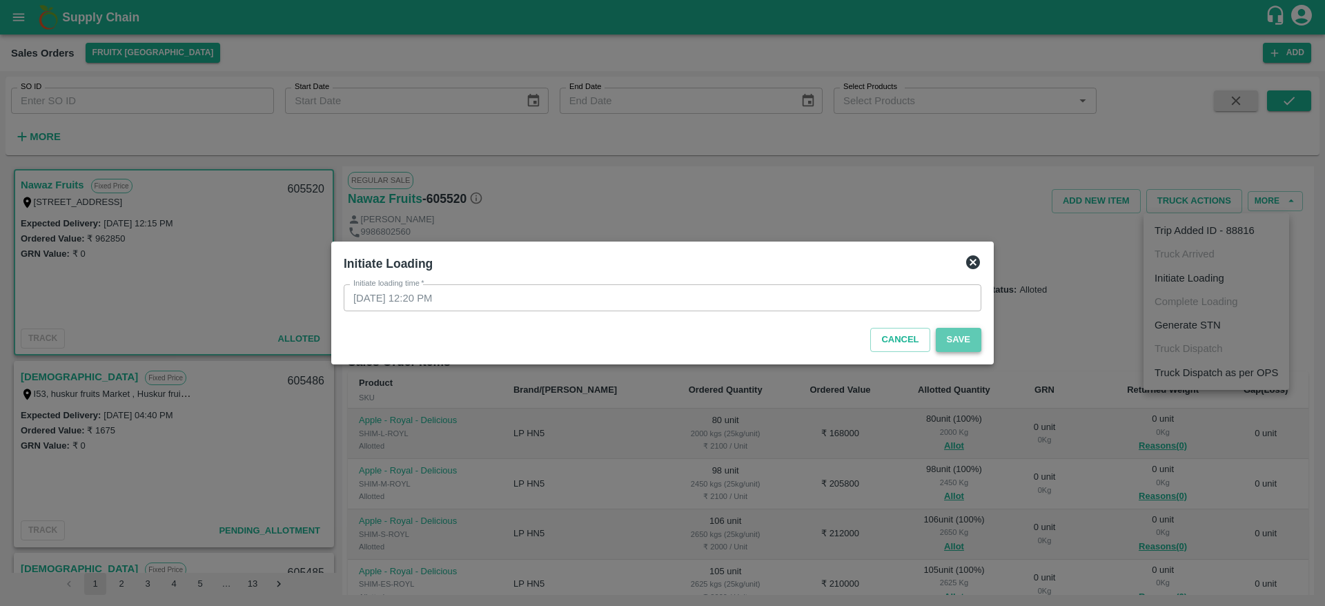
click at [960, 344] on button "Save" at bounding box center [959, 340] width 46 height 24
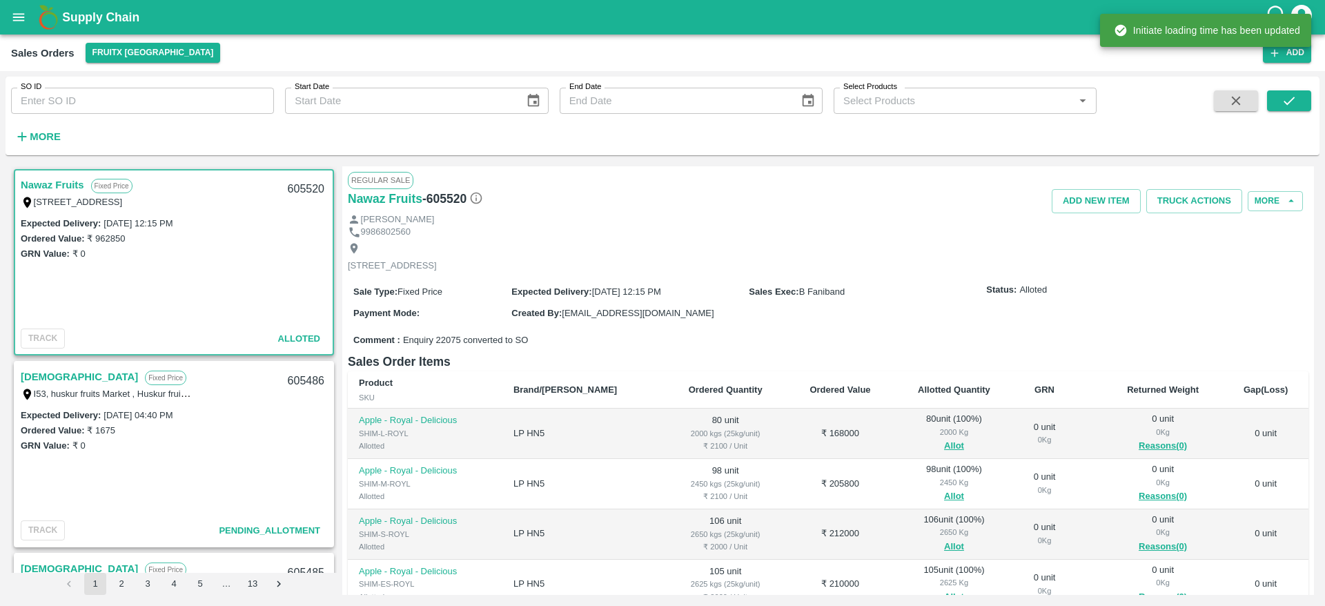
click at [1199, 189] on button "Truck Actions" at bounding box center [1194, 201] width 96 height 24
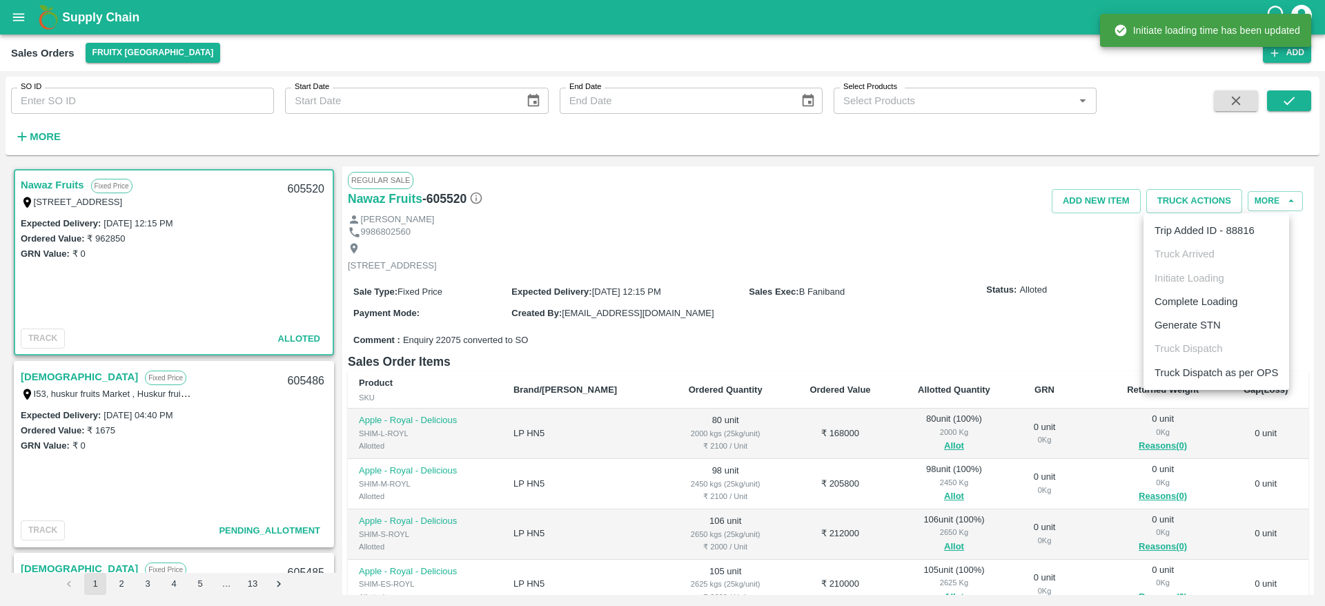
click at [1208, 292] on li "Complete Loading" at bounding box center [1217, 301] width 146 height 23
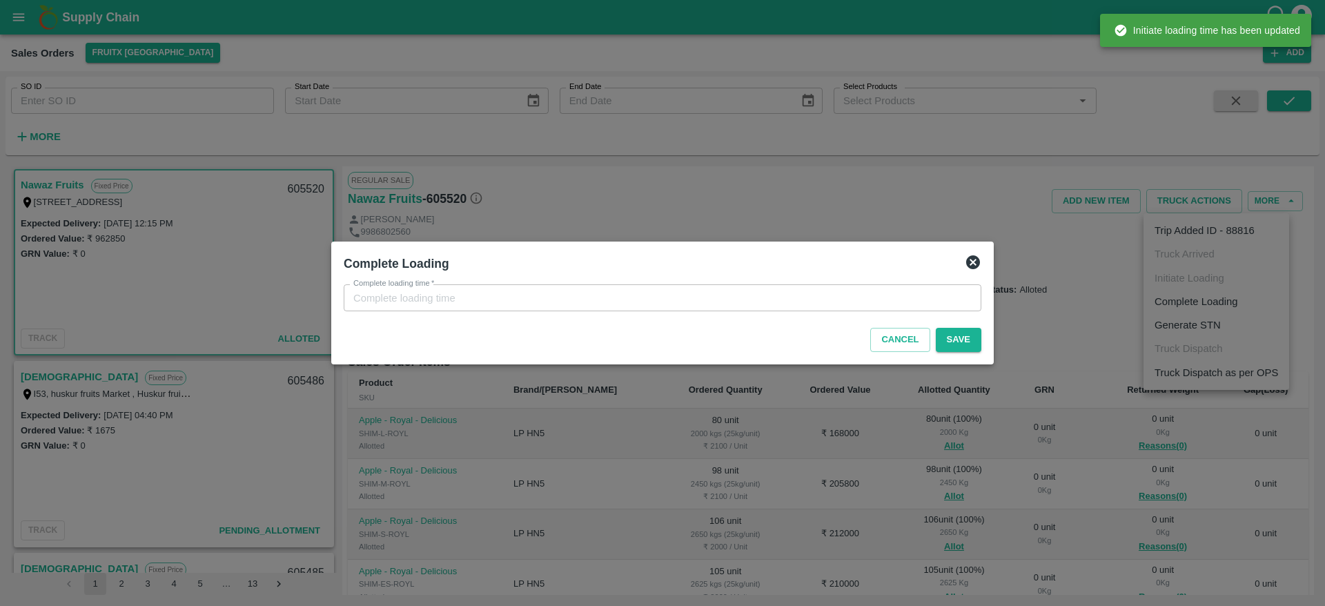
type input "23/09/2025 12:20 PM"
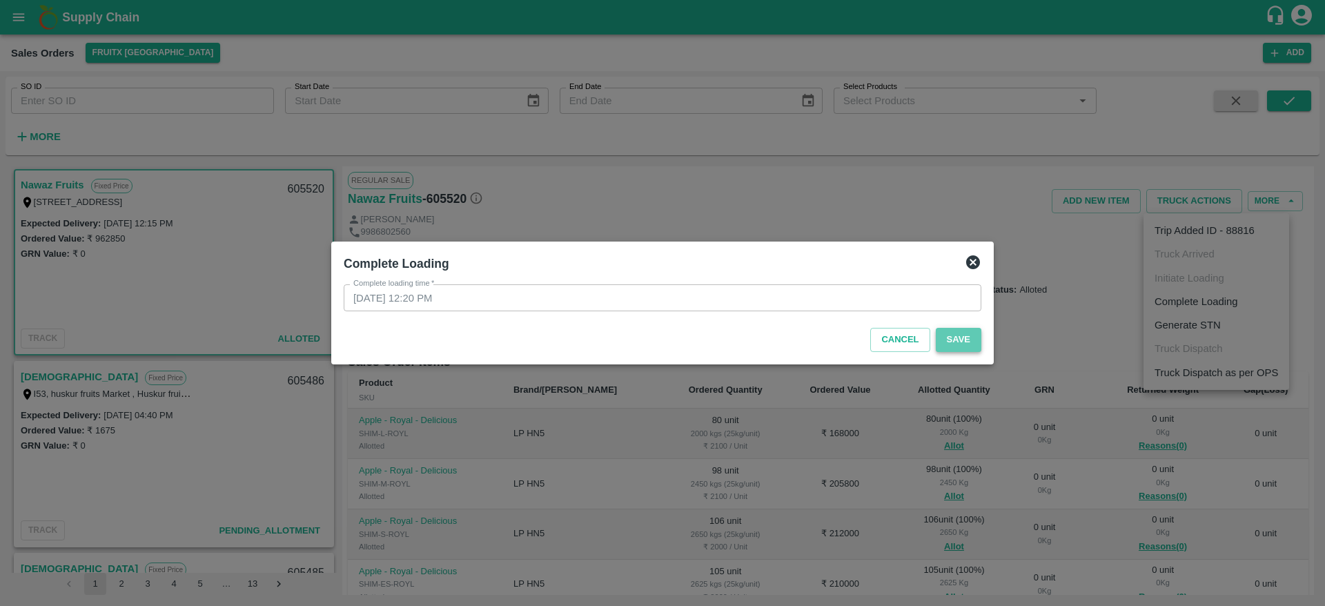
click at [966, 346] on button "Save" at bounding box center [959, 340] width 46 height 24
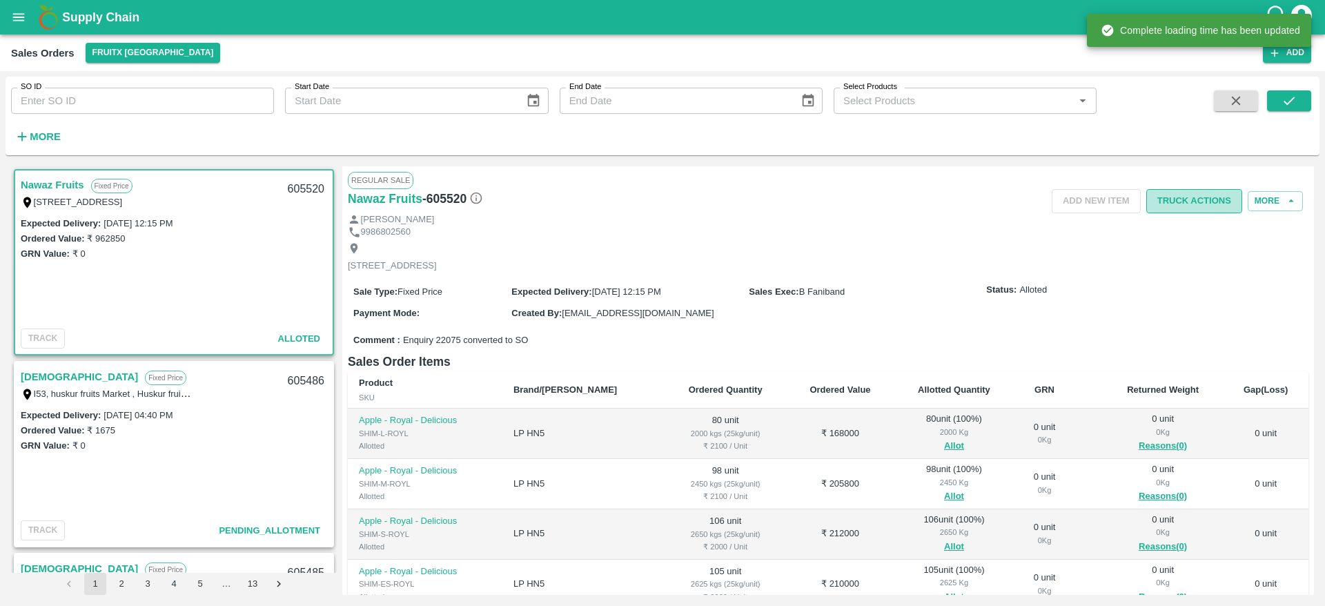
click at [1188, 199] on button "Truck Actions" at bounding box center [1194, 201] width 96 height 24
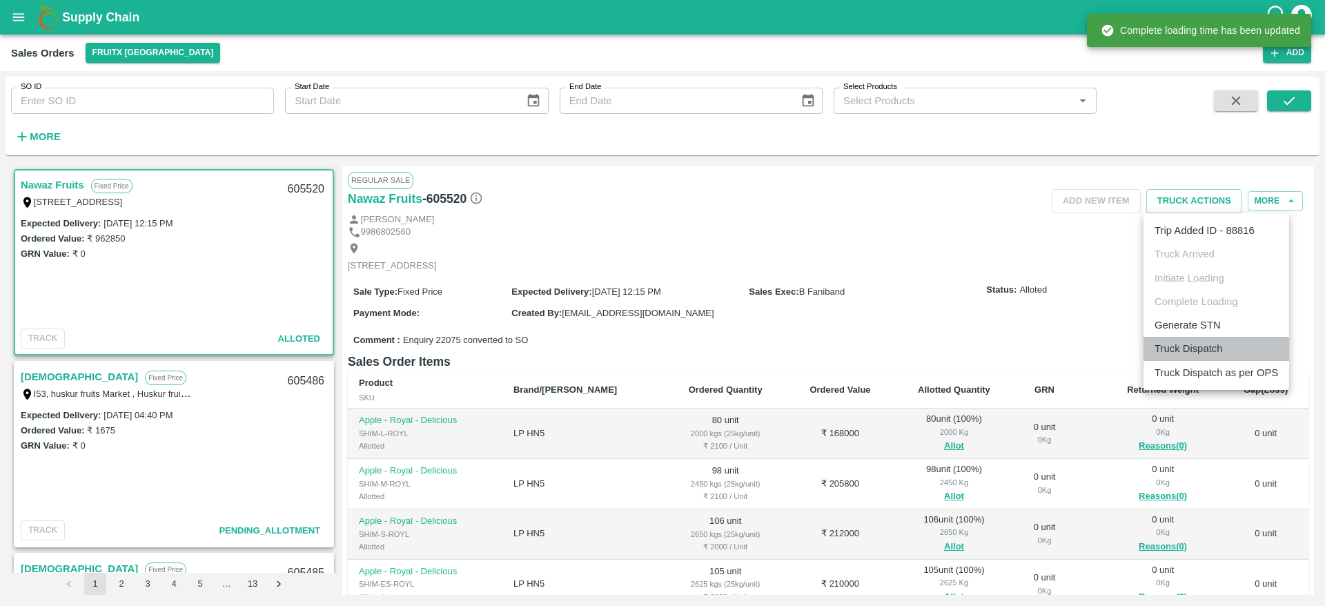
click at [1206, 344] on li "Truck Dispatch" at bounding box center [1217, 348] width 146 height 23
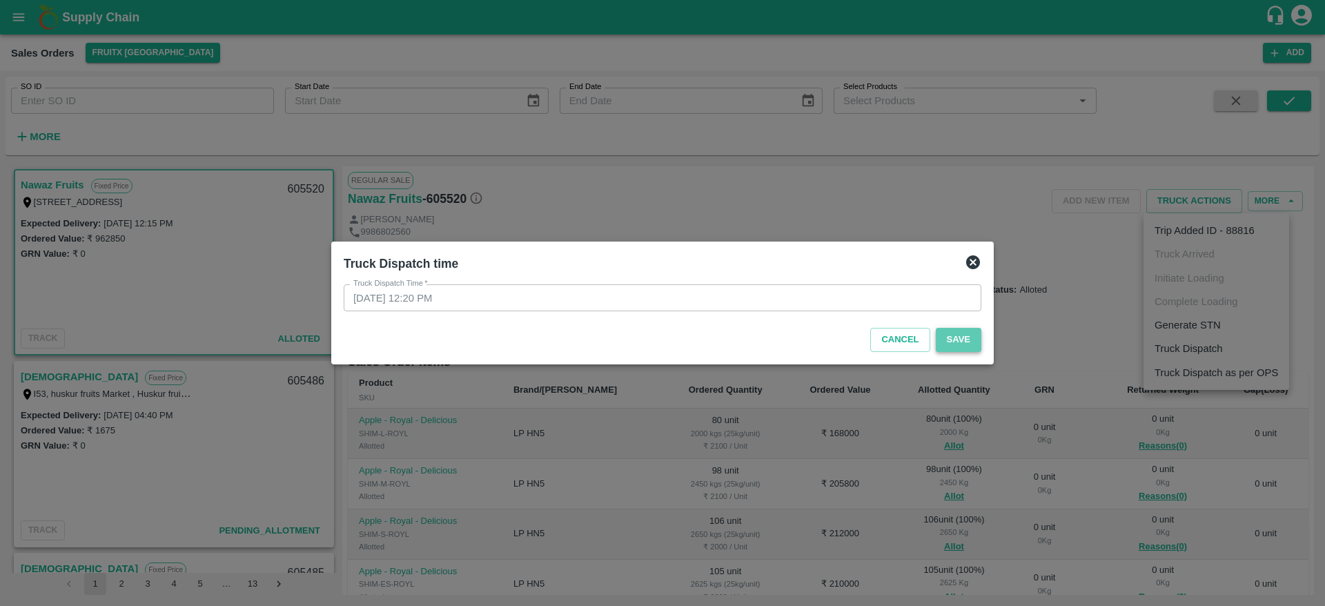
click at [962, 333] on button "Save" at bounding box center [959, 340] width 46 height 24
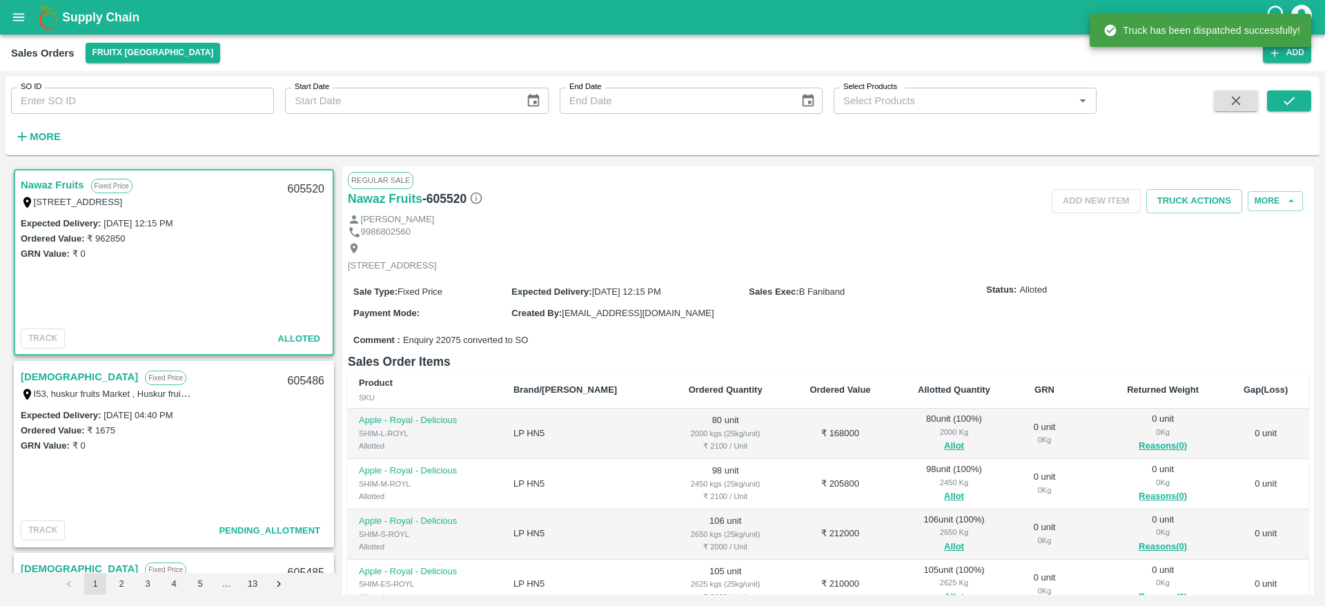
click at [1197, 202] on button "Truck Actions" at bounding box center [1194, 201] width 96 height 24
click at [1206, 369] on li "Truck Dispatch as per OPS" at bounding box center [1217, 372] width 146 height 23
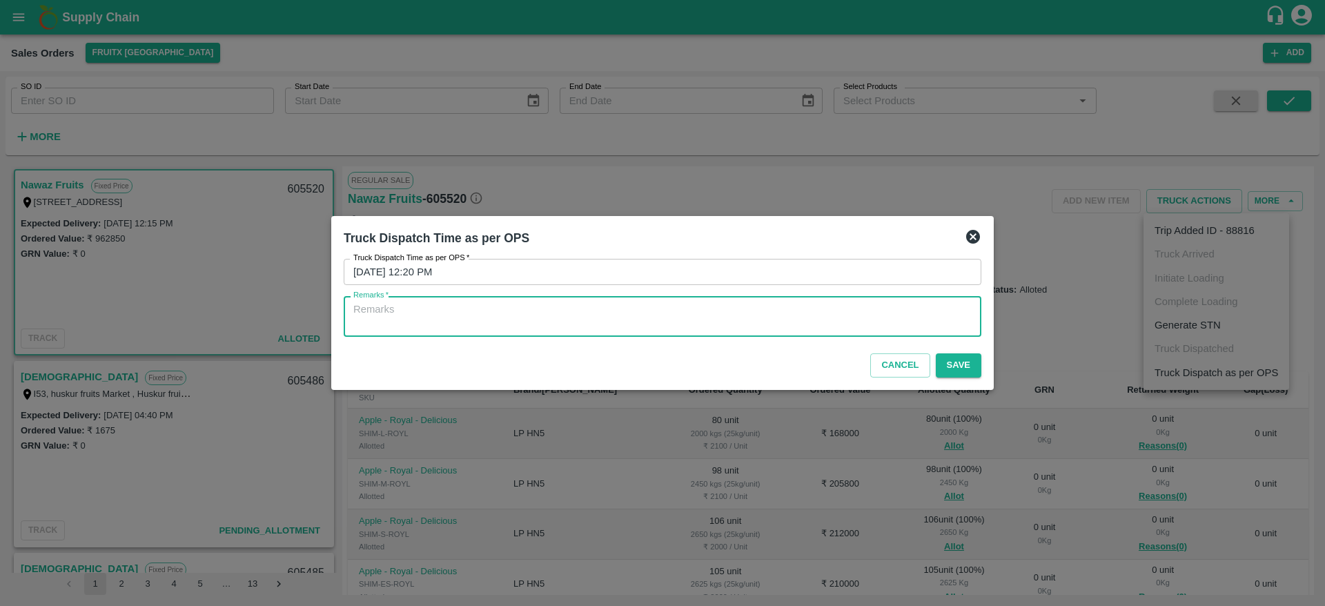
click at [905, 319] on textarea "Remarks   *" at bounding box center [662, 316] width 618 height 29
type textarea "OTD"
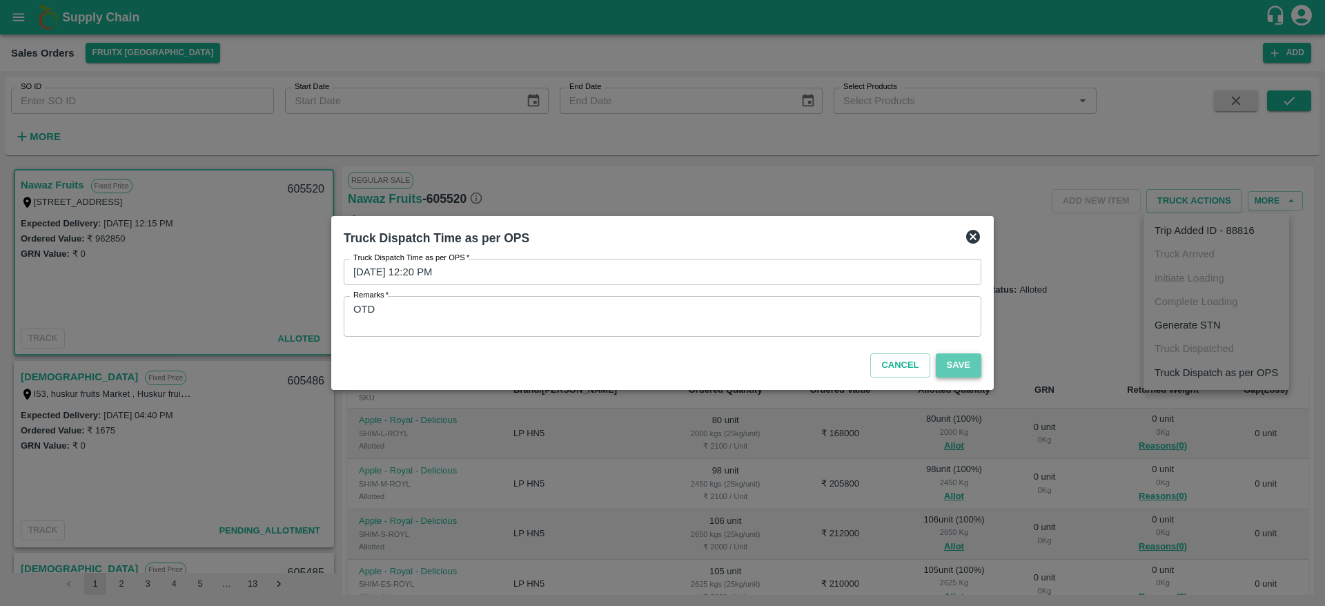
click at [961, 362] on button "Save" at bounding box center [959, 365] width 46 height 24
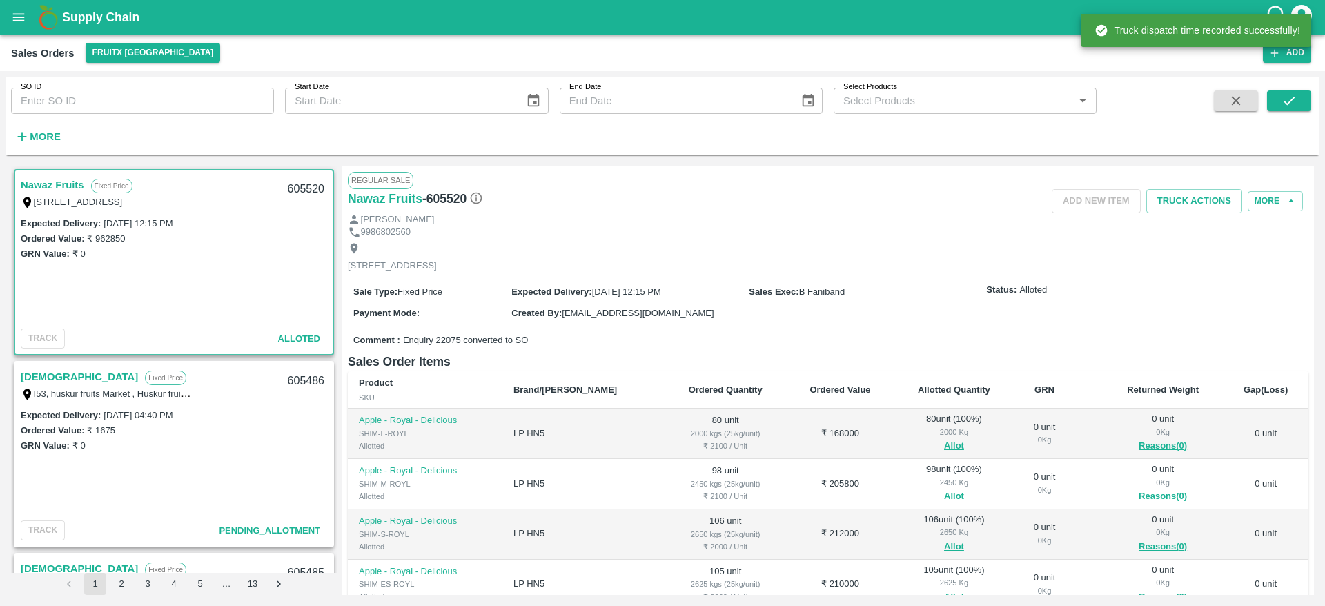
click at [45, 375] on link "Dharma" at bounding box center [79, 377] width 117 height 18
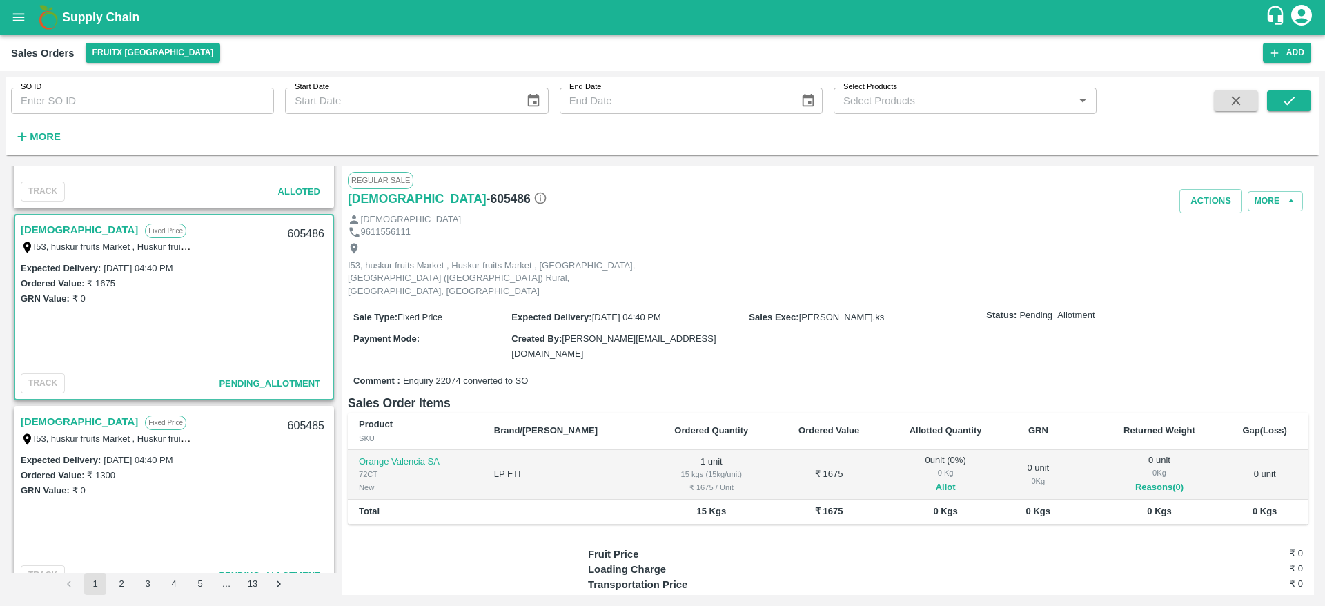
scroll to position [153, 0]
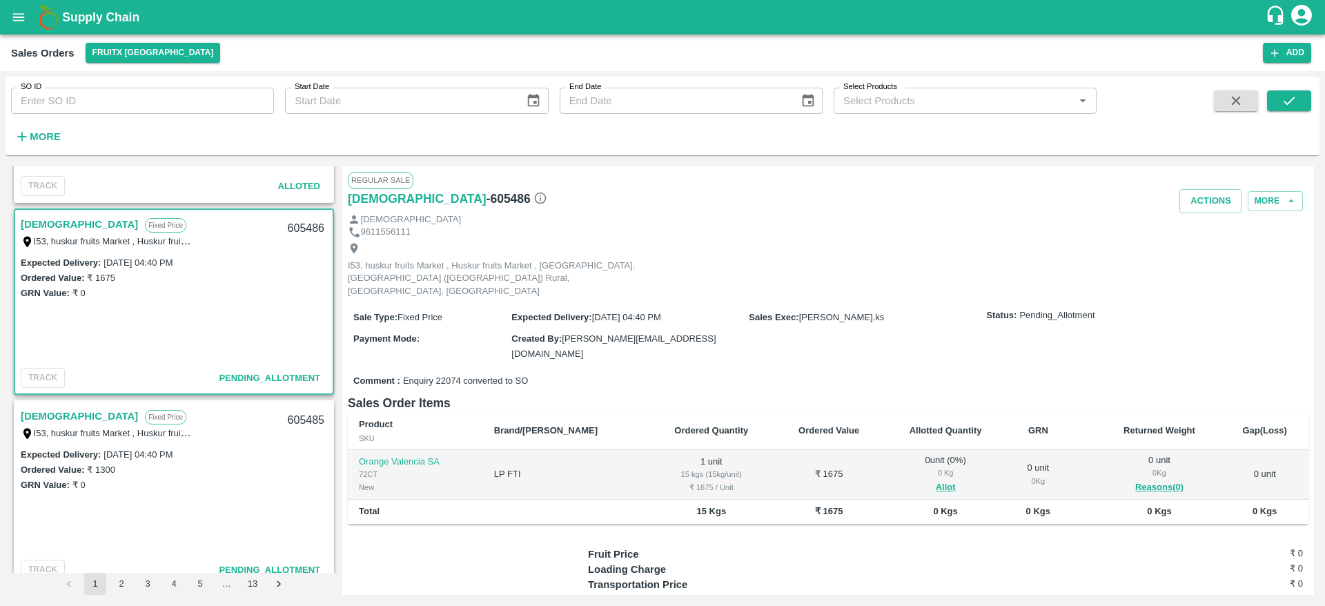
click at [28, 415] on link "Dharma" at bounding box center [79, 416] width 117 height 18
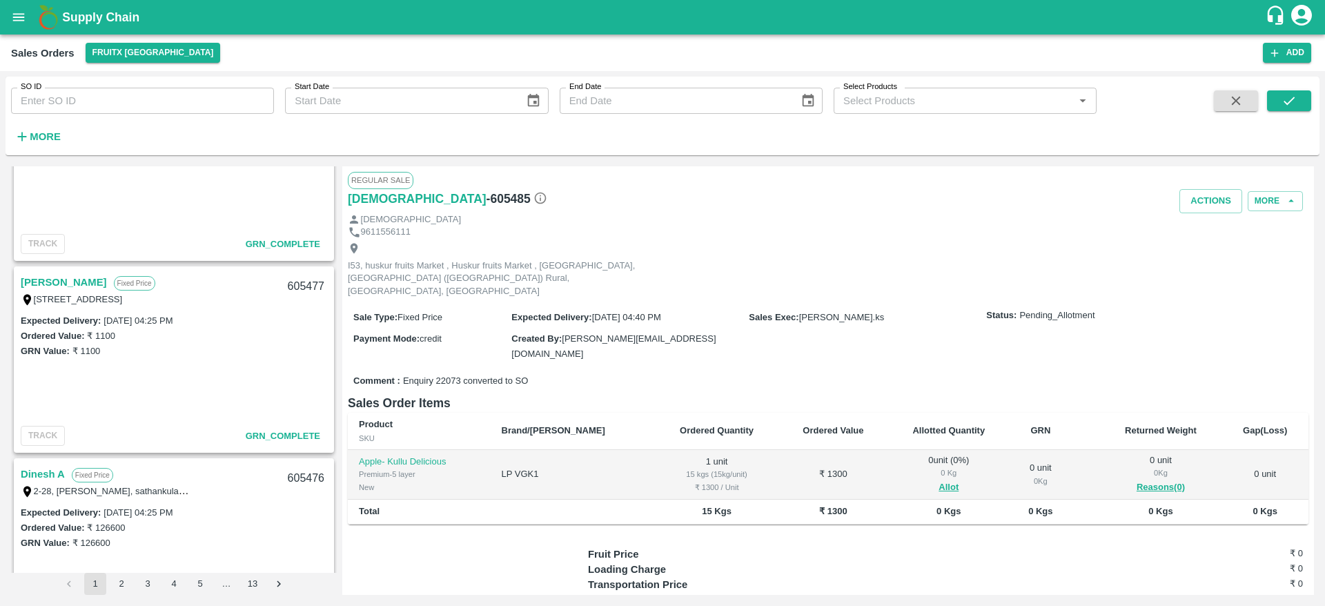
scroll to position [505, 0]
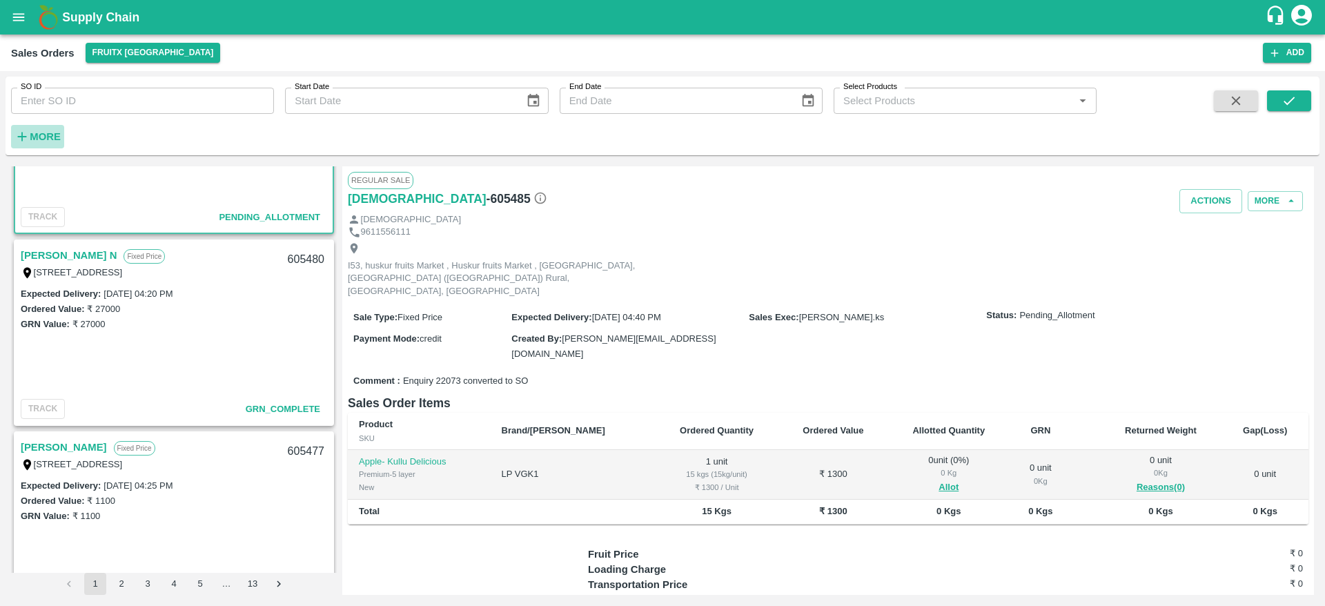
click at [52, 135] on strong "More" at bounding box center [45, 136] width 31 height 11
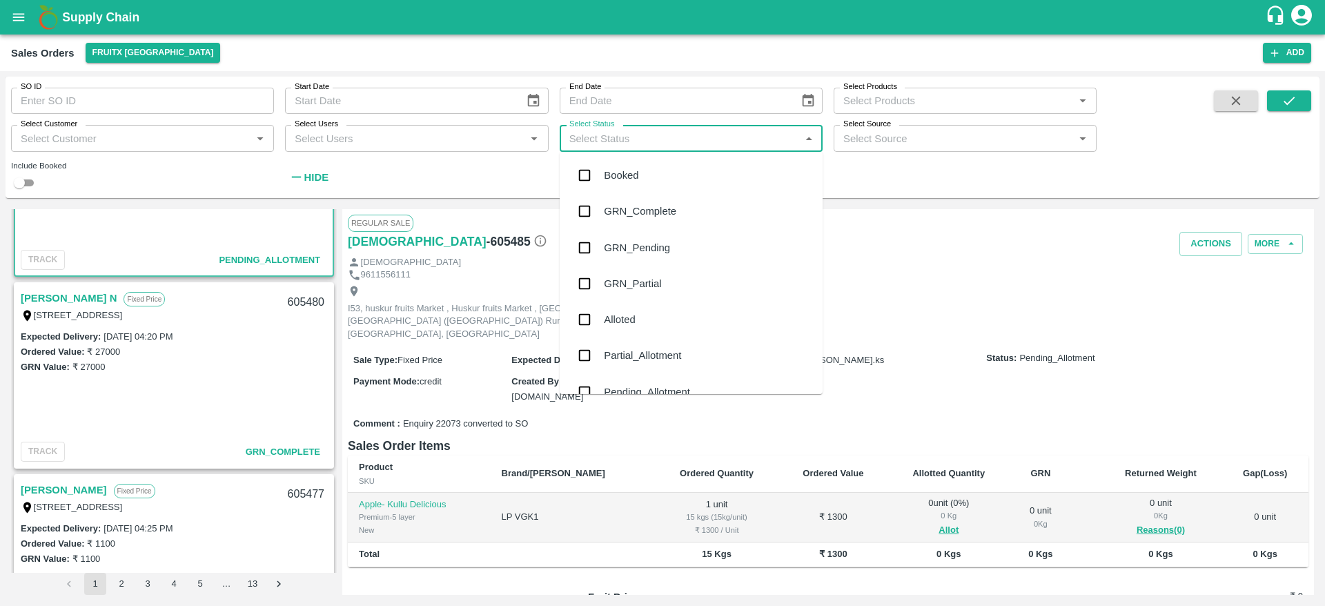
click at [623, 143] on input "Select Status" at bounding box center [680, 138] width 232 height 18
type input "pe"
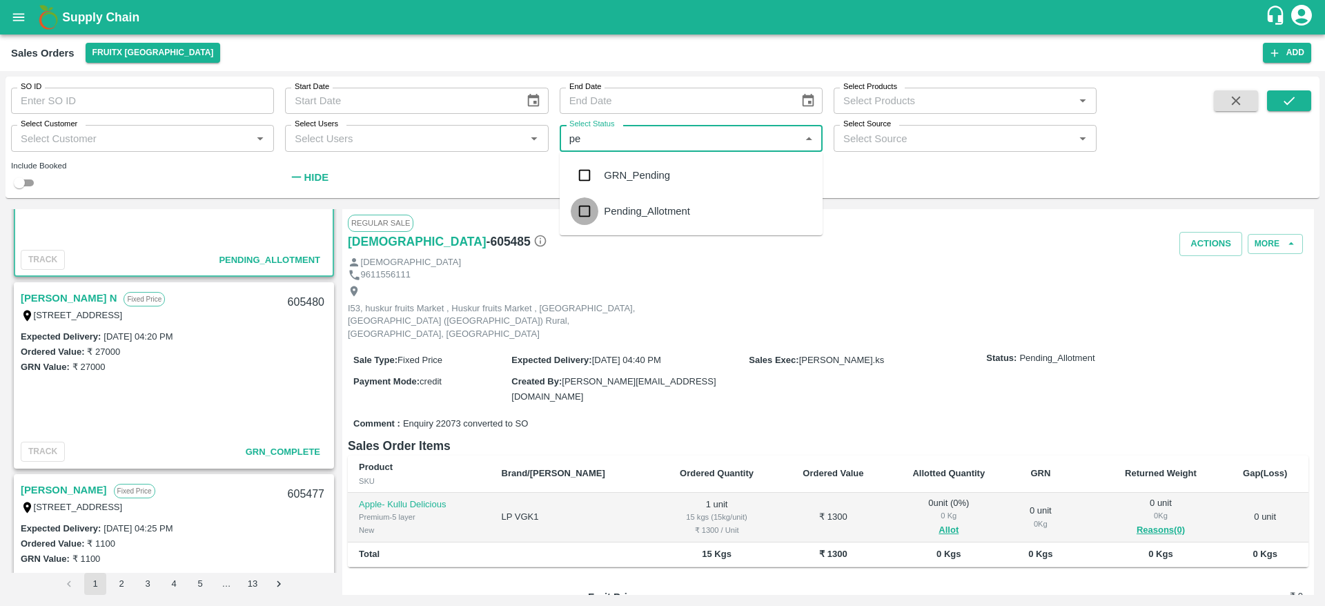
click at [581, 214] on input "checkbox" at bounding box center [585, 211] width 28 height 28
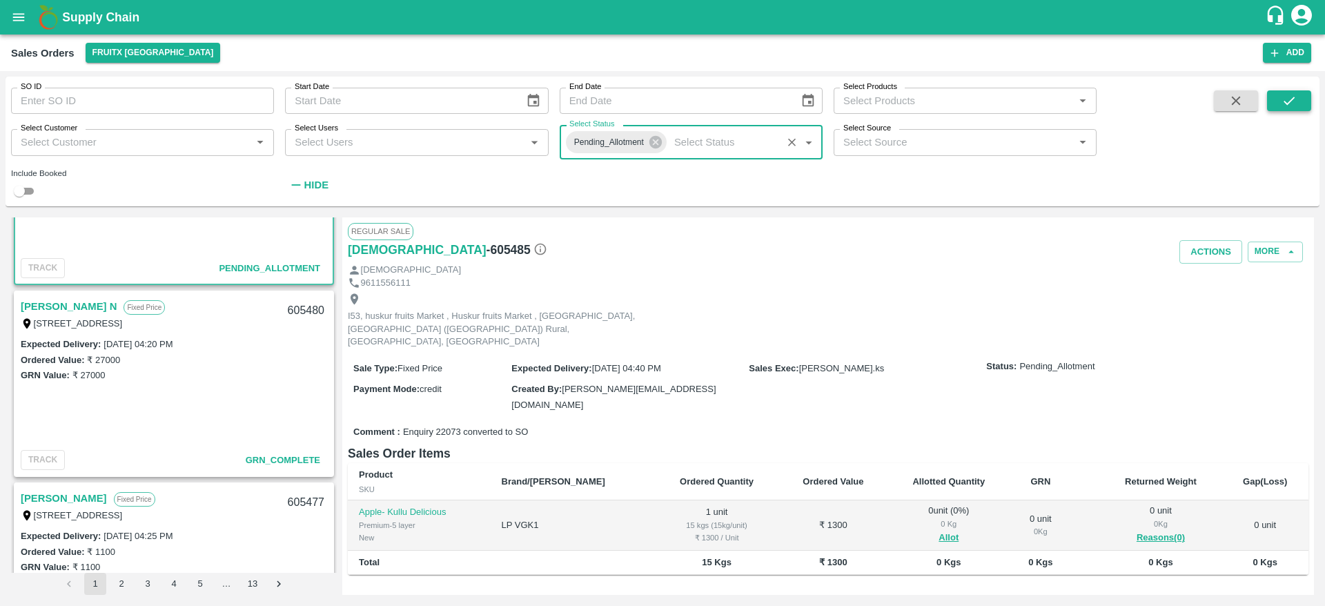
click at [1280, 103] on button "submit" at bounding box center [1289, 100] width 44 height 21
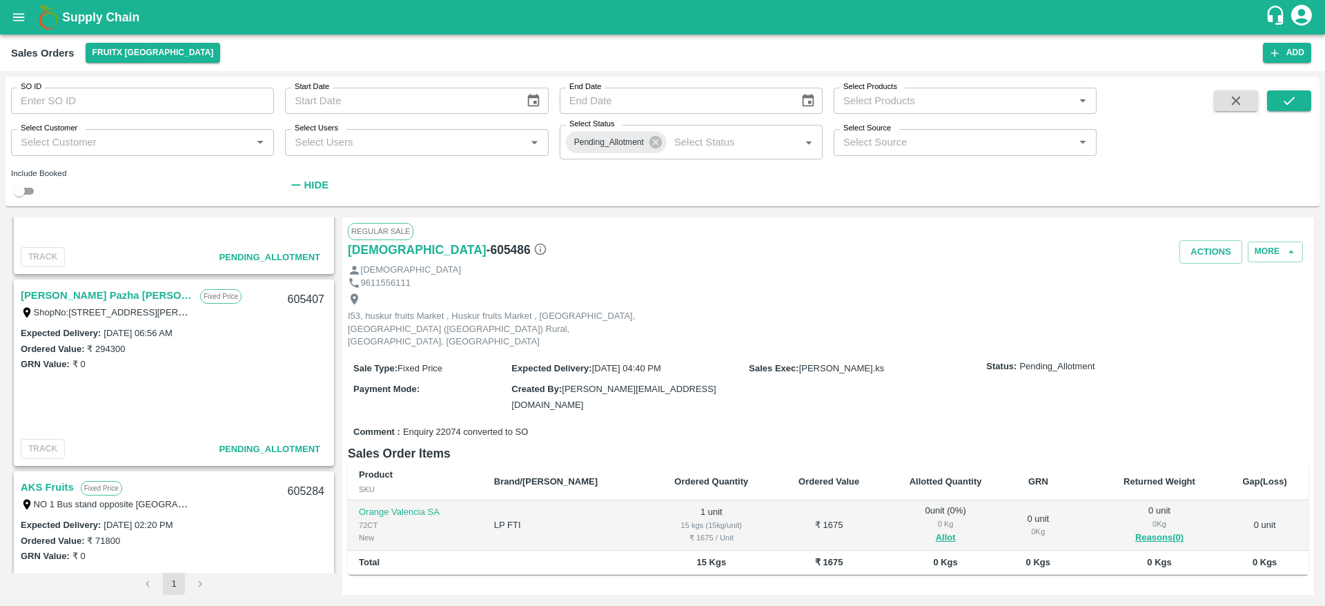
scroll to position [327, 0]
click at [82, 292] on link "P.Muthu Pazha Mandi" at bounding box center [107, 293] width 173 height 18
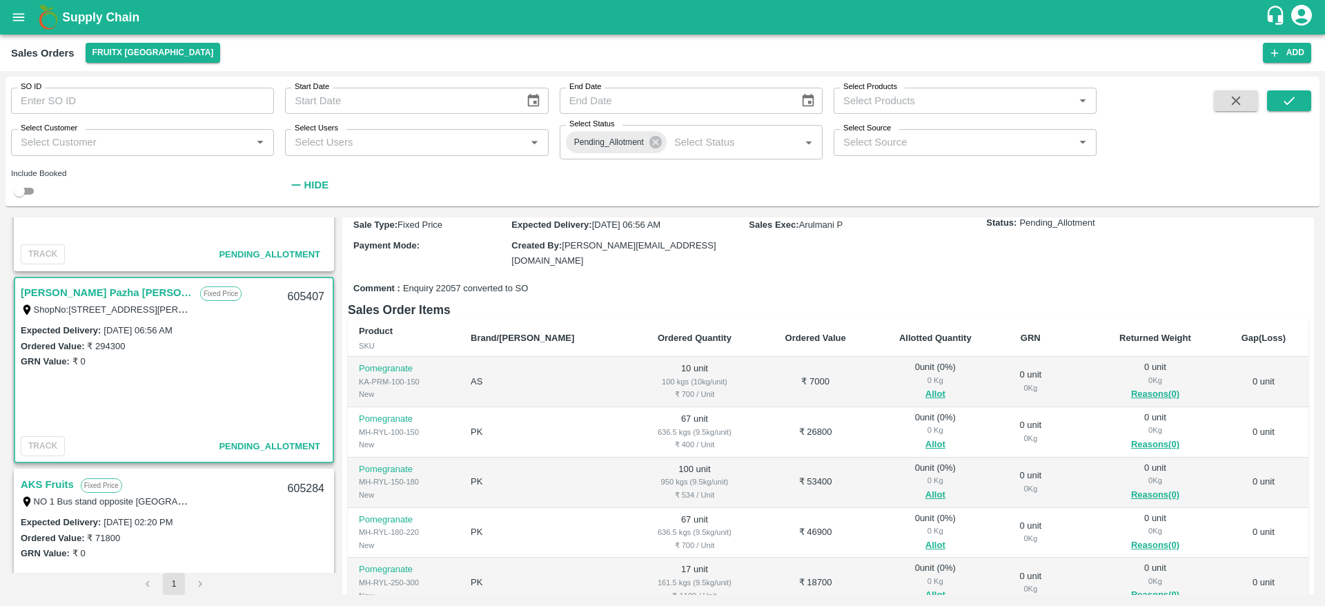
scroll to position [119, 0]
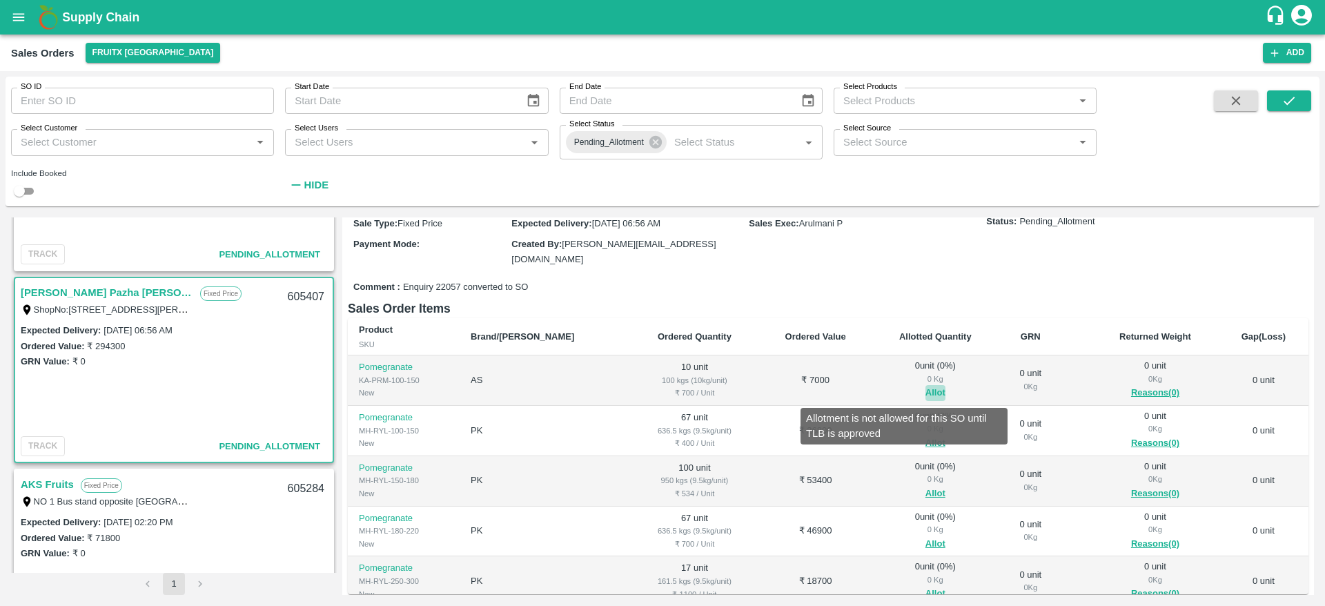
click at [925, 385] on button "Allot" at bounding box center [935, 393] width 20 height 16
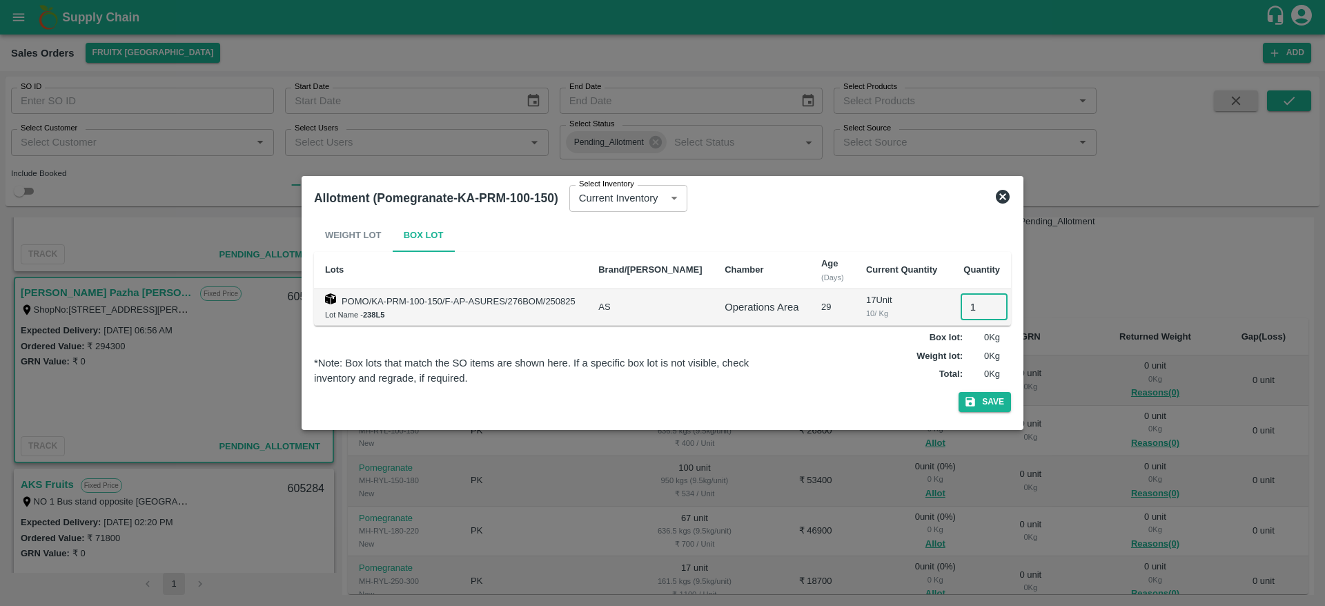
click at [966, 311] on input "1" at bounding box center [984, 307] width 47 height 26
type input "10"
click at [959, 392] on button "Save" at bounding box center [985, 402] width 52 height 20
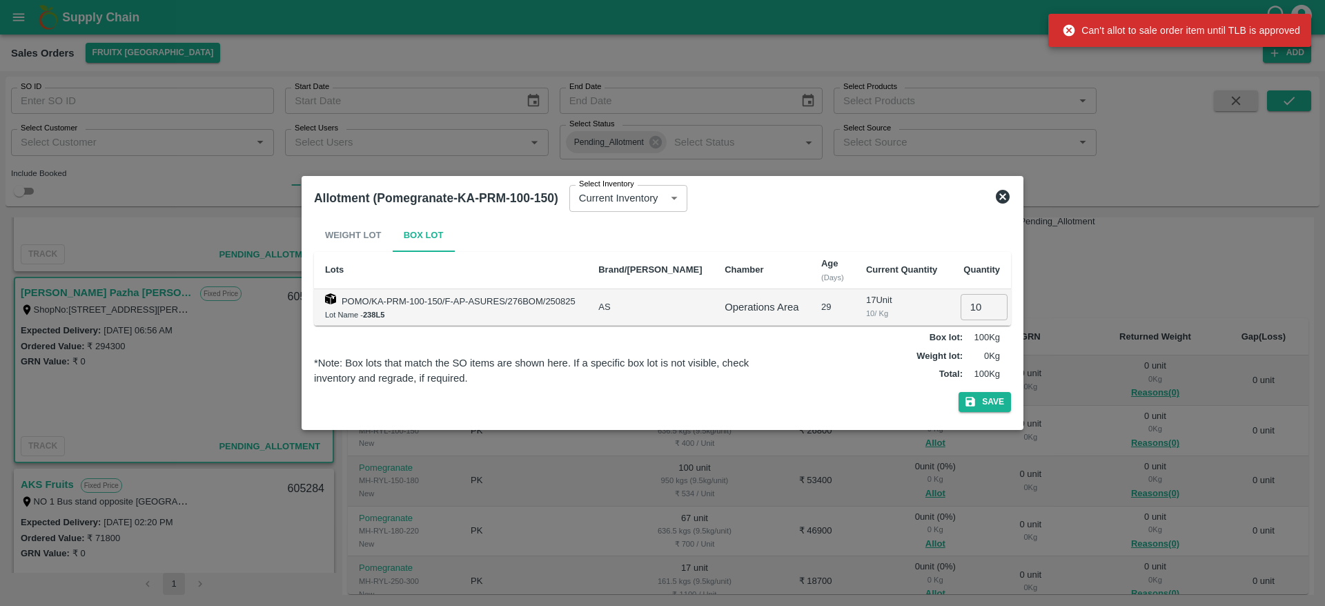
click at [1006, 193] on icon at bounding box center [1003, 197] width 14 height 14
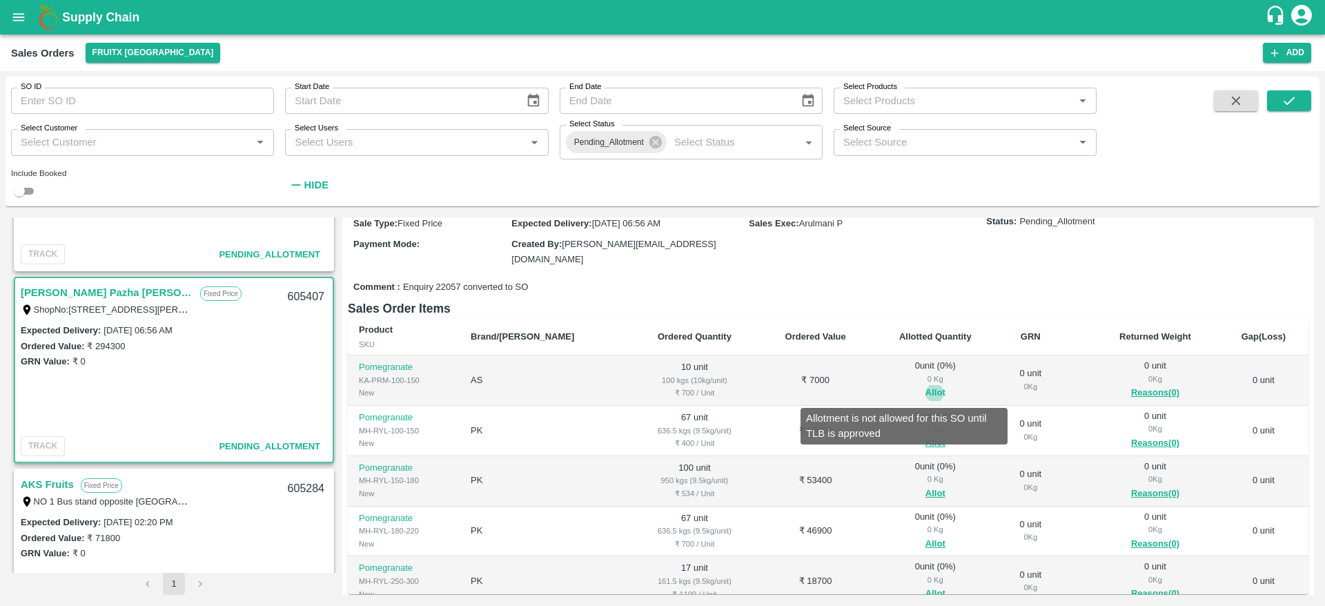
click at [925, 388] on button "Allot" at bounding box center [935, 393] width 20 height 16
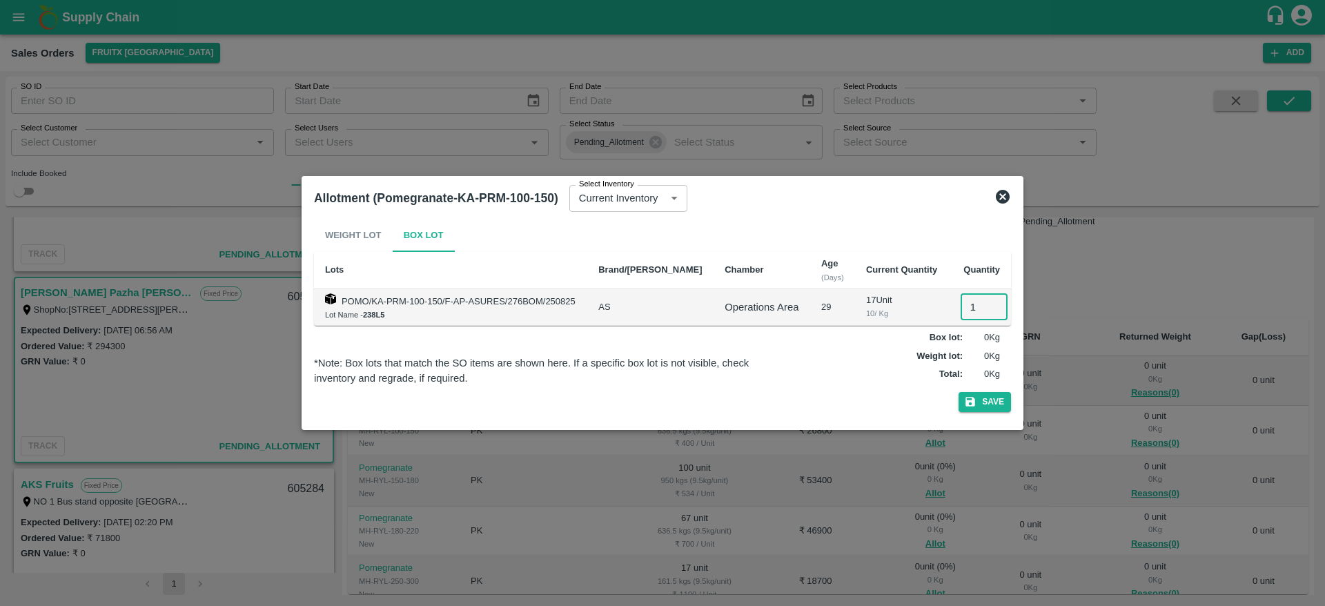
click at [964, 306] on input "1" at bounding box center [984, 307] width 47 height 26
type input "10"
click at [959, 392] on button "Save" at bounding box center [985, 402] width 52 height 20
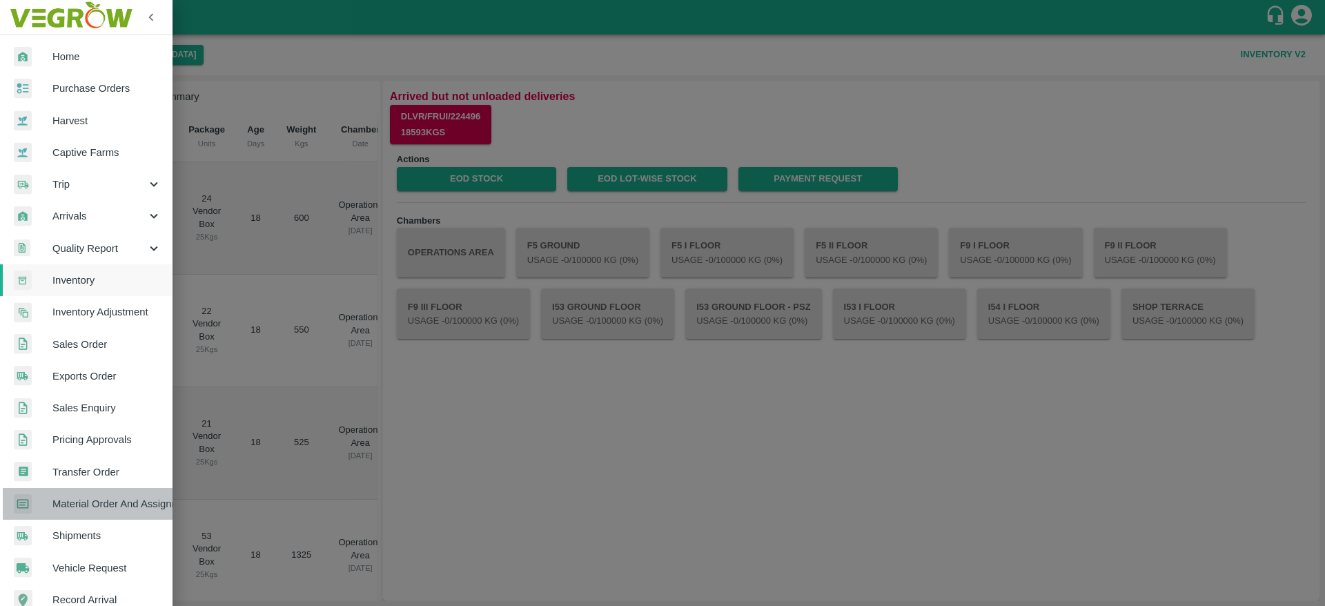
click at [124, 500] on span "Material Order And Assignment" at bounding box center [106, 503] width 109 height 15
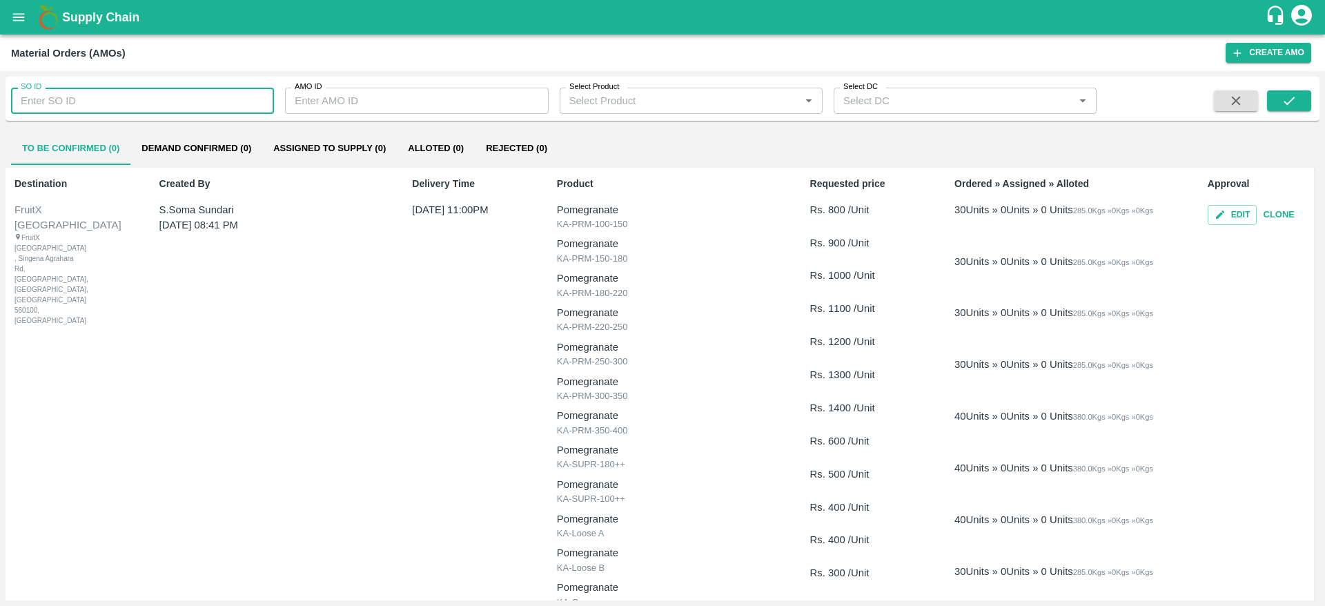
click at [104, 103] on input "SO ID" at bounding box center [142, 101] width 263 height 26
paste input "605505"
type input "605505"
click at [1284, 104] on icon "submit" at bounding box center [1289, 100] width 15 height 15
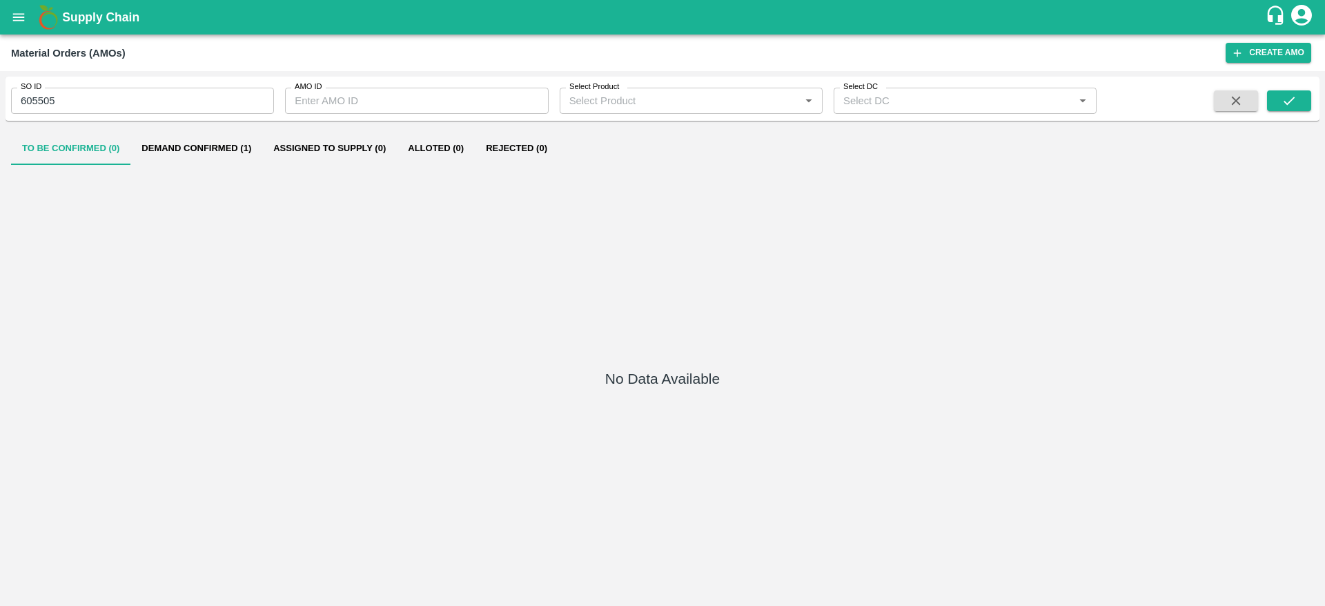
click at [207, 137] on button "Demand Confirmed (1)" at bounding box center [196, 148] width 132 height 33
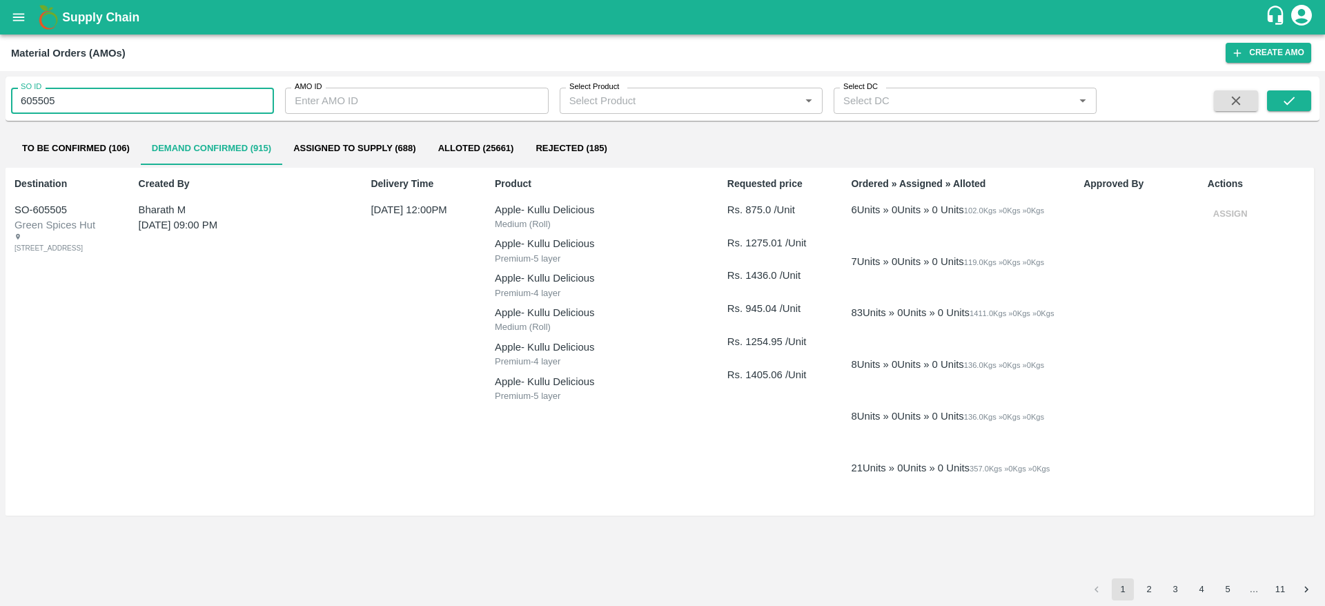
click at [164, 108] on input "605505" at bounding box center [142, 101] width 263 height 26
paste input "text"
type input "605509"
click at [1282, 94] on icon "submit" at bounding box center [1289, 100] width 15 height 15
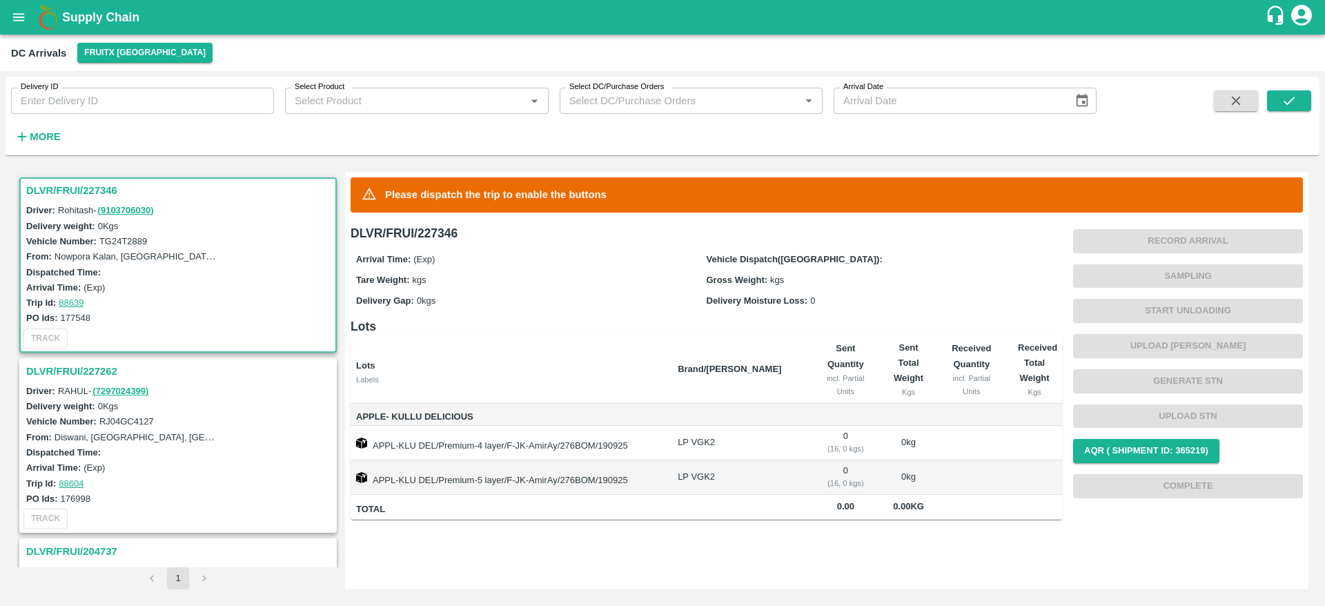
click at [77, 380] on div "DLVR/FRUI/227262" at bounding box center [178, 371] width 315 height 23
click at [79, 369] on h3 "DLVR/FRUI/227262" at bounding box center [180, 371] width 308 height 18
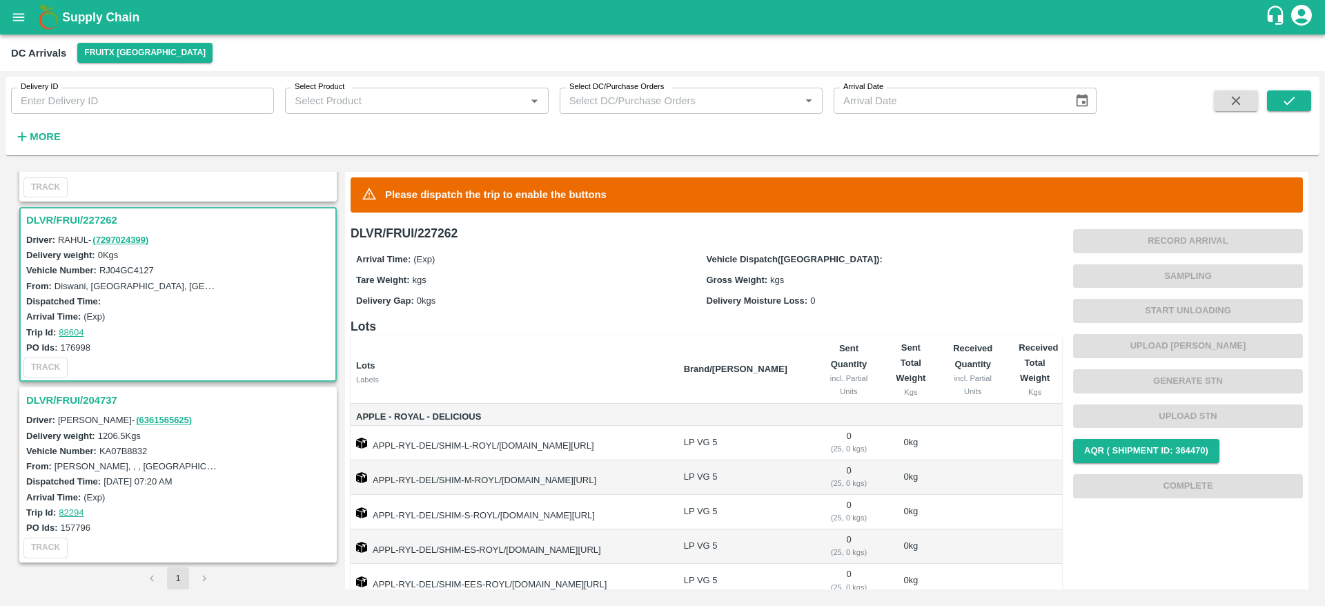
scroll to position [108, 0]
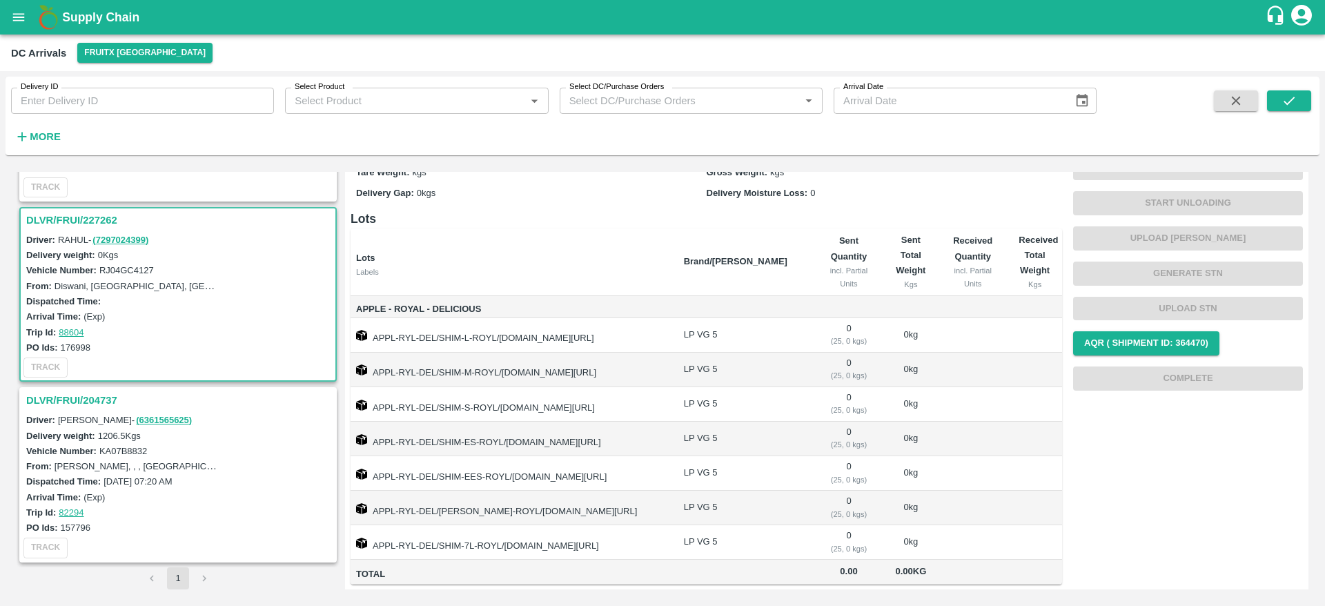
click at [77, 400] on h3 "DLVR/FRUI/204737" at bounding box center [180, 400] width 308 height 18
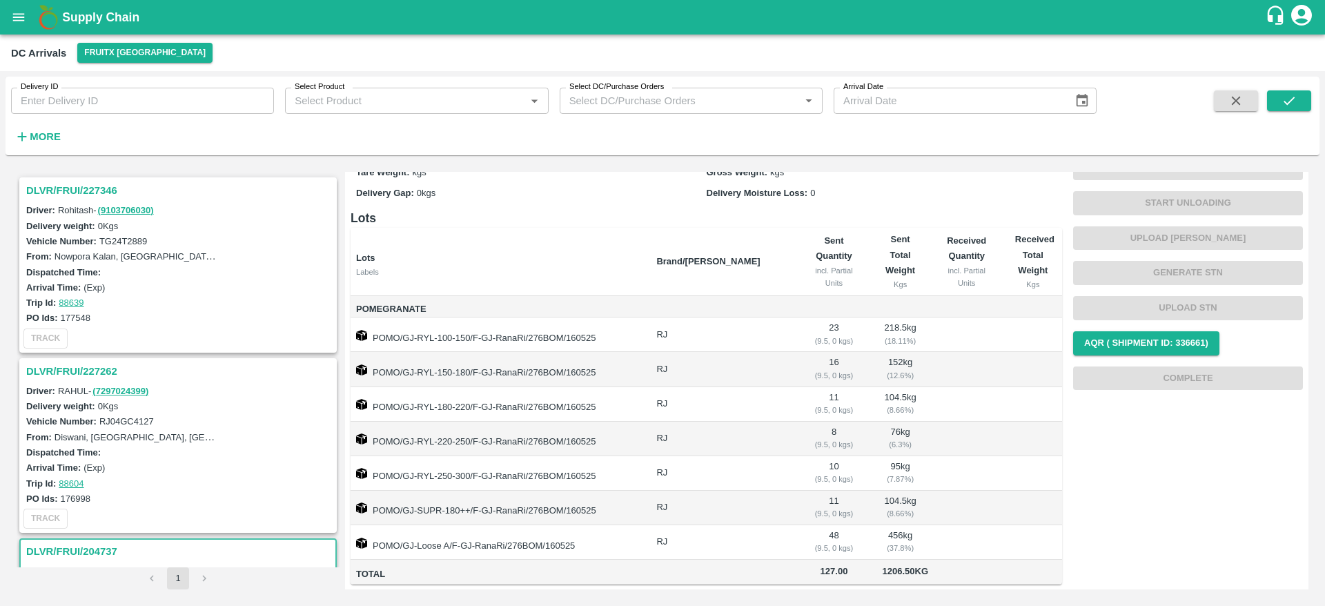
click at [67, 195] on h3 "DLVR/FRUI/227346" at bounding box center [180, 191] width 308 height 18
